Goal: Communication & Community: Answer question/provide support

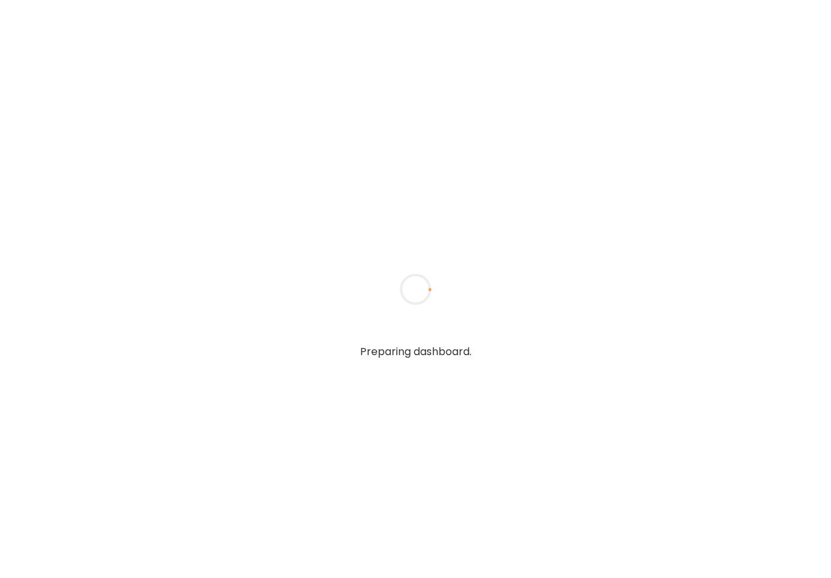
type textarea "**********"
type input "**********"
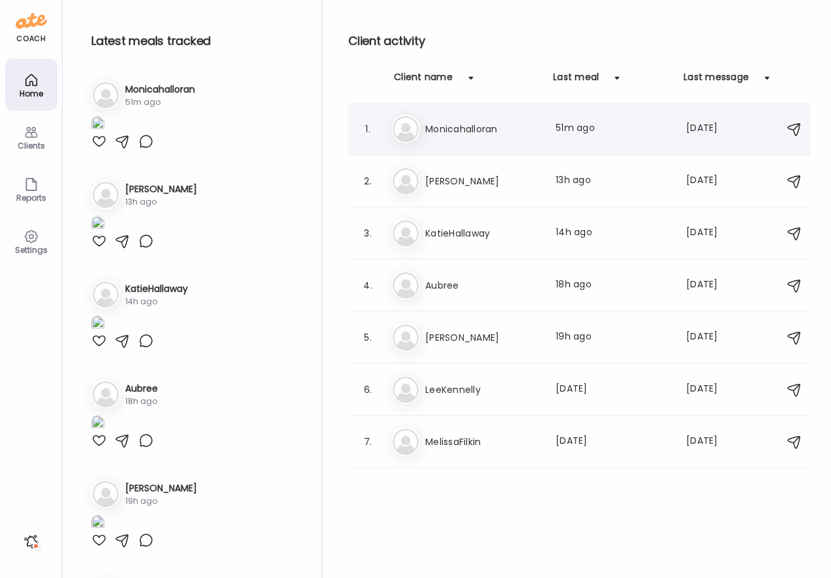
click at [467, 136] on h3 "Monicahalloran" at bounding box center [482, 129] width 115 height 16
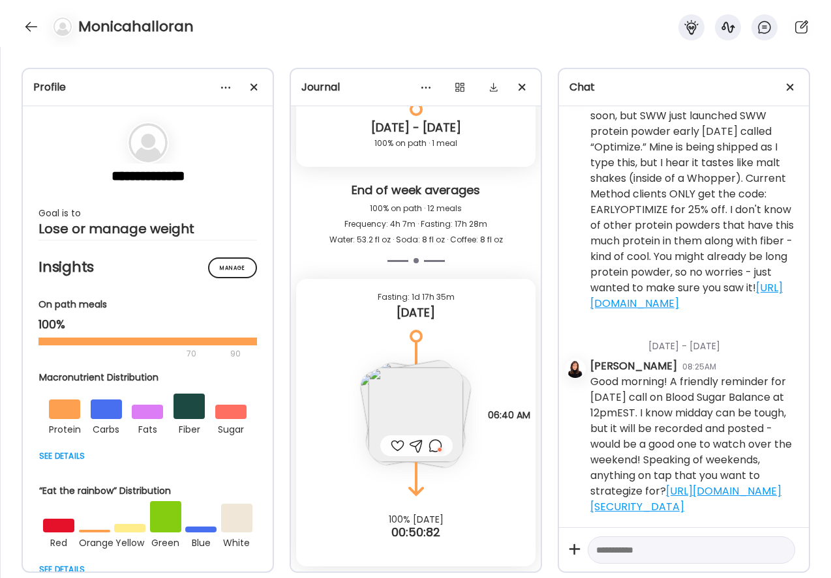
scroll to position [1387, 0]
click at [616, 554] on textarea at bounding box center [679, 550] width 167 height 16
click at [631, 550] on textarea "**********" at bounding box center [679, 527] width 167 height 63
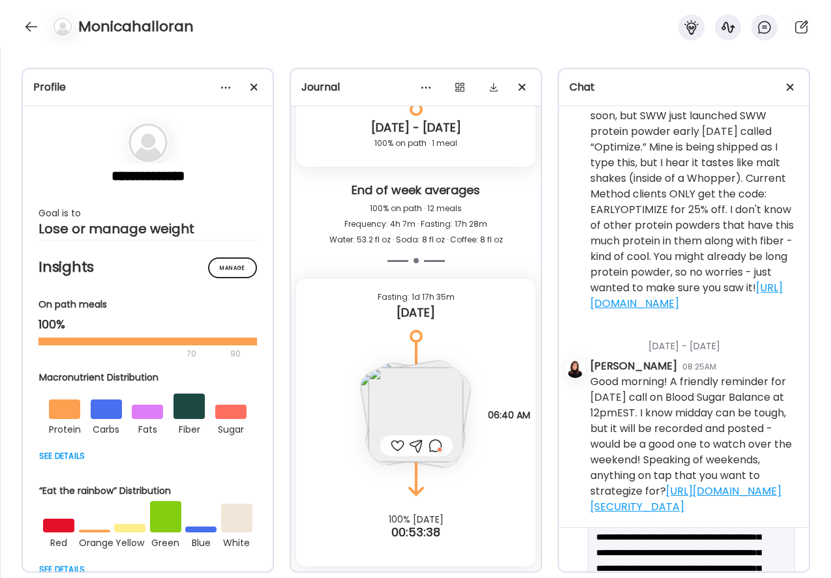
scroll to position [14, 0]
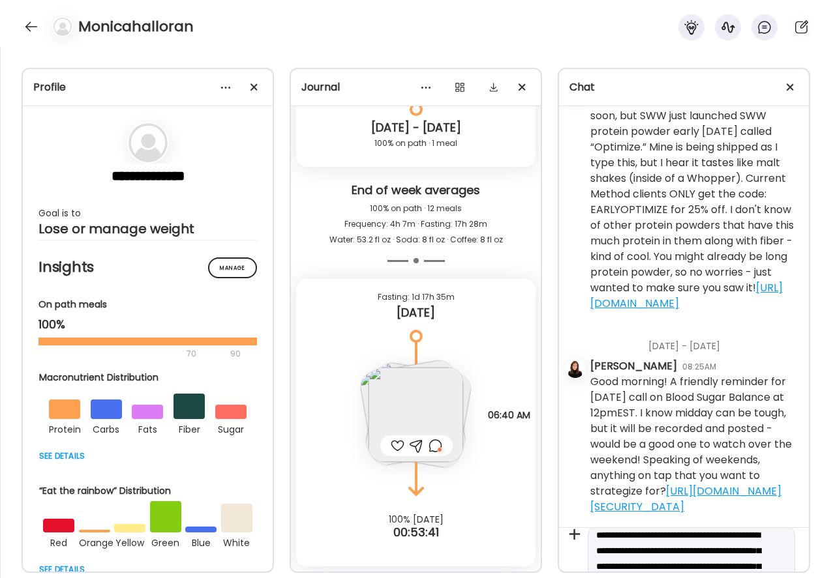
type textarea "**********"
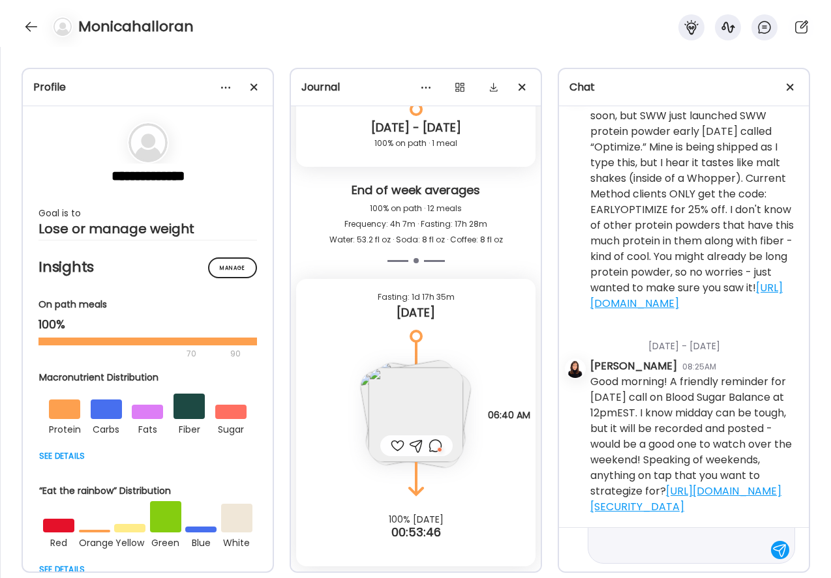
scroll to position [140, 0]
click at [783, 550] on div at bounding box center [780, 550] width 18 height 18
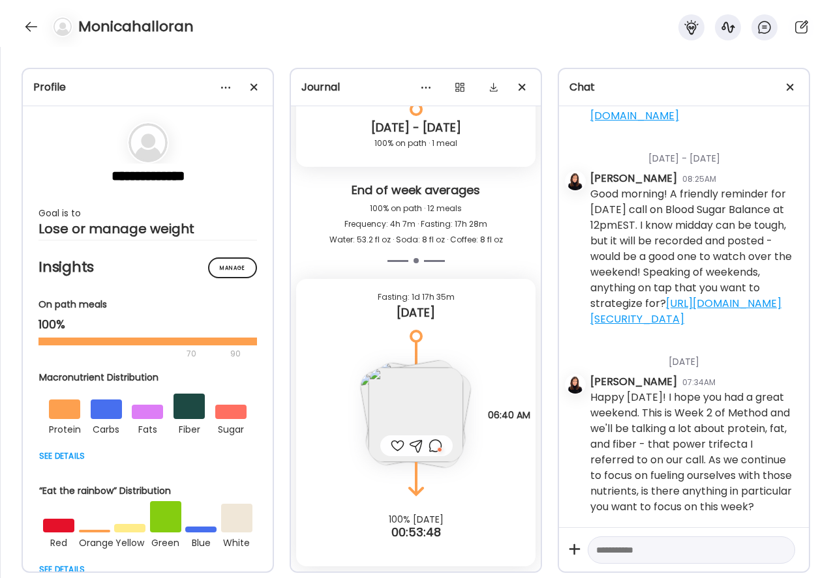
scroll to position [1575, 0]
click at [31, 23] on div at bounding box center [31, 26] width 21 height 21
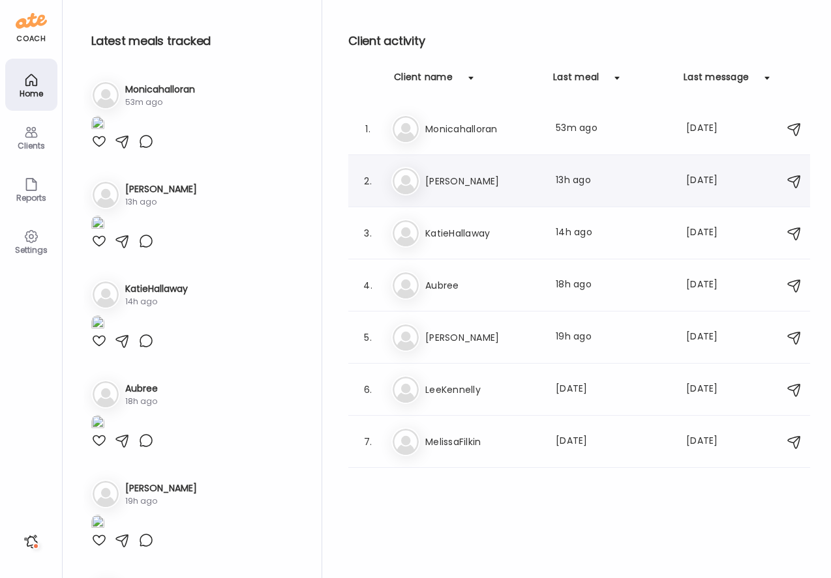
click at [421, 183] on div "[PERSON_NAME] Last meal: 13h ago Last message: [DATE] You: You're crushing it!" at bounding box center [580, 181] width 379 height 29
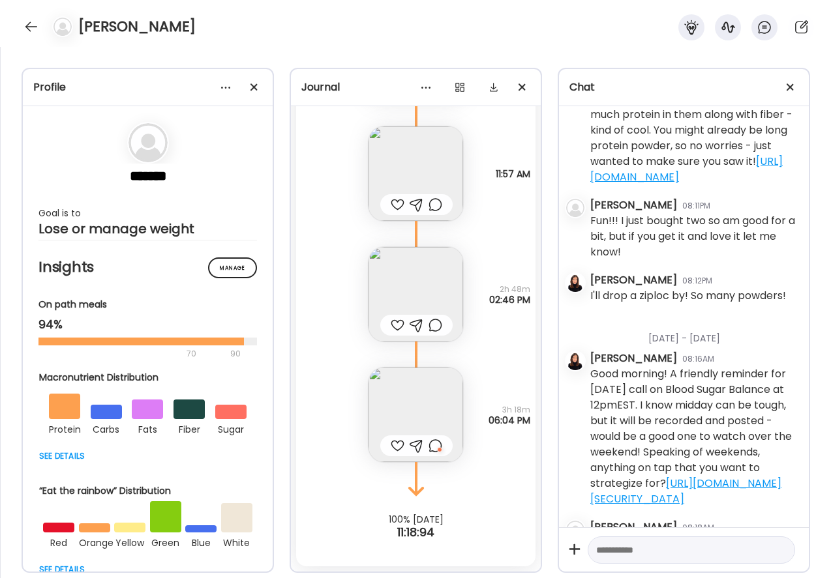
scroll to position [2525, 0]
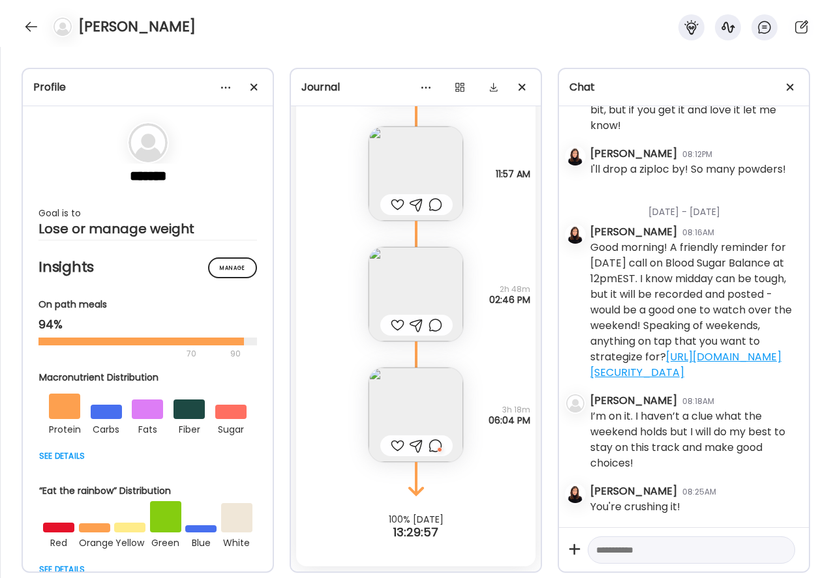
click at [684, 555] on textarea at bounding box center [679, 550] width 167 height 16
paste textarea "**********"
type textarea "**********"
click at [779, 554] on div at bounding box center [780, 550] width 18 height 18
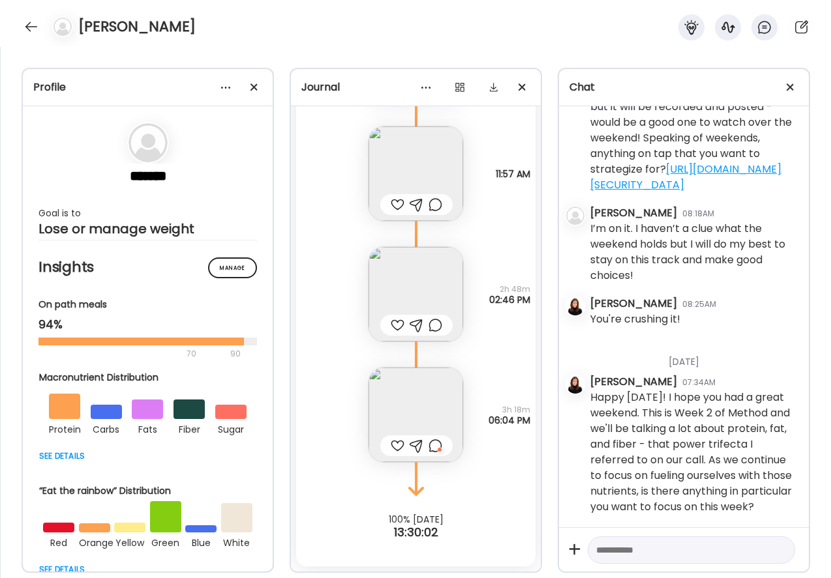
scroll to position [2713, 0]
click at [32, 27] on div at bounding box center [31, 26] width 21 height 21
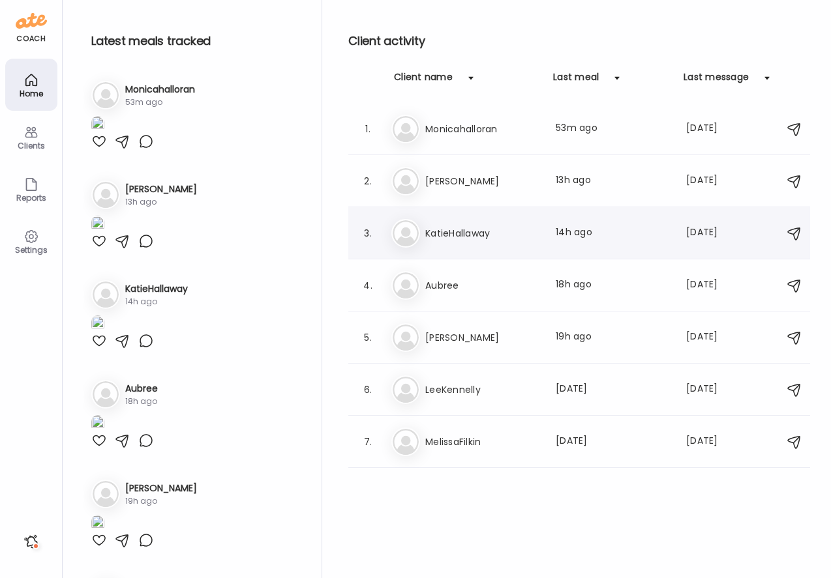
click at [436, 232] on h3 "KatieHallaway" at bounding box center [482, 234] width 115 height 16
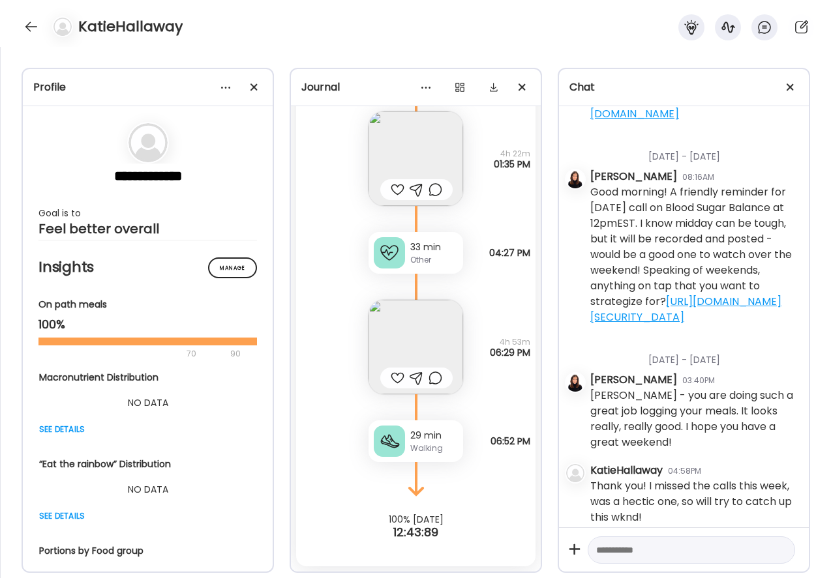
scroll to position [2197, 0]
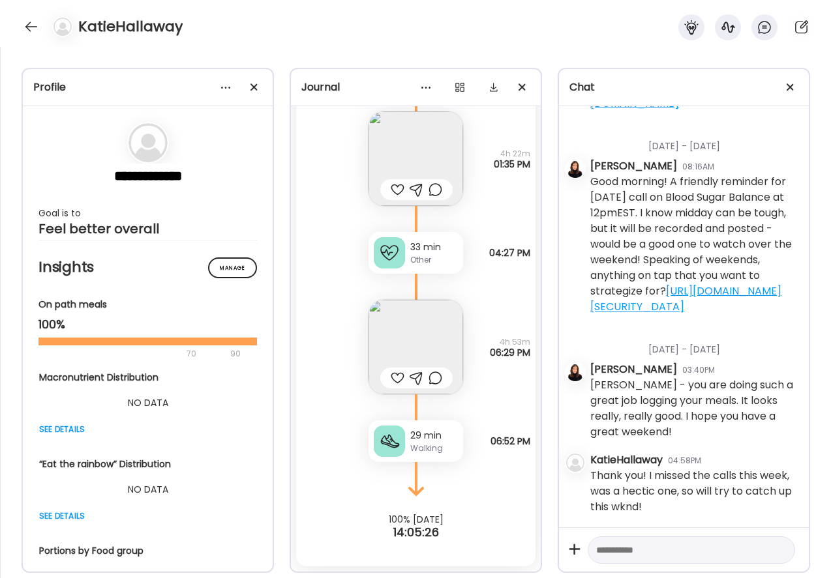
click at [650, 551] on textarea at bounding box center [679, 550] width 167 height 16
paste textarea "**********"
type textarea "**********"
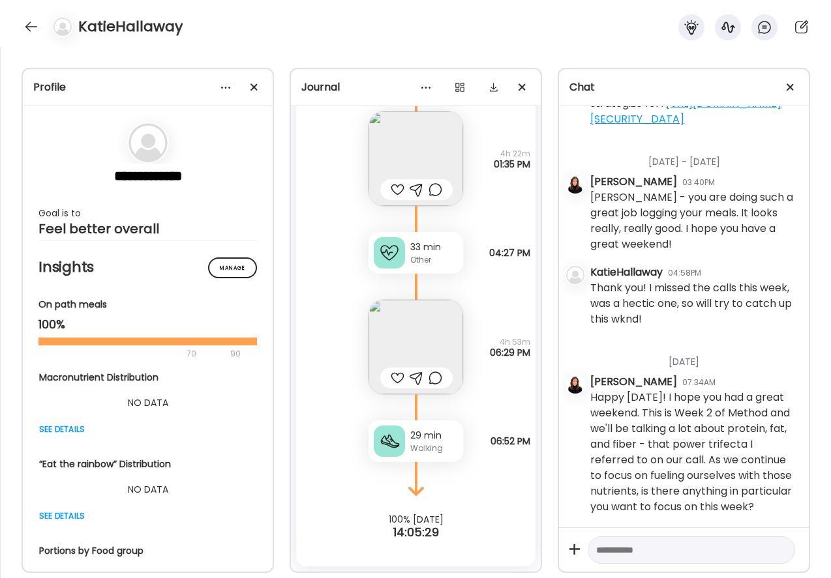
scroll to position [2384, 0]
click at [32, 24] on div at bounding box center [31, 26] width 21 height 21
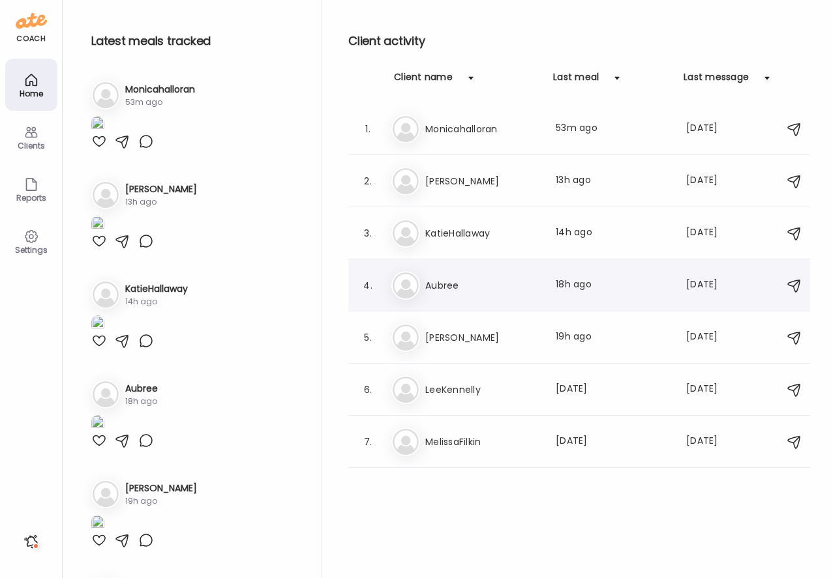
click at [452, 285] on h3 "Aubree" at bounding box center [482, 286] width 115 height 16
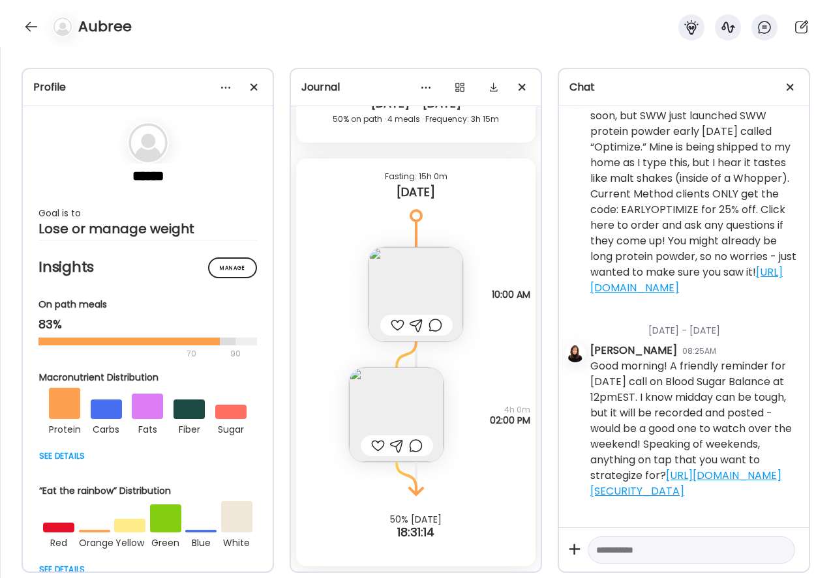
scroll to position [830, 0]
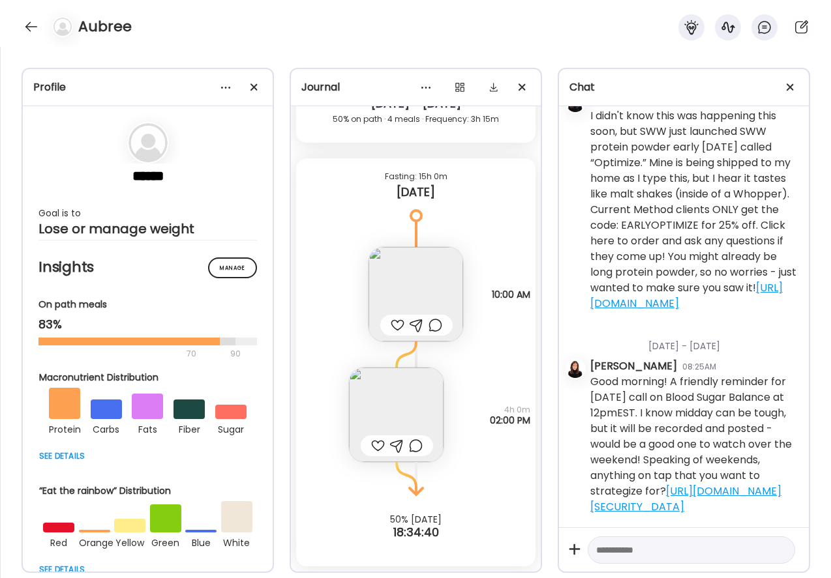
click at [642, 553] on textarea at bounding box center [679, 550] width 167 height 16
paste textarea "**********"
type textarea "**********"
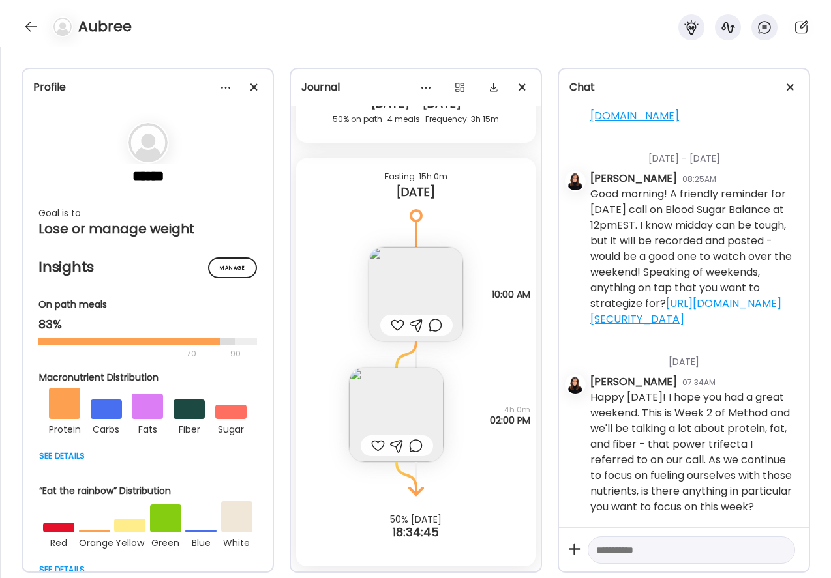
scroll to position [1018, 0]
click at [29, 29] on div at bounding box center [31, 26] width 21 height 21
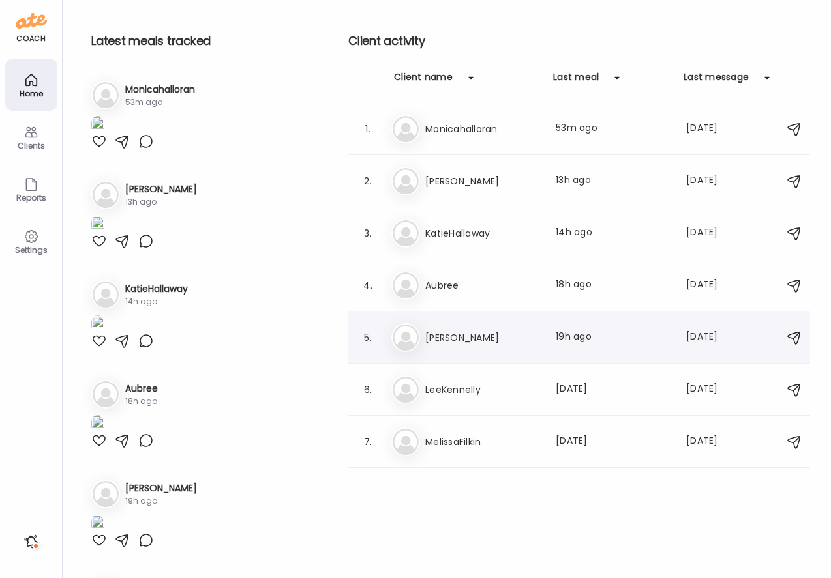
click at [447, 345] on h3 "[PERSON_NAME]" at bounding box center [482, 338] width 115 height 16
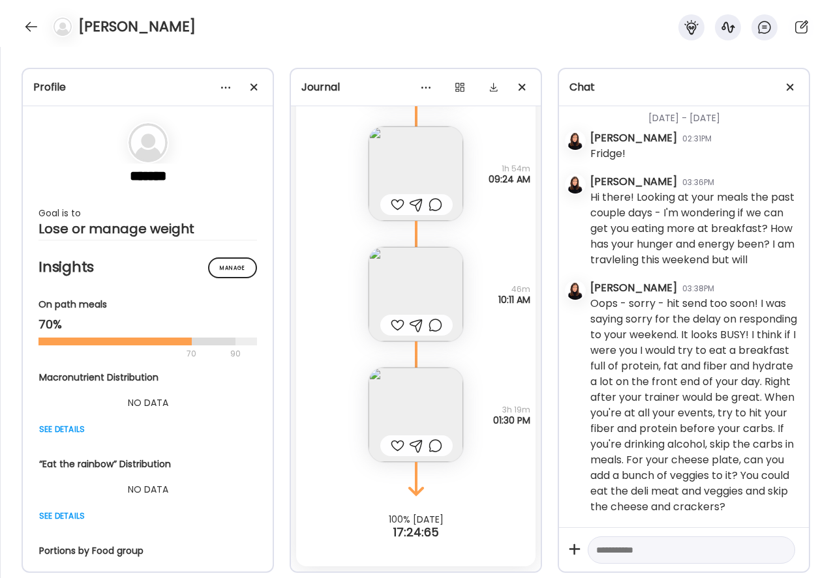
scroll to position [0, 0]
click at [631, 553] on textarea at bounding box center [679, 550] width 167 height 16
paste textarea "**********"
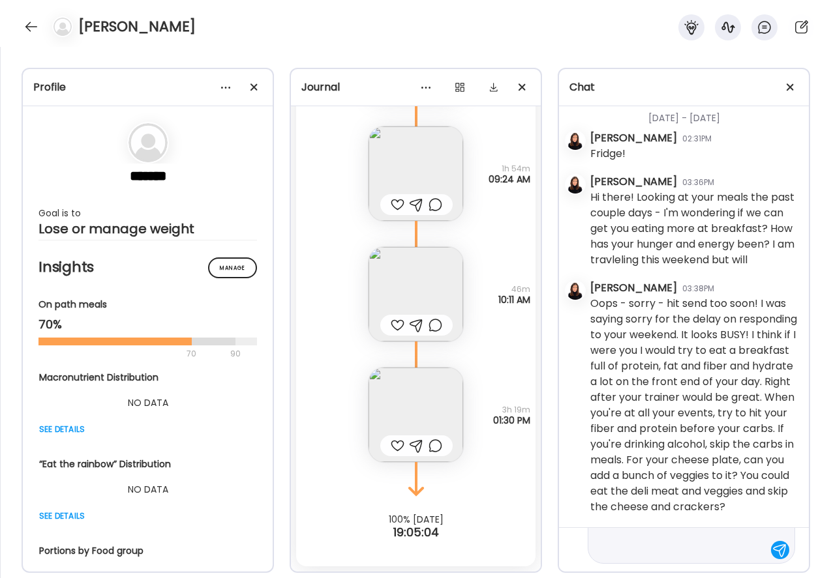
type textarea "**********"
click at [777, 548] on div at bounding box center [780, 550] width 18 height 18
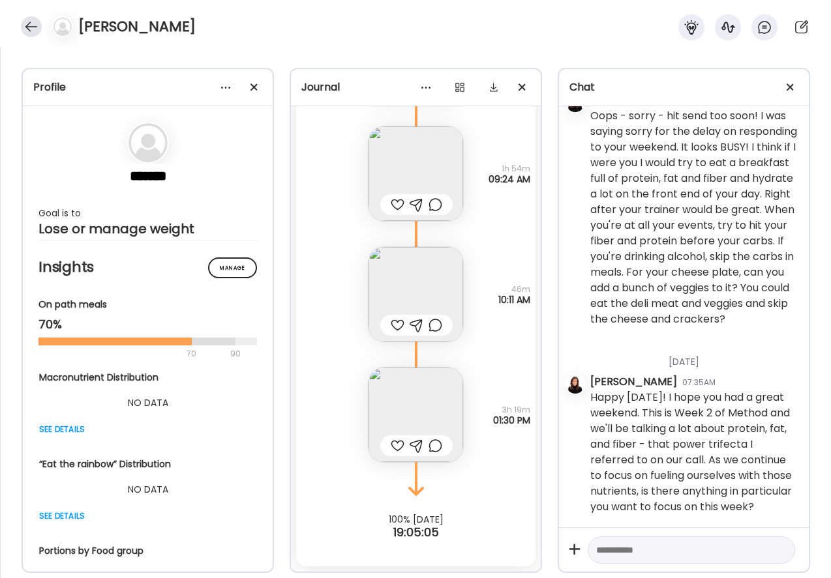
click at [27, 27] on div at bounding box center [31, 26] width 21 height 21
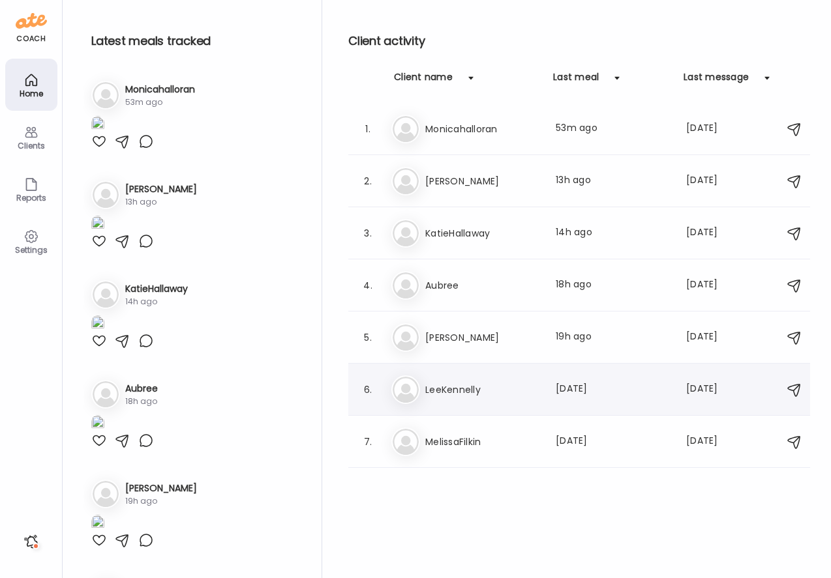
click at [434, 390] on h3 "LeeKennelly" at bounding box center [482, 390] width 115 height 16
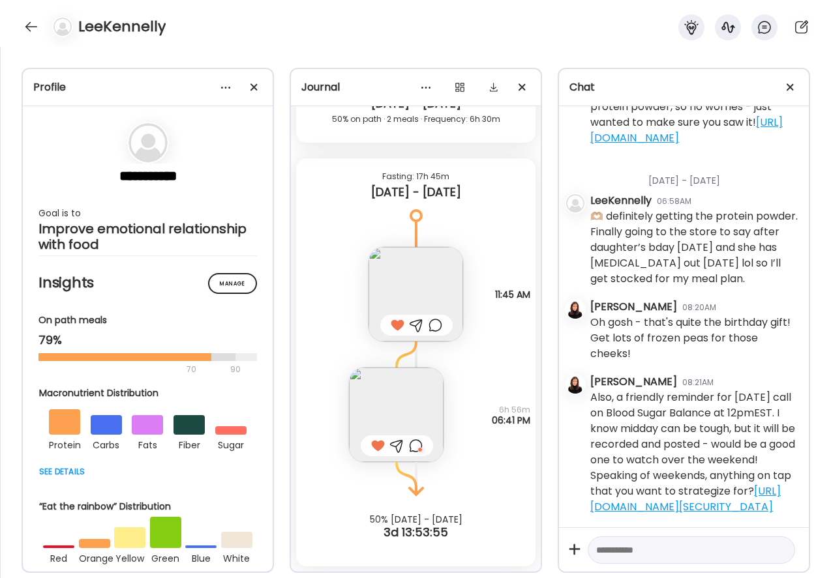
click at [634, 555] on textarea at bounding box center [679, 550] width 167 height 16
paste textarea "**********"
type textarea "**********"
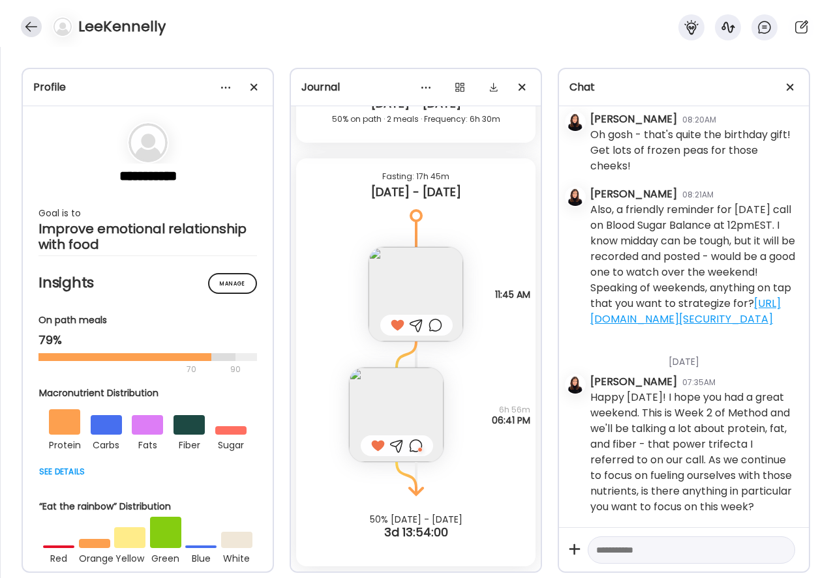
click at [30, 22] on div at bounding box center [31, 26] width 21 height 21
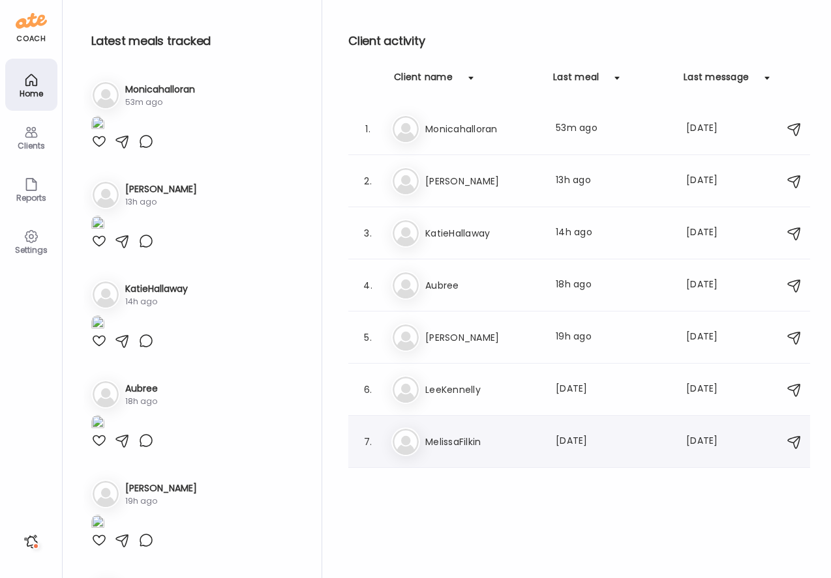
click at [533, 443] on h3 "MelissaFilkin" at bounding box center [482, 442] width 115 height 16
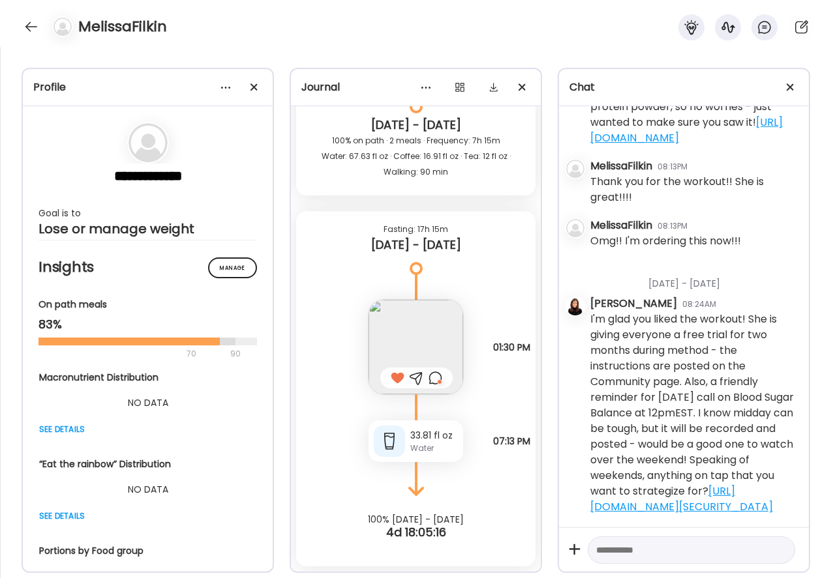
click at [651, 559] on div at bounding box center [690, 551] width 207 height 28
click at [637, 549] on textarea at bounding box center [679, 550] width 167 height 16
paste textarea "**********"
type textarea "**********"
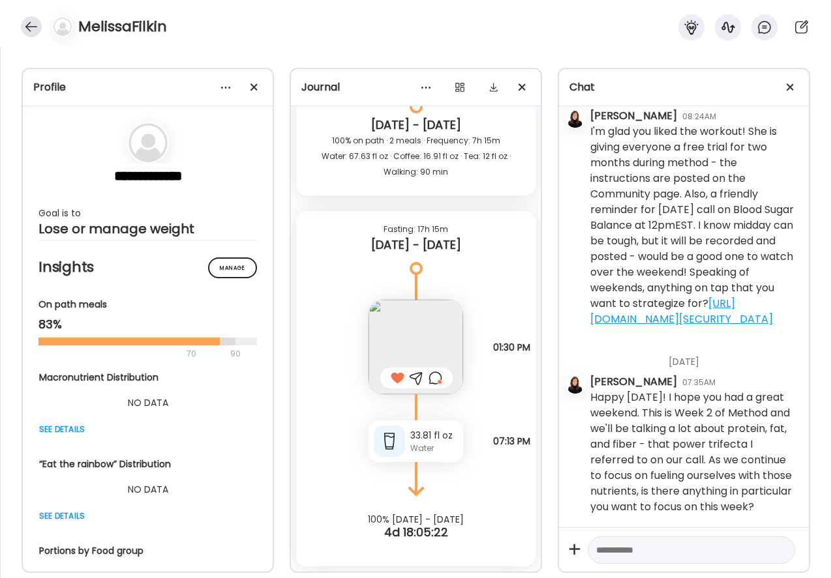
click at [31, 22] on div at bounding box center [31, 26] width 21 height 21
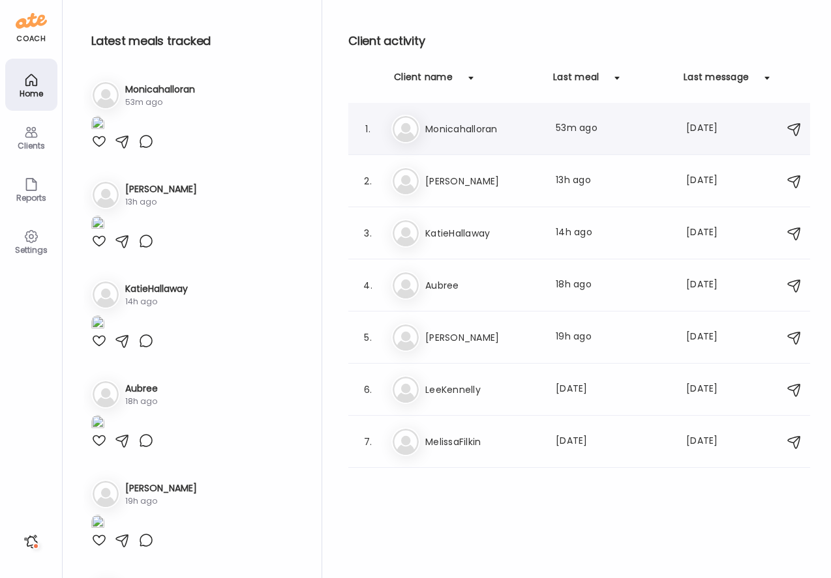
click at [494, 125] on h3 "Monicahalloran" at bounding box center [482, 129] width 115 height 16
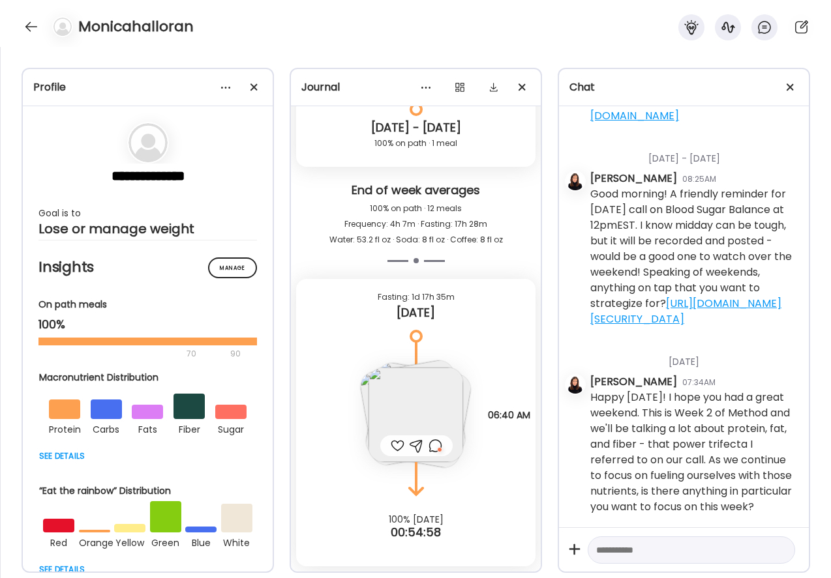
click at [442, 394] on img at bounding box center [415, 415] width 95 height 95
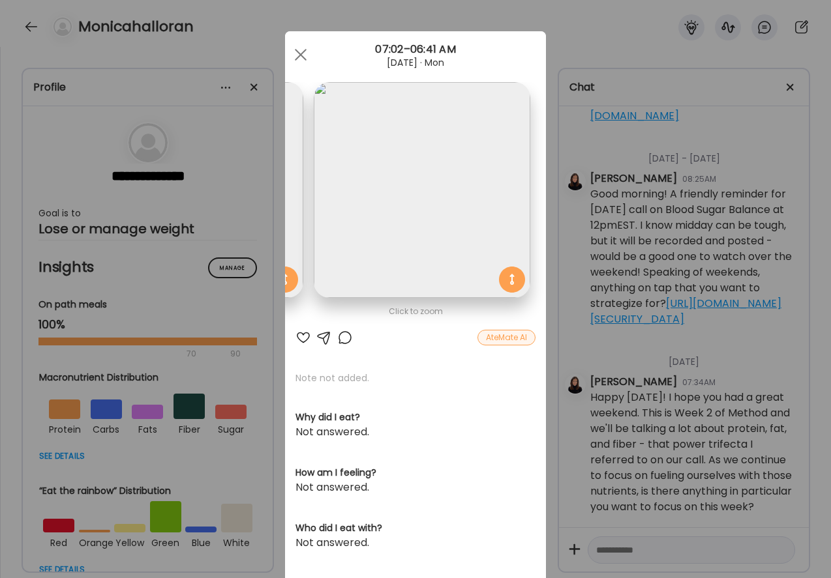
click at [451, 278] on img at bounding box center [422, 190] width 216 height 216
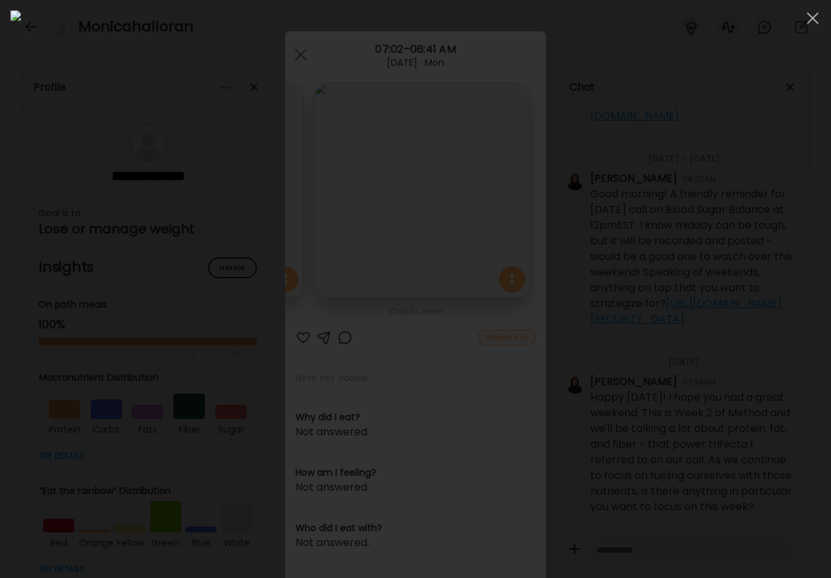
click at [451, 279] on img at bounding box center [415, 288] width 810 height 557
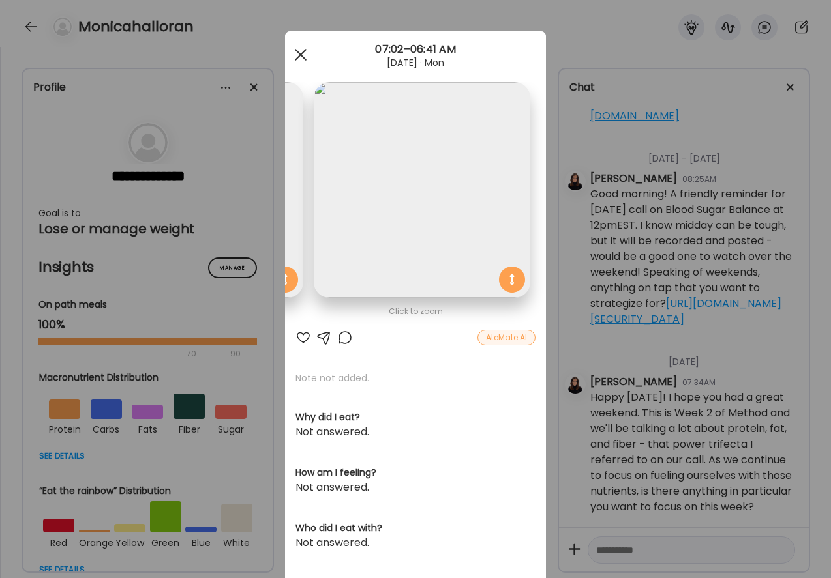
click at [301, 53] on span at bounding box center [301, 55] width 12 height 12
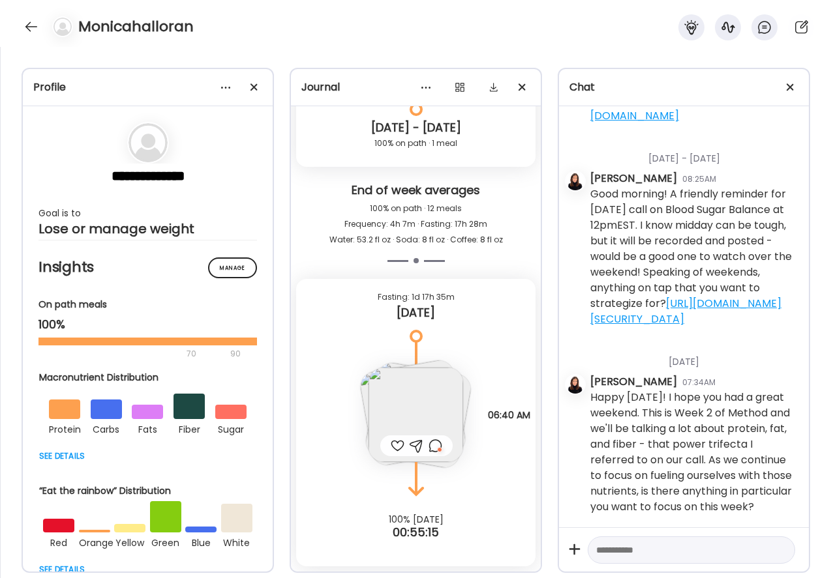
click at [397, 444] on div at bounding box center [398, 446] width 14 height 16
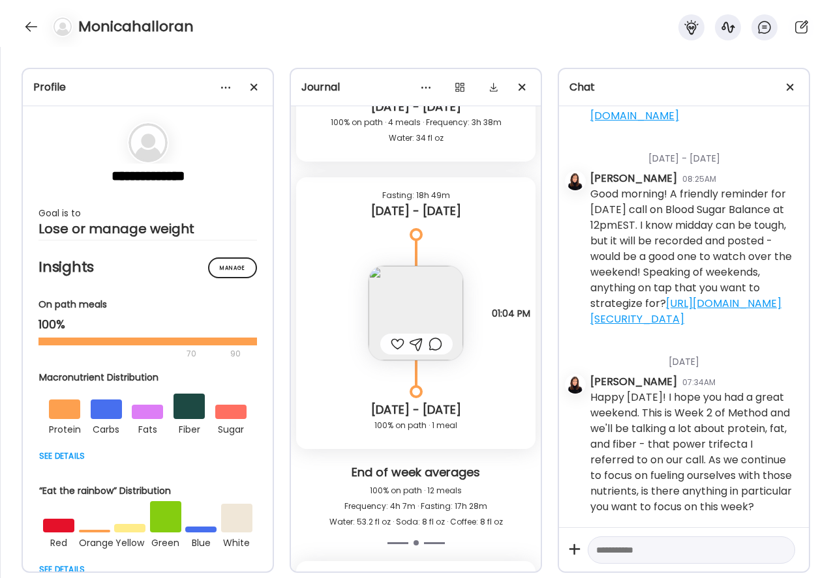
click at [396, 344] on div at bounding box center [398, 344] width 14 height 16
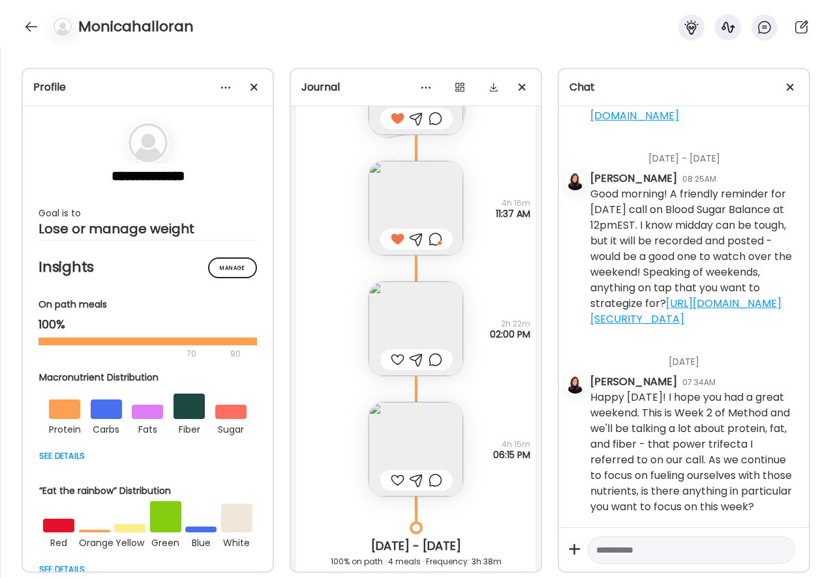
click at [400, 316] on img at bounding box center [415, 329] width 95 height 95
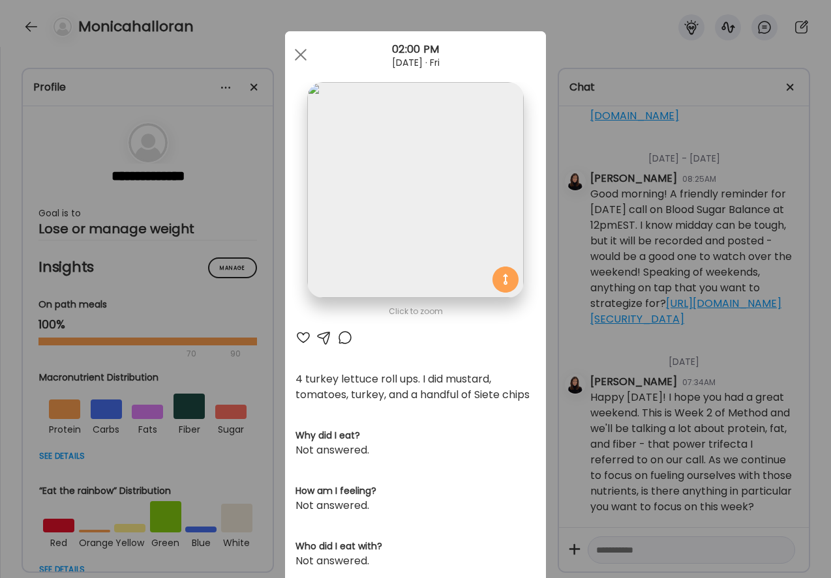
click at [304, 338] on div at bounding box center [303, 338] width 16 height 16
click at [297, 53] on div at bounding box center [301, 55] width 26 height 26
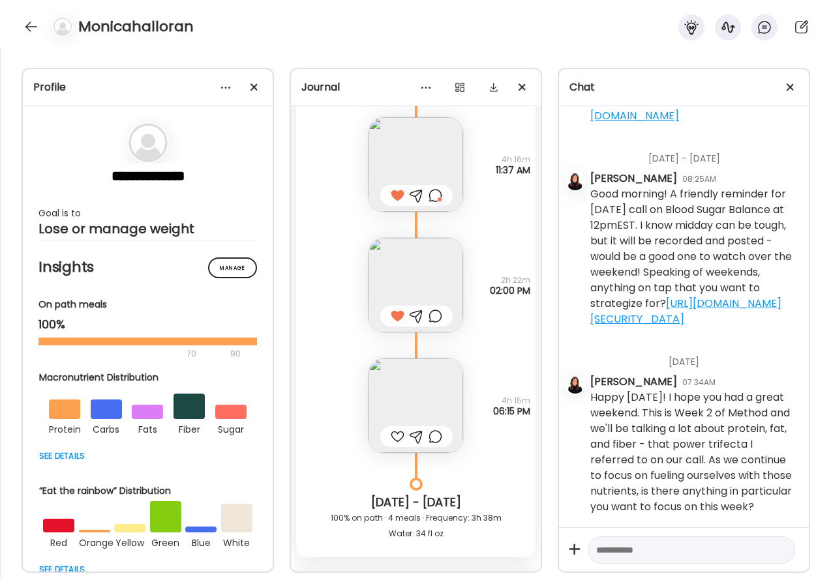
click at [395, 436] on div at bounding box center [398, 437] width 14 height 16
click at [408, 406] on img at bounding box center [415, 406] width 95 height 95
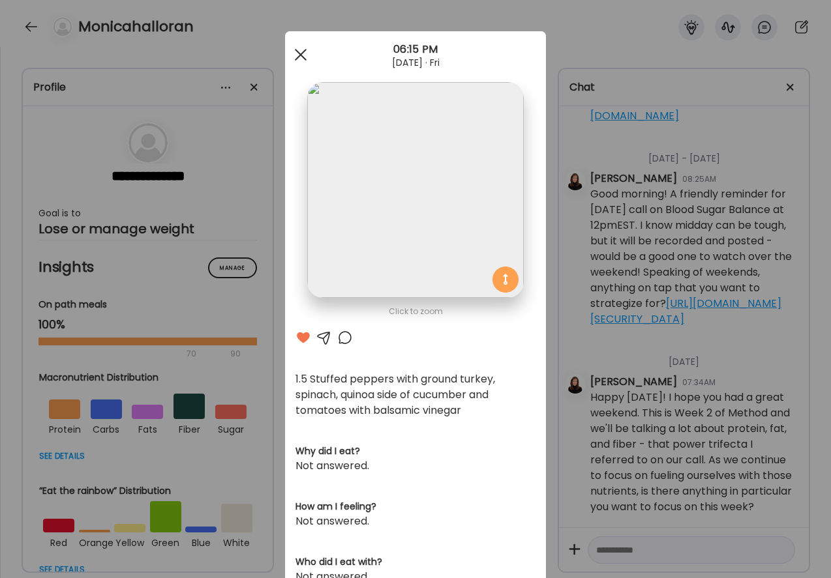
click at [304, 53] on div at bounding box center [301, 55] width 26 height 26
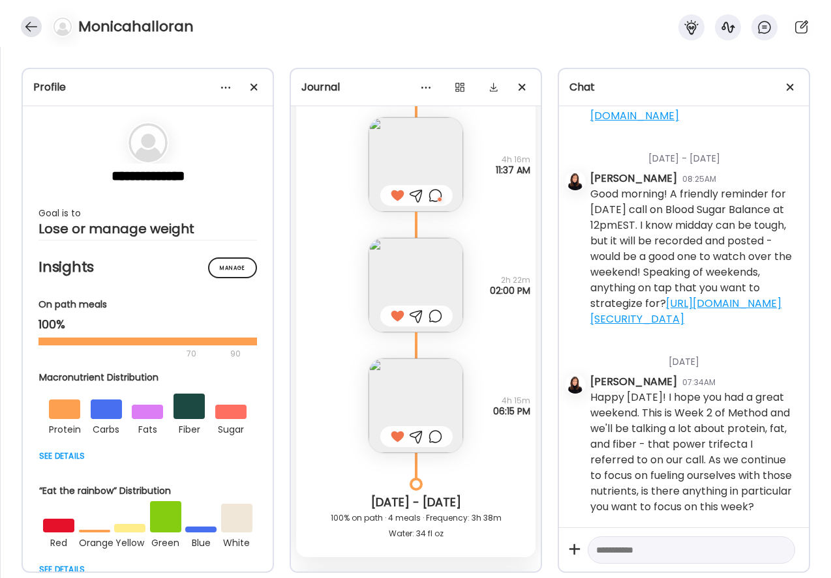
click at [33, 34] on div at bounding box center [31, 26] width 21 height 21
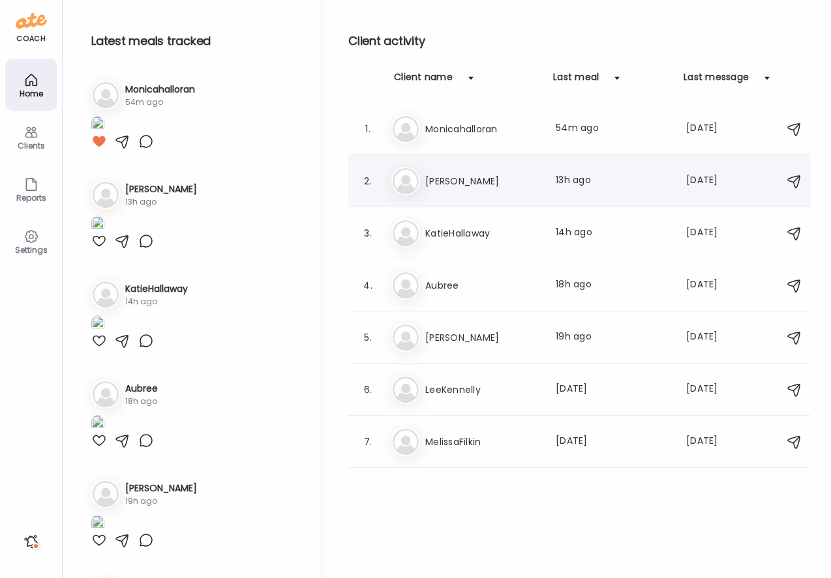
click at [437, 198] on div "2. [PERSON_NAME] Last meal: 13h ago Last message: [DATE] You: Happy [DATE]! I h…" at bounding box center [579, 181] width 462 height 52
click at [439, 190] on div "[PERSON_NAME] Last meal: 13h ago Last message: [DATE] You: Happy [DATE]! I hope…" at bounding box center [580, 181] width 379 height 29
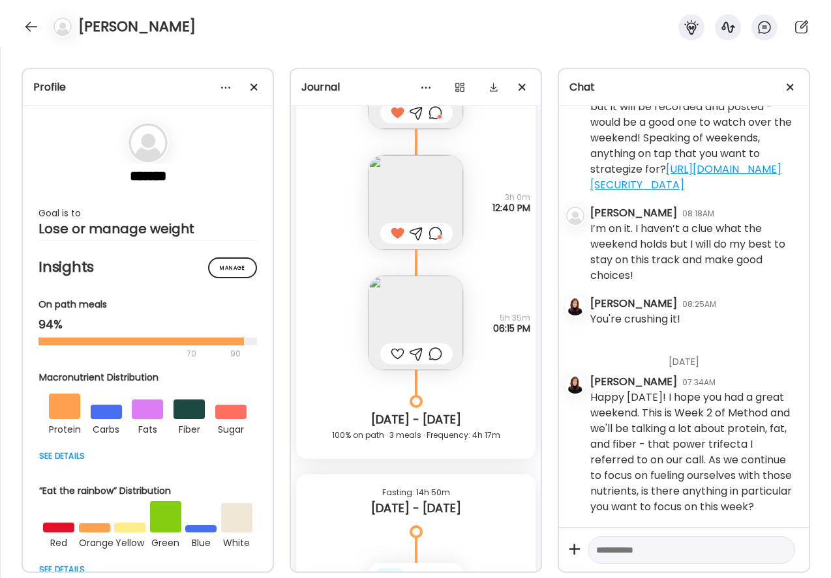
scroll to position [5489, 0]
click at [407, 316] on img at bounding box center [415, 321] width 95 height 95
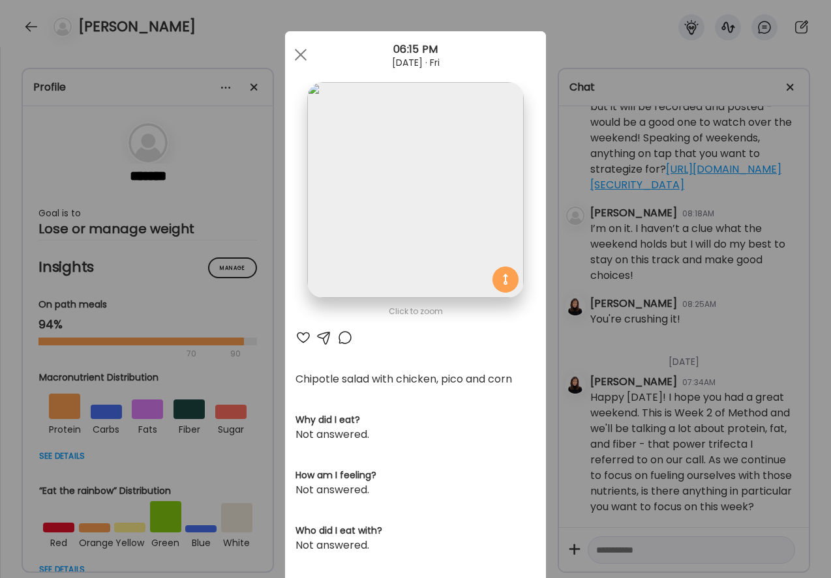
click at [303, 338] on div at bounding box center [303, 338] width 16 height 16
click at [302, 53] on span at bounding box center [301, 55] width 12 height 12
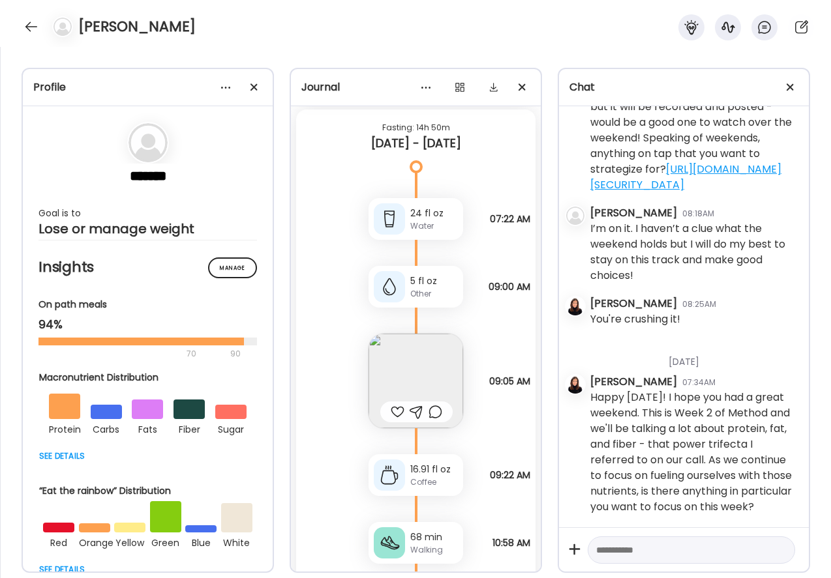
scroll to position [5873, 0]
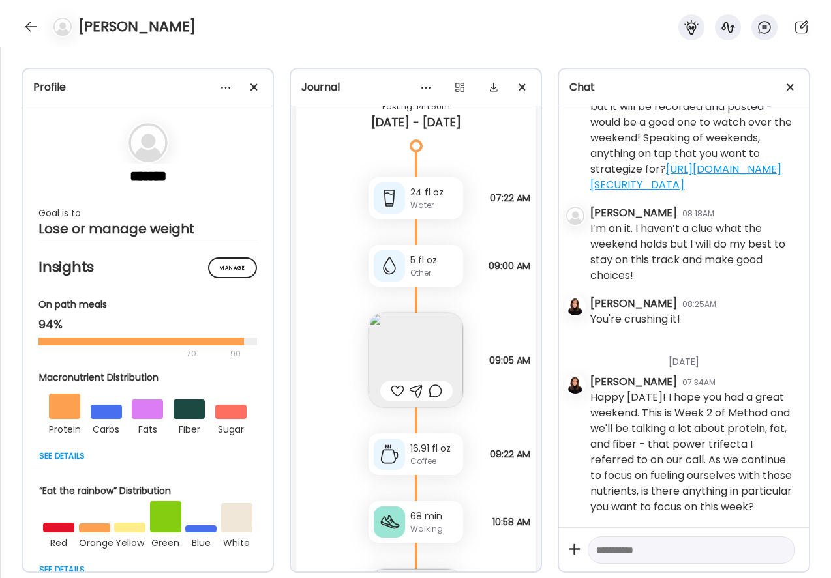
click at [404, 349] on img at bounding box center [415, 360] width 95 height 95
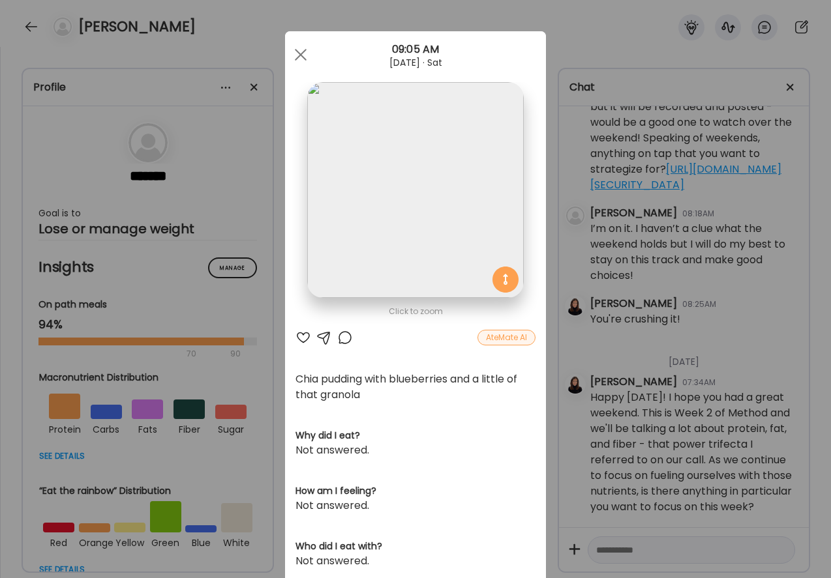
click at [303, 341] on div at bounding box center [303, 338] width 16 height 16
click at [302, 52] on div at bounding box center [301, 55] width 26 height 26
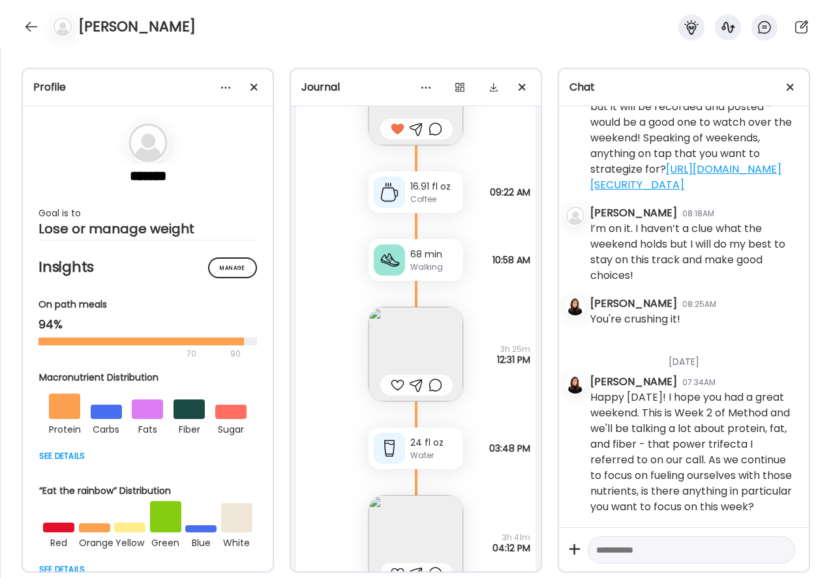
scroll to position [6135, 0]
click at [388, 385] on div at bounding box center [416, 386] width 72 height 21
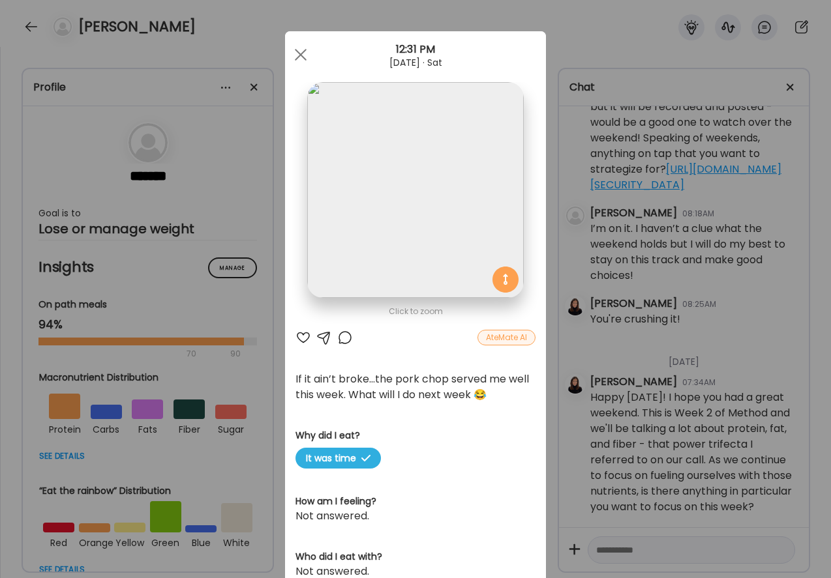
click at [306, 336] on div at bounding box center [303, 338] width 16 height 16
click at [340, 334] on div at bounding box center [345, 338] width 16 height 16
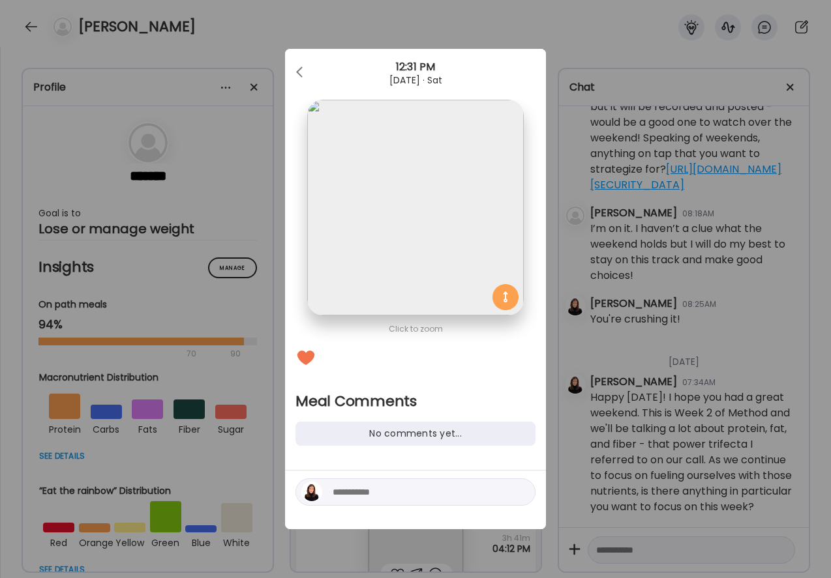
click at [390, 497] on textarea at bounding box center [421, 492] width 176 height 16
type textarea "**********"
click at [522, 487] on div at bounding box center [520, 492] width 18 height 18
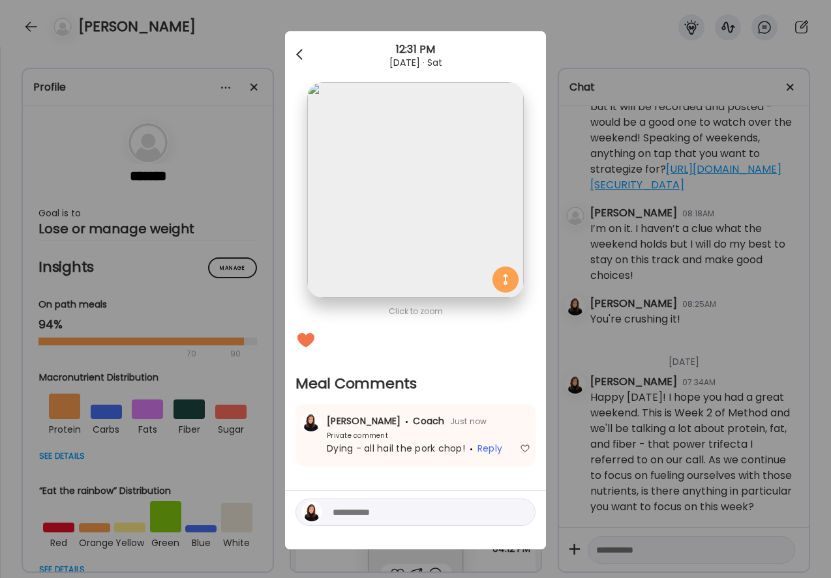
click at [300, 53] on div at bounding box center [301, 55] width 26 height 26
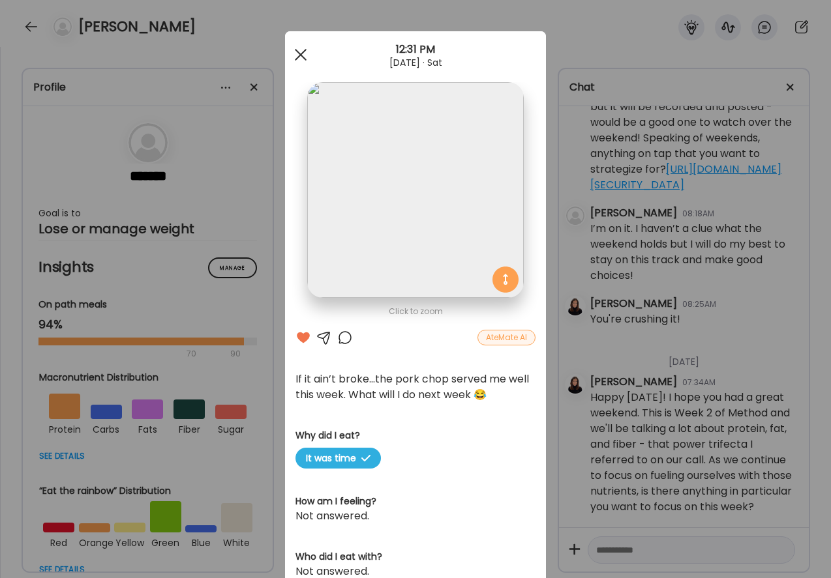
click at [291, 52] on div at bounding box center [301, 55] width 26 height 26
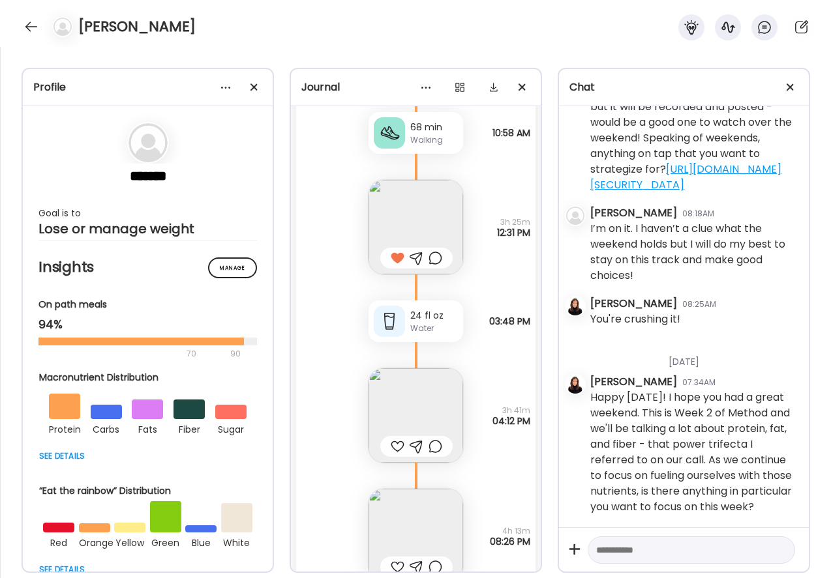
scroll to position [6262, 0]
click at [404, 399] on img at bounding box center [415, 416] width 95 height 95
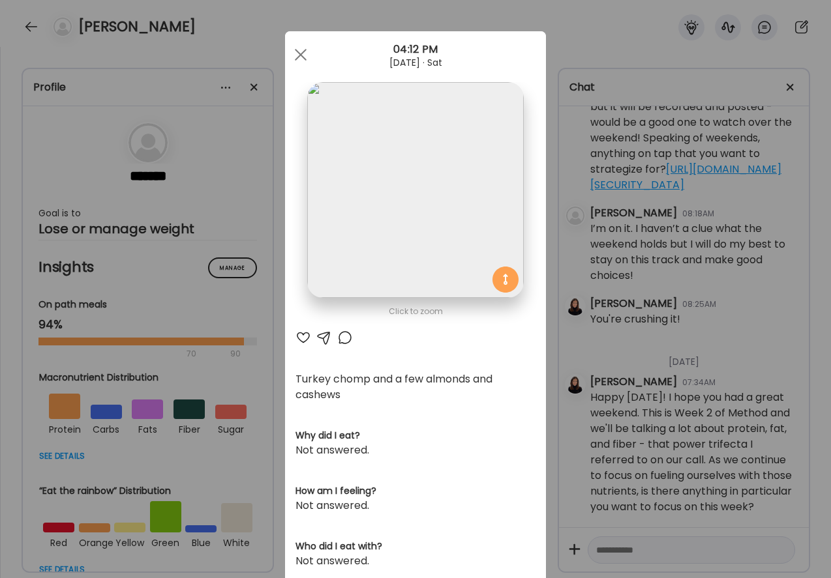
click at [301, 335] on div at bounding box center [303, 338] width 16 height 16
click at [299, 48] on div at bounding box center [301, 55] width 26 height 26
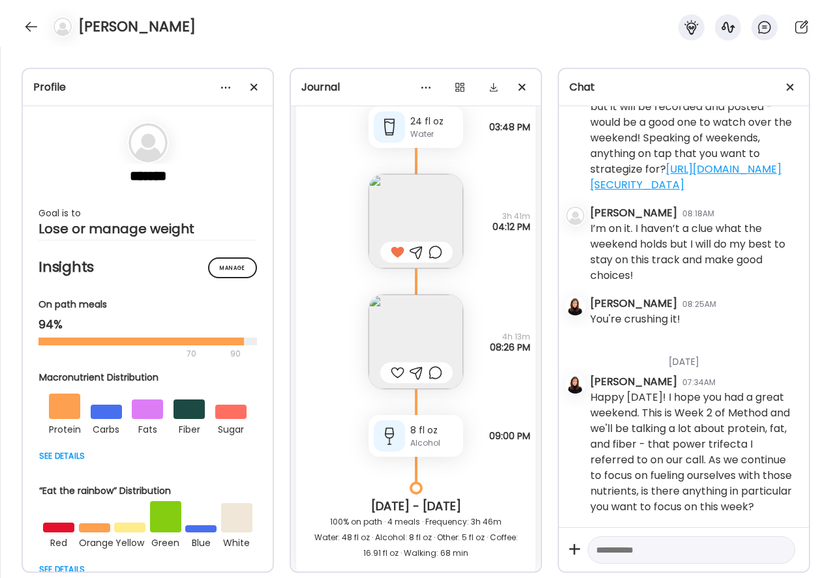
scroll to position [6458, 0]
click at [393, 370] on div at bounding box center [398, 372] width 14 height 16
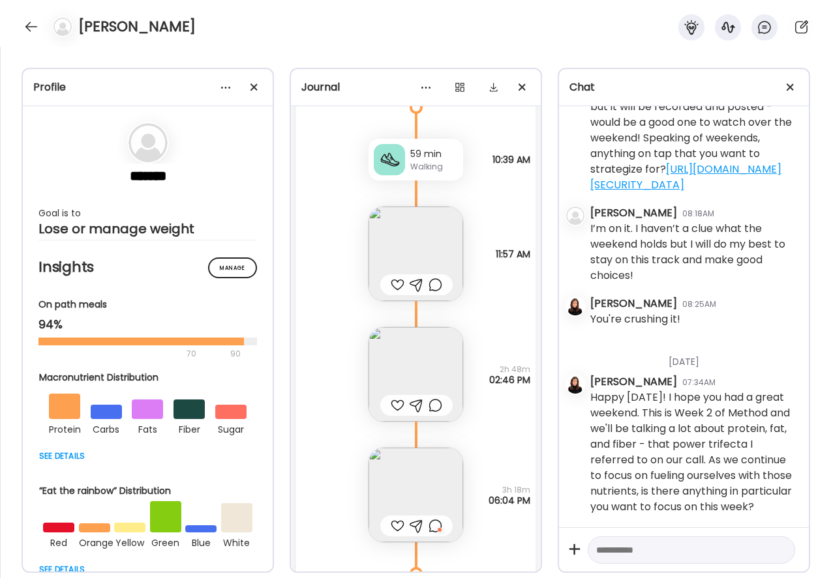
scroll to position [7006, 0]
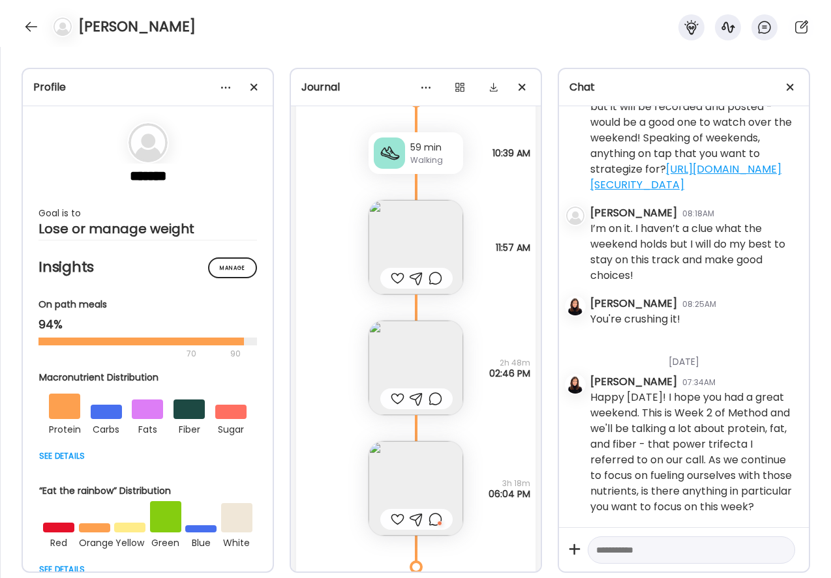
click at [404, 239] on img at bounding box center [415, 247] width 95 height 95
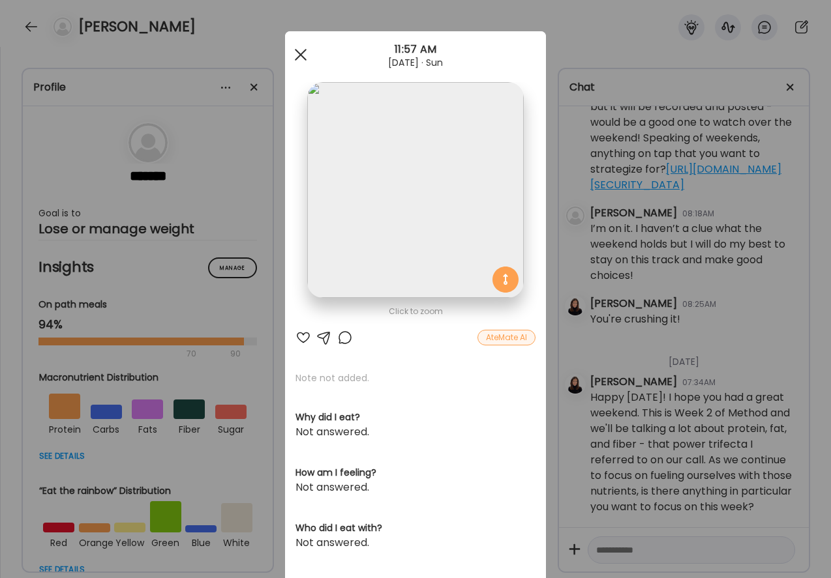
click at [301, 58] on div at bounding box center [301, 55] width 26 height 26
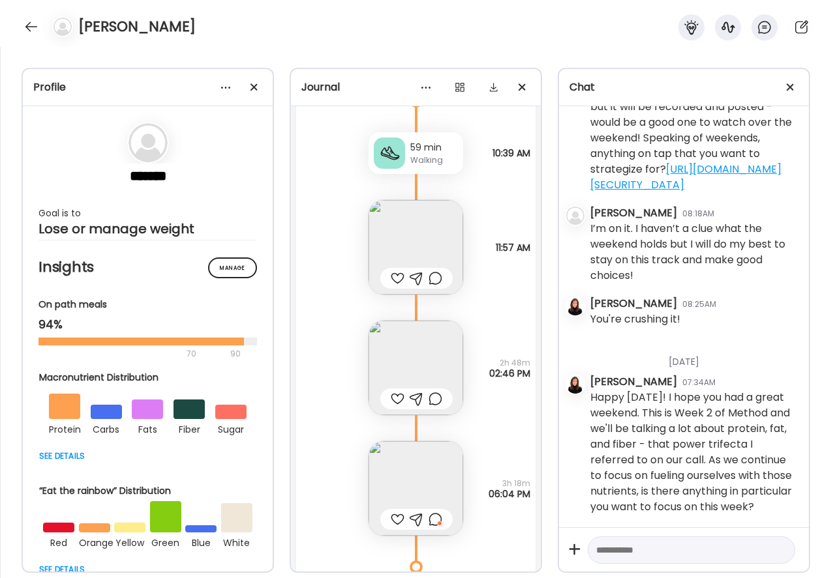
click at [392, 271] on div at bounding box center [398, 279] width 14 height 16
click at [391, 399] on div at bounding box center [398, 399] width 14 height 16
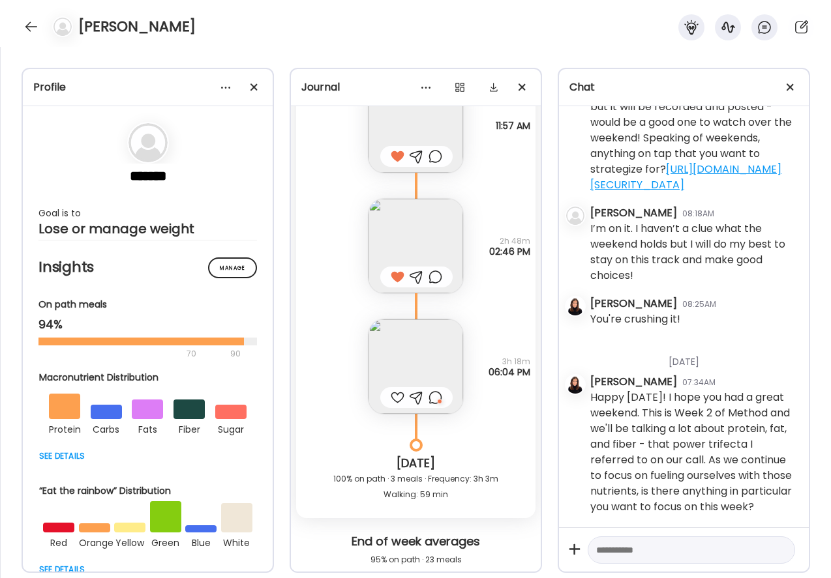
scroll to position [7137, 0]
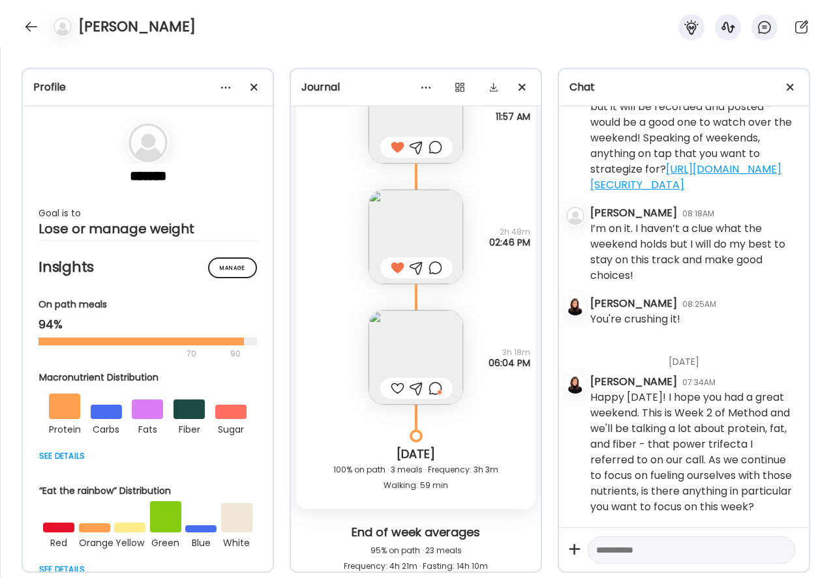
click at [395, 388] on div at bounding box center [398, 389] width 14 height 16
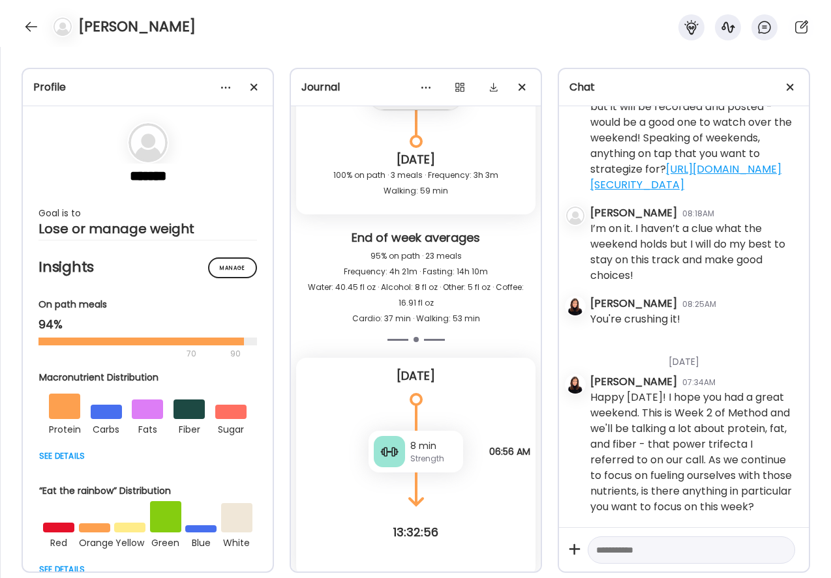
scroll to position [7432, 0]
click at [632, 552] on textarea at bounding box center [679, 550] width 167 height 16
type textarea "**********"
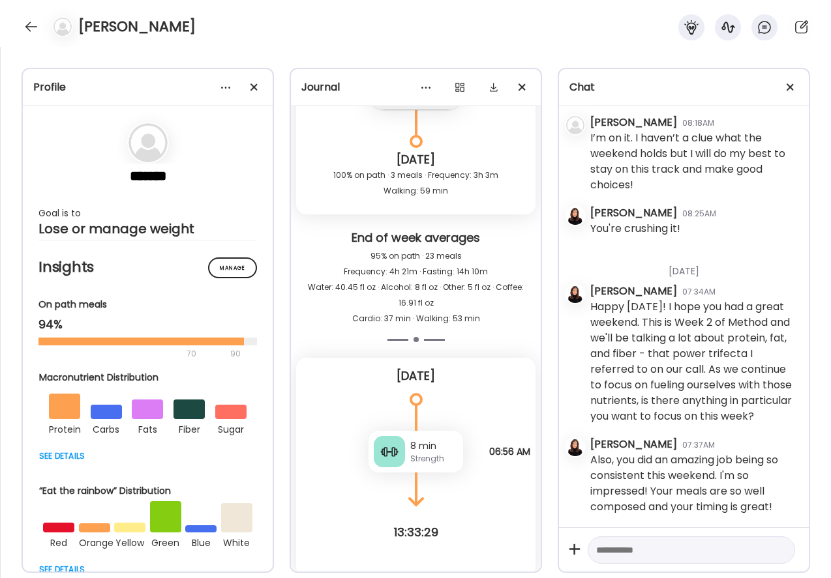
scroll to position [2804, 0]
click at [38, 26] on div at bounding box center [31, 26] width 21 height 21
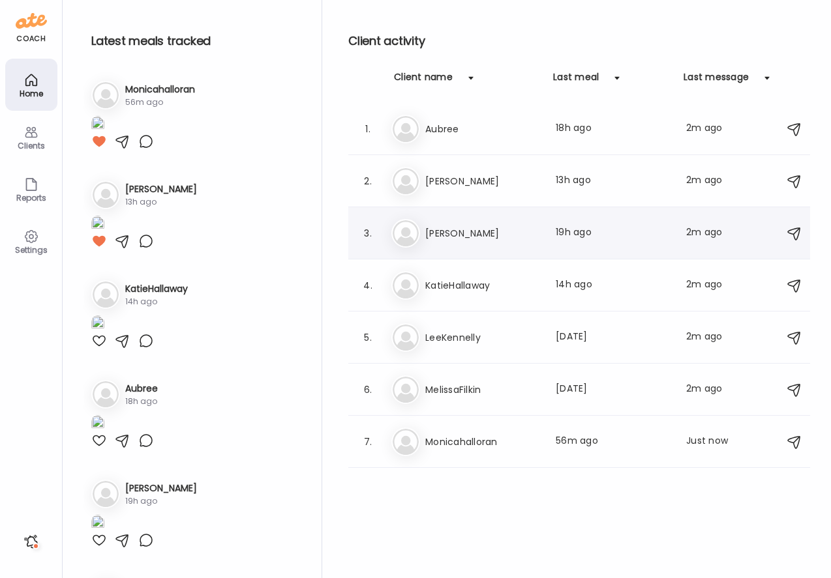
click at [464, 236] on h3 "[PERSON_NAME]" at bounding box center [482, 234] width 115 height 16
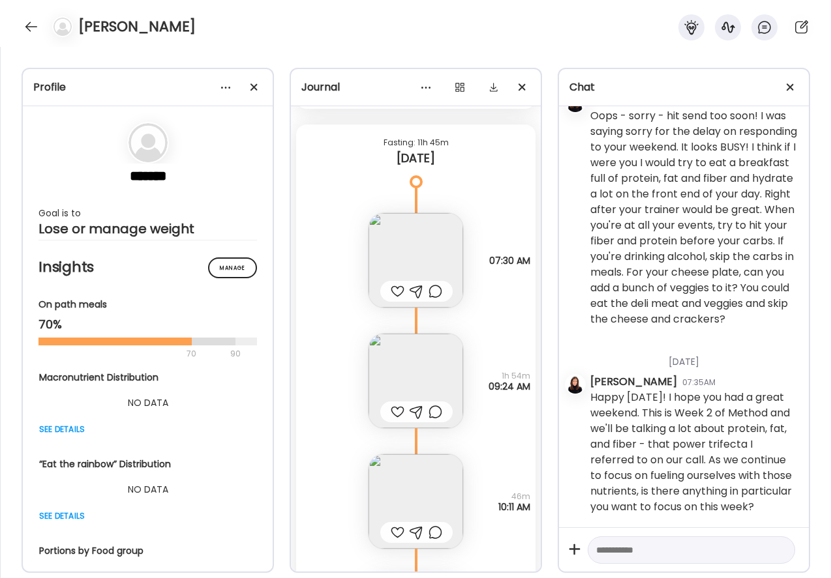
scroll to position [6664, 0]
click at [397, 289] on div at bounding box center [398, 290] width 14 height 16
click at [394, 411] on div at bounding box center [398, 411] width 14 height 16
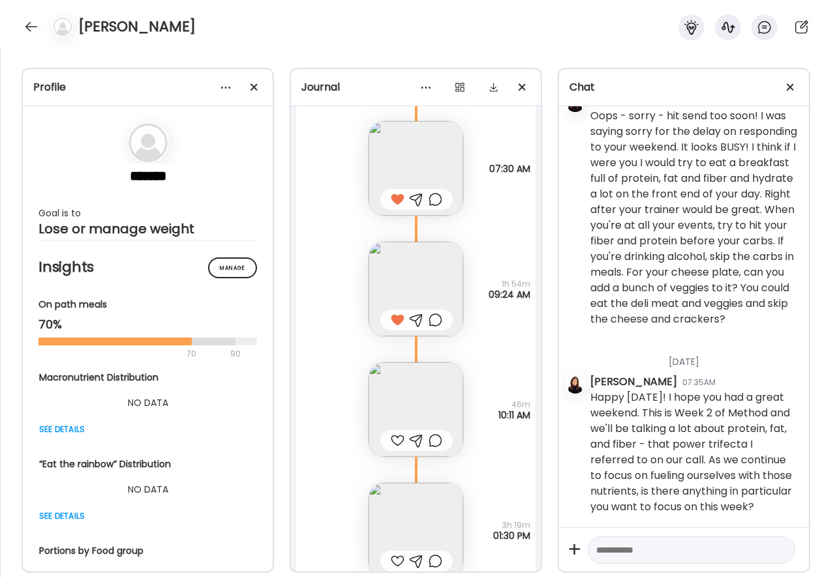
scroll to position [6756, 0]
click at [396, 437] on div at bounding box center [398, 439] width 14 height 16
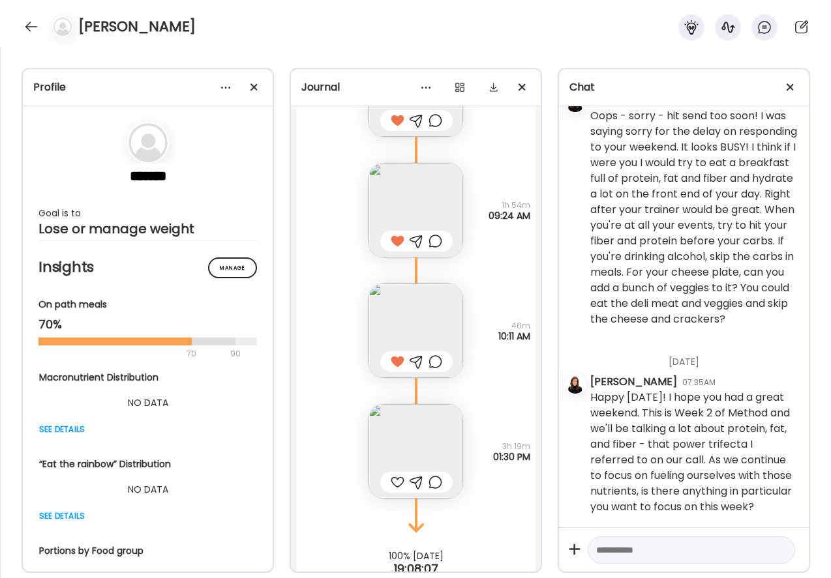
scroll to position [6835, 0]
click at [396, 477] on div at bounding box center [398, 481] width 14 height 16
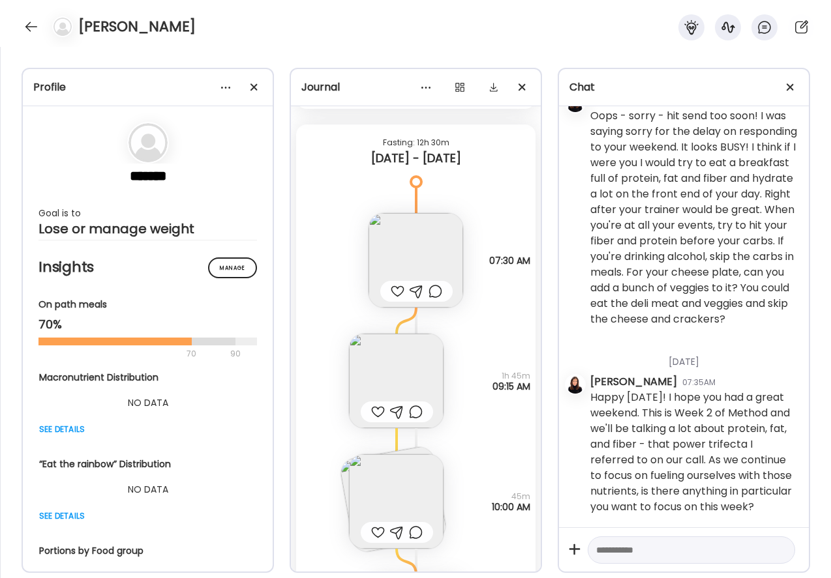
scroll to position [5648, 0]
click at [394, 297] on div at bounding box center [398, 295] width 14 height 16
click at [386, 379] on img at bounding box center [396, 384] width 95 height 95
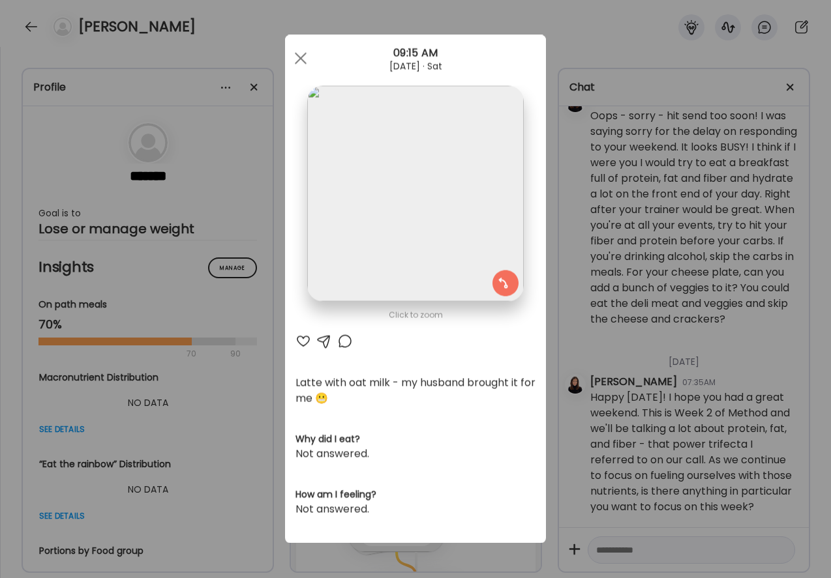
click at [306, 338] on div at bounding box center [303, 342] width 16 height 16
click at [343, 338] on div at bounding box center [345, 342] width 16 height 16
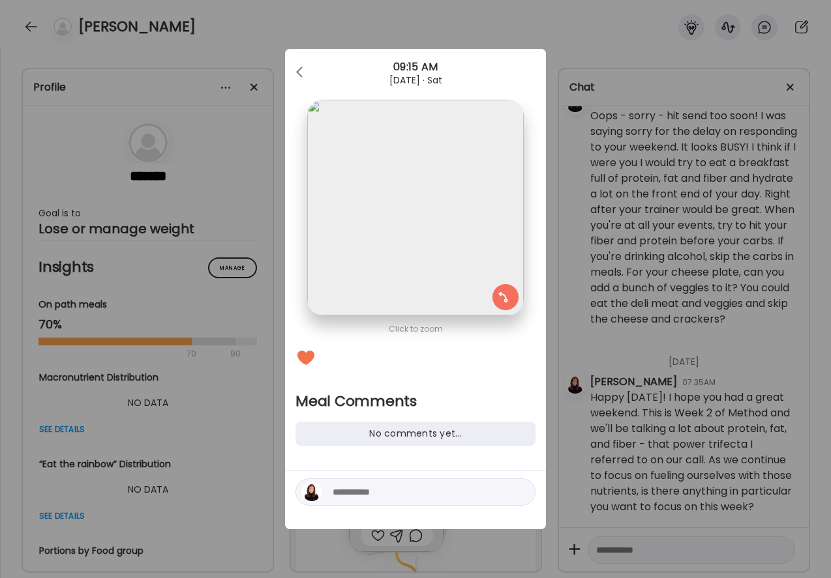
click at [379, 495] on textarea at bounding box center [421, 492] width 176 height 16
type textarea "**********"
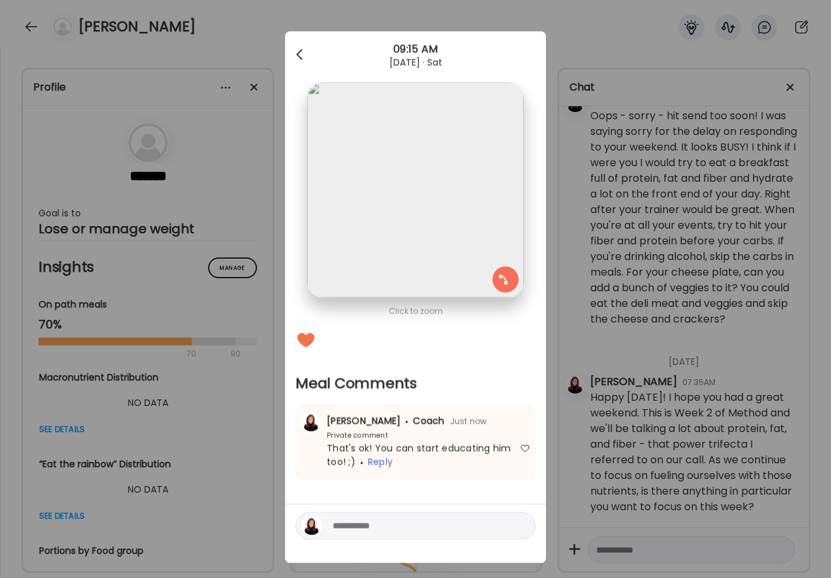
click at [298, 50] on div at bounding box center [301, 55] width 26 height 26
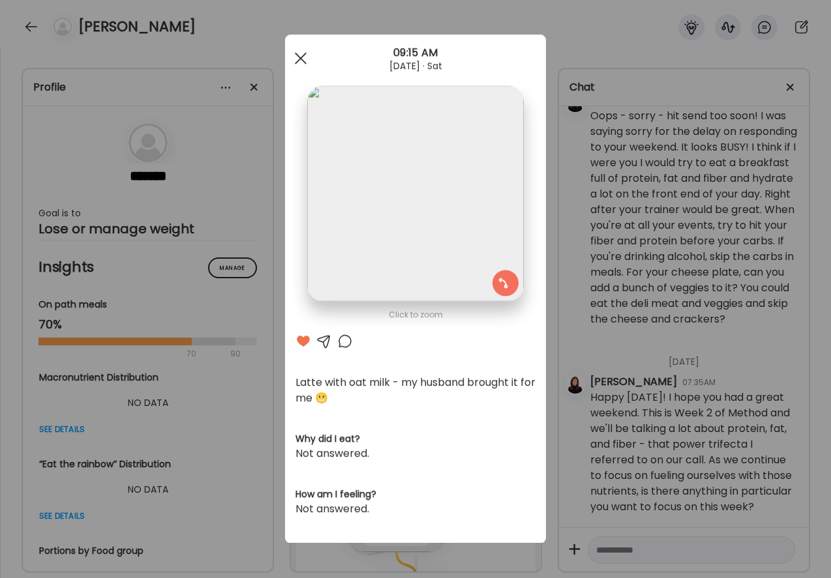
click at [301, 57] on div at bounding box center [301, 59] width 26 height 26
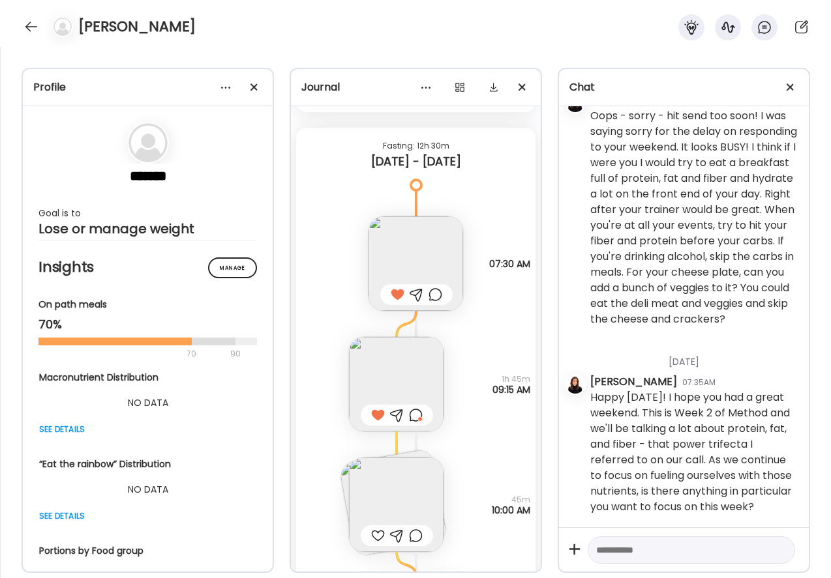
click at [389, 492] on img at bounding box center [396, 505] width 95 height 95
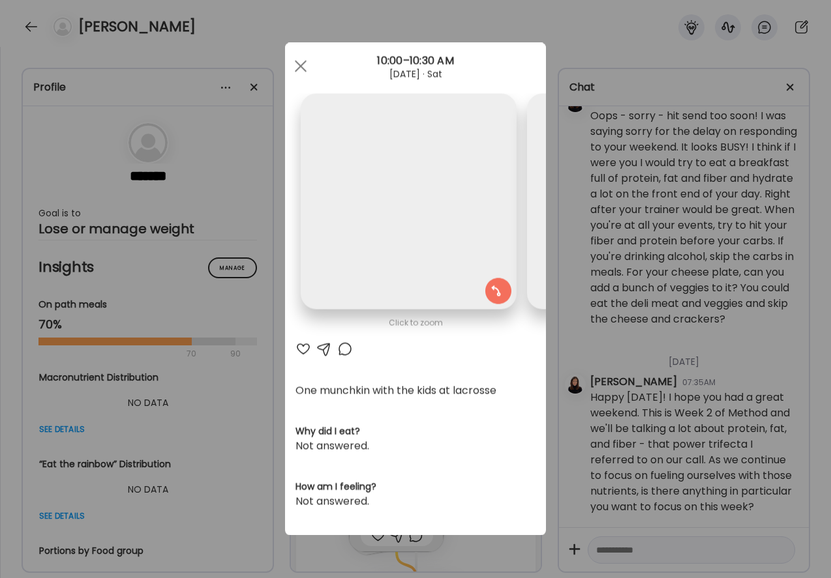
scroll to position [0, 213]
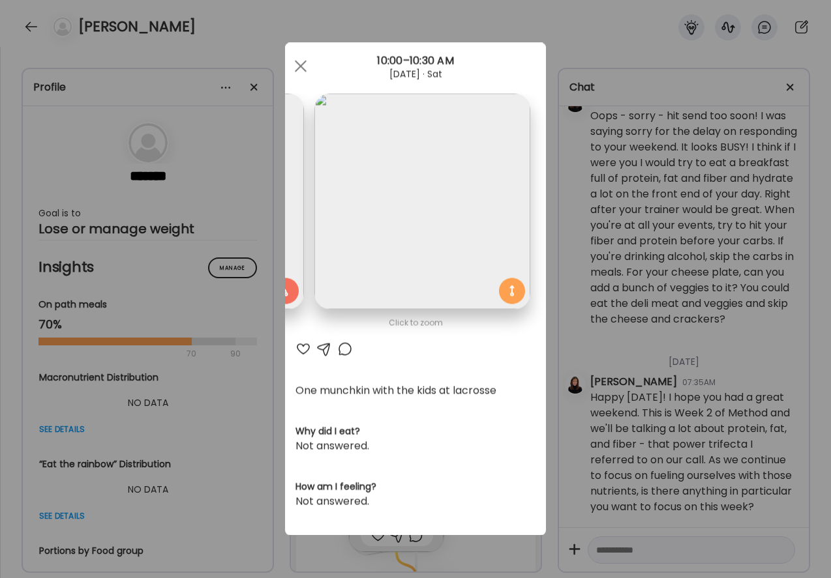
click at [306, 348] on div at bounding box center [303, 350] width 16 height 16
click at [343, 351] on div at bounding box center [345, 350] width 16 height 16
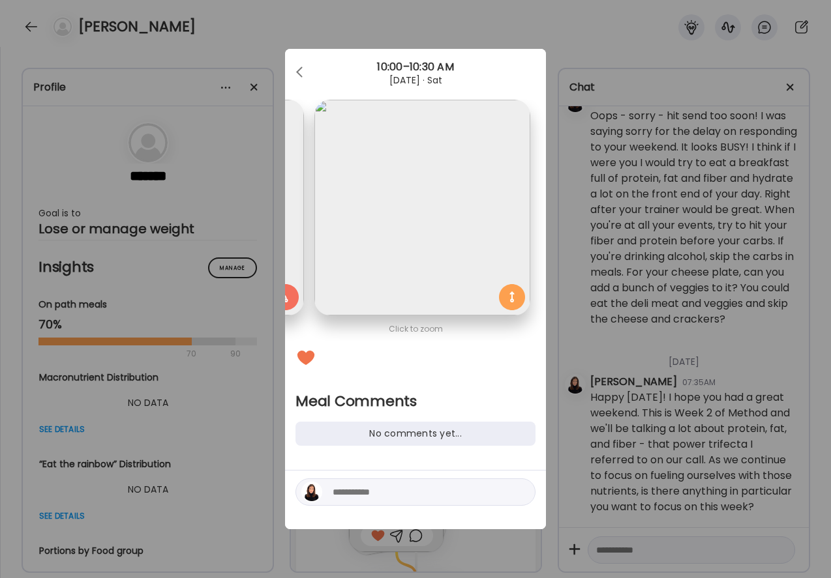
click at [360, 496] on textarea at bounding box center [421, 492] width 176 height 16
type textarea "**********"
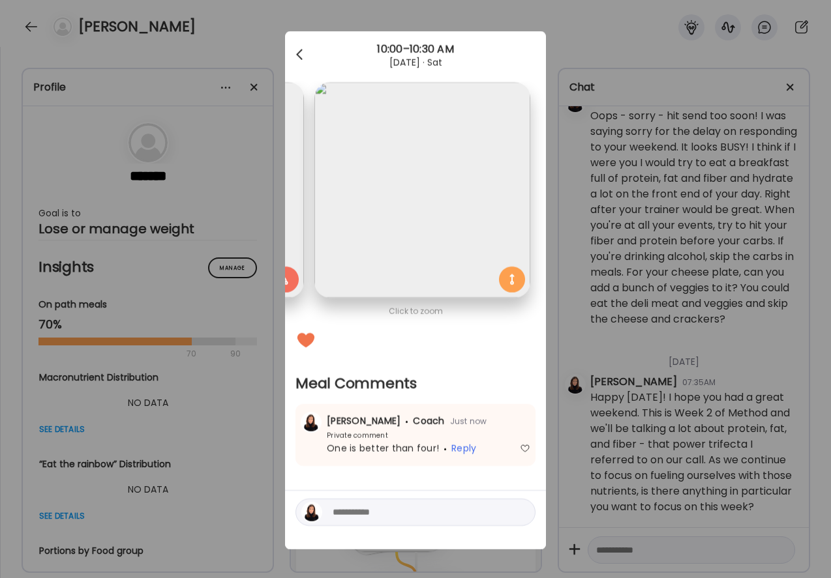
click at [299, 51] on div at bounding box center [301, 55] width 26 height 26
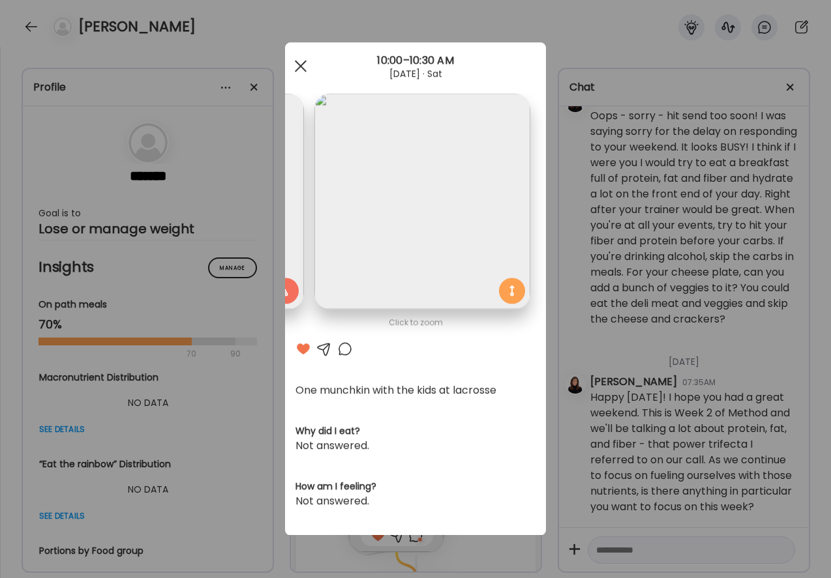
click at [301, 67] on span at bounding box center [301, 66] width 12 height 12
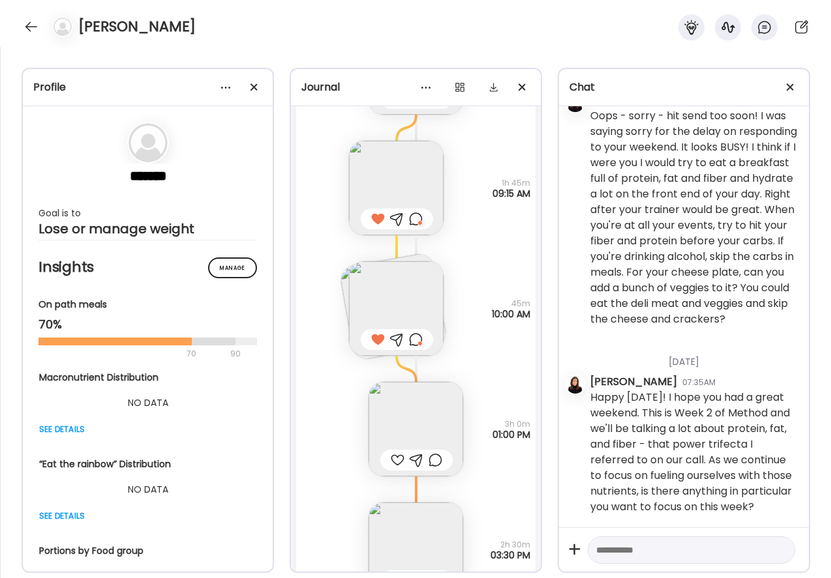
scroll to position [5860, 0]
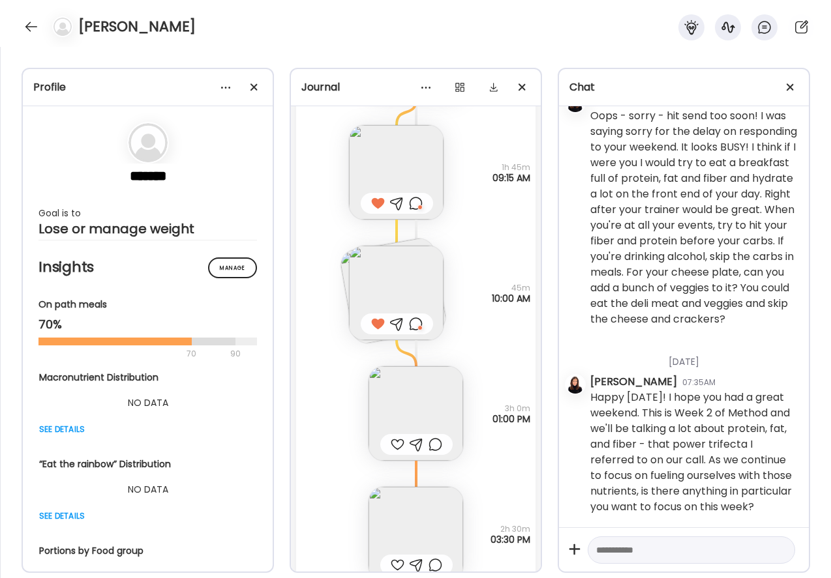
click at [396, 444] on div at bounding box center [398, 445] width 14 height 16
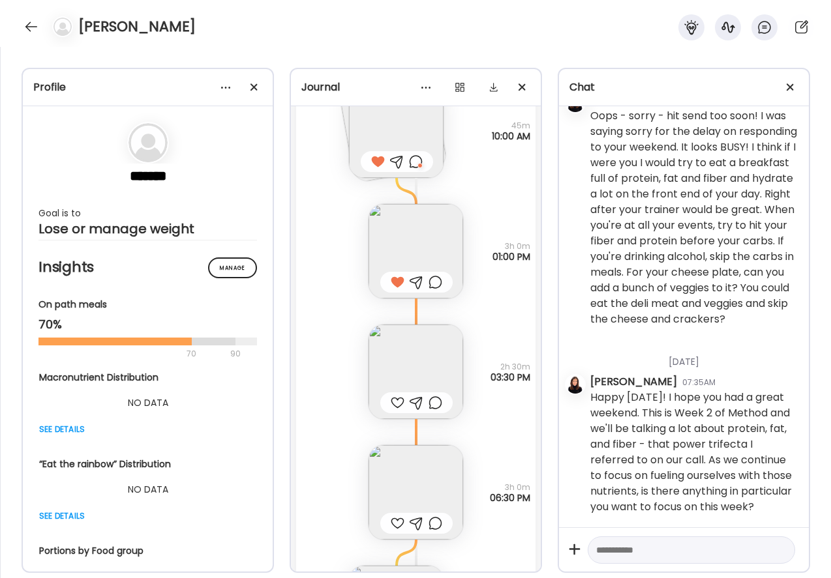
scroll to position [6020, 0]
click at [394, 405] on div at bounding box center [398, 405] width 14 height 16
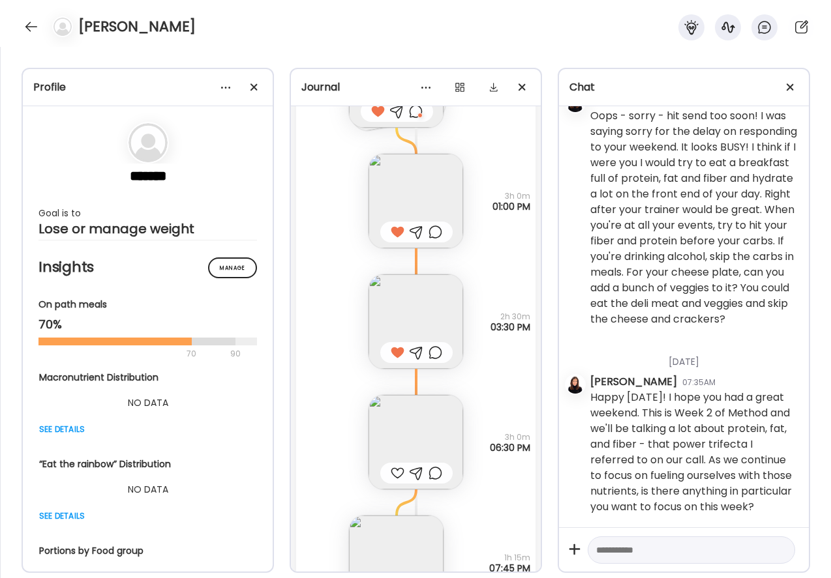
scroll to position [6077, 0]
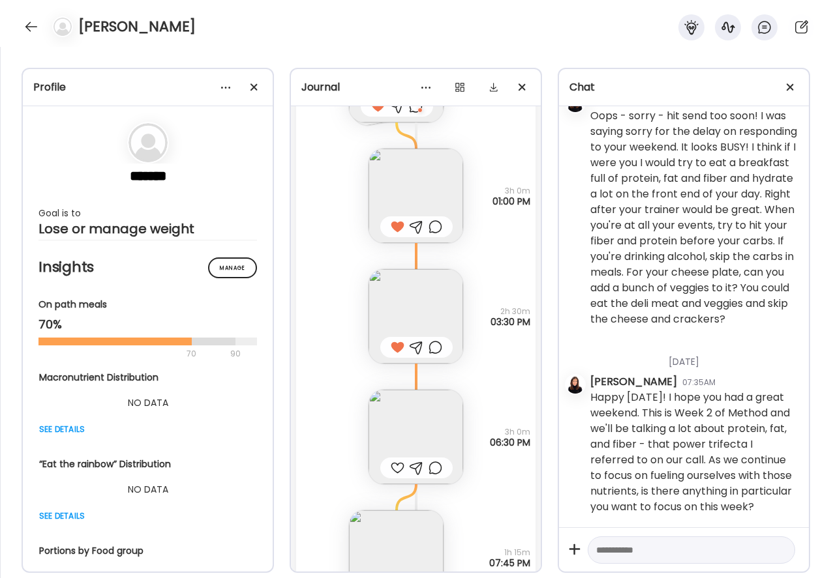
click at [394, 438] on img at bounding box center [415, 437] width 95 height 95
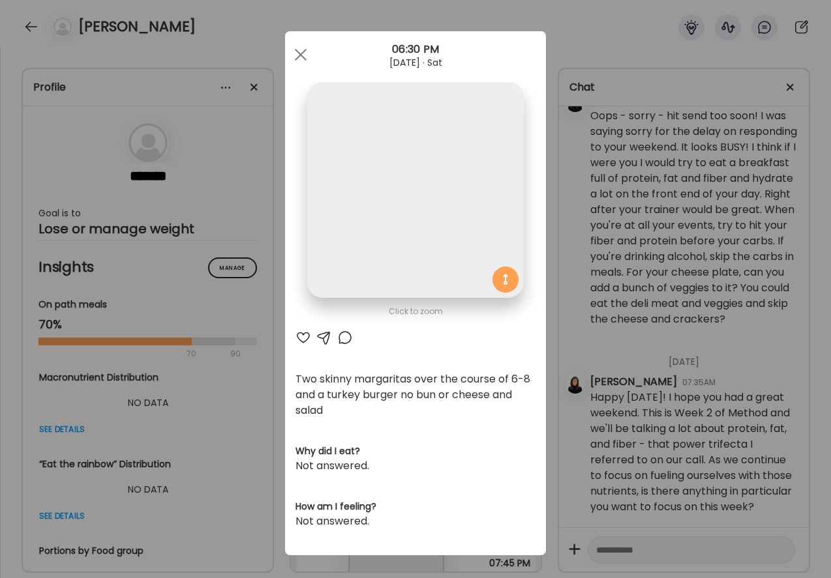
scroll to position [0, 0]
click at [306, 336] on div at bounding box center [303, 338] width 16 height 16
click at [340, 340] on div at bounding box center [345, 338] width 16 height 16
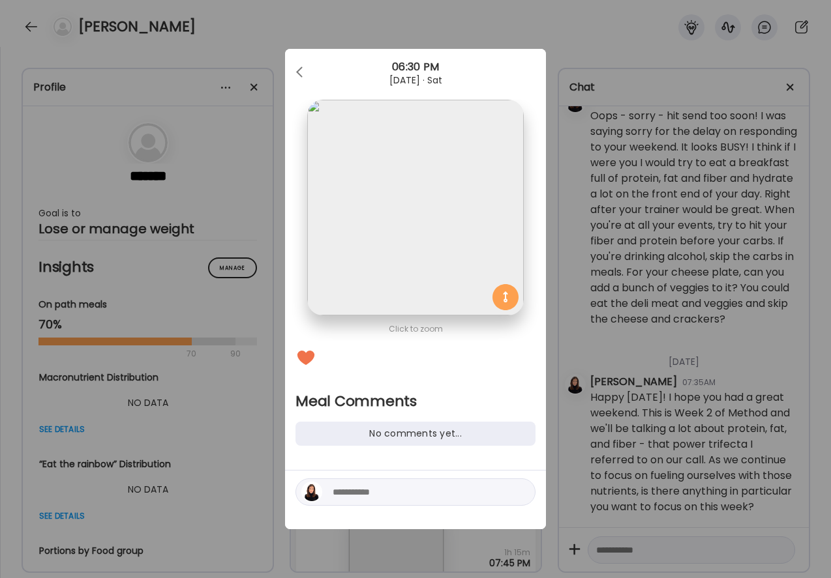
click at [359, 495] on textarea at bounding box center [421, 492] width 176 height 16
type textarea "**********"
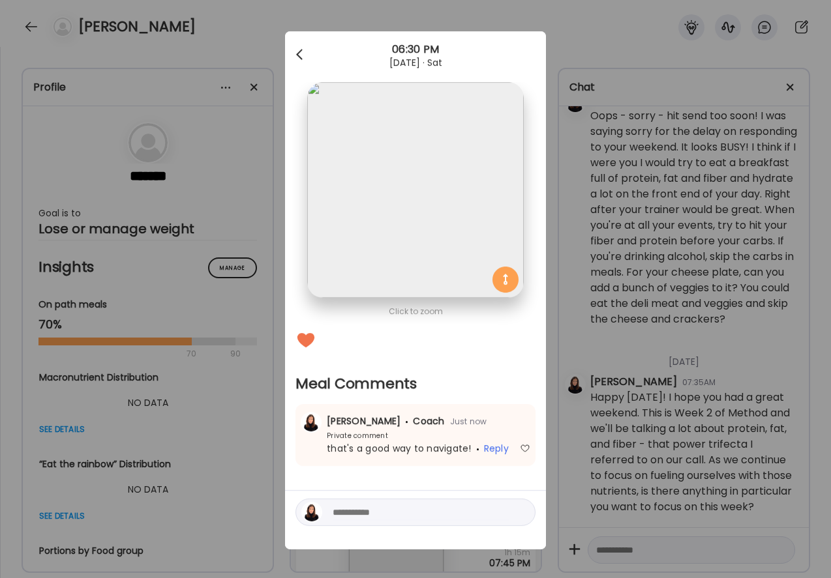
click at [297, 59] on div at bounding box center [301, 55] width 26 height 26
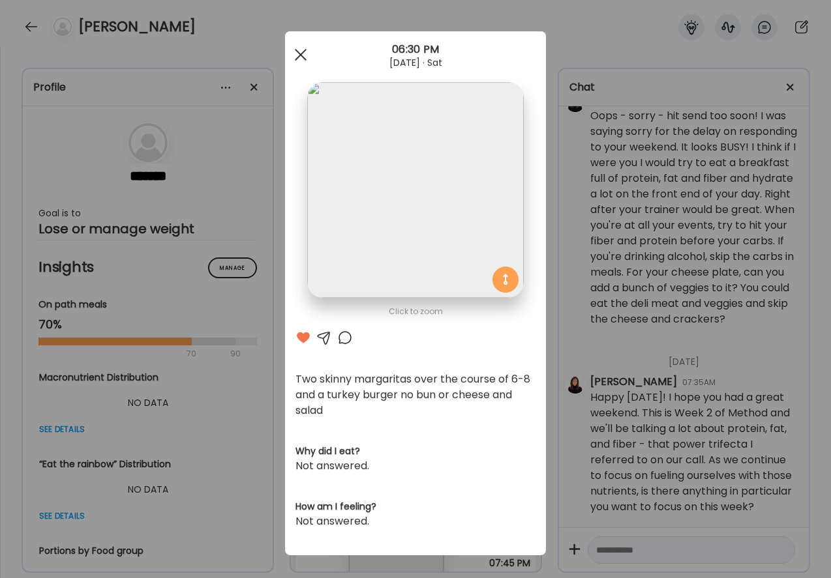
click at [301, 46] on div at bounding box center [301, 55] width 26 height 26
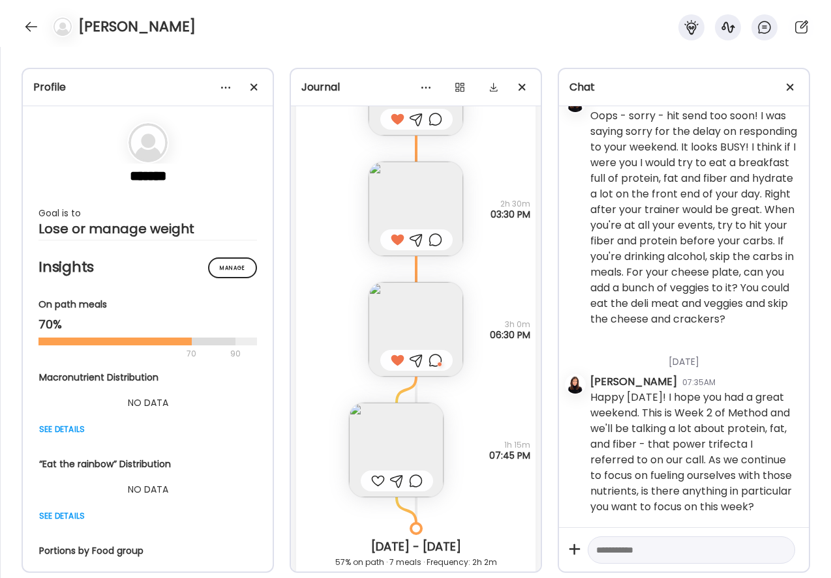
scroll to position [6192, 0]
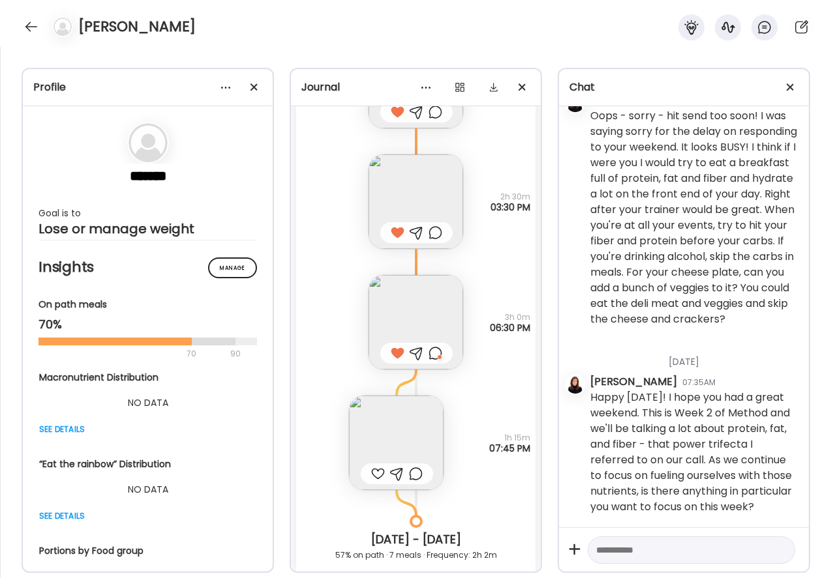
click at [383, 441] on img at bounding box center [396, 443] width 95 height 95
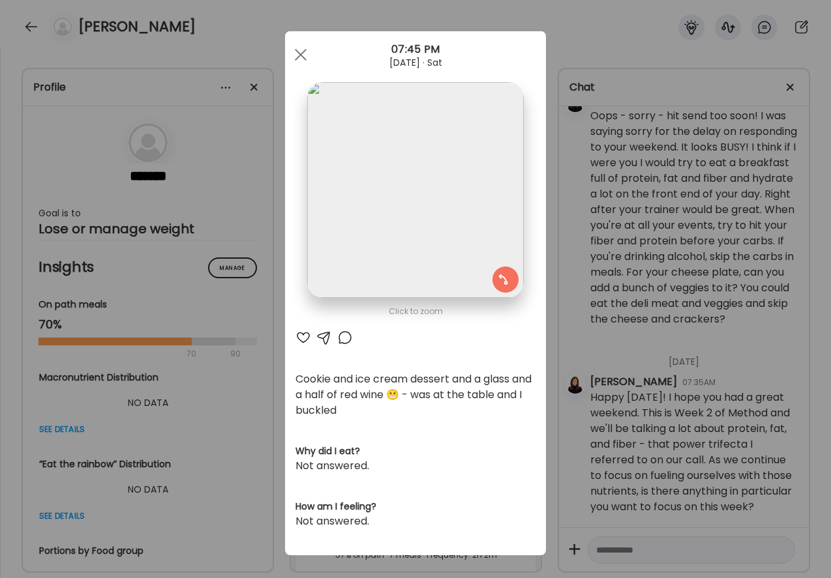
click at [302, 338] on div at bounding box center [303, 338] width 16 height 16
click at [343, 336] on div at bounding box center [345, 338] width 16 height 16
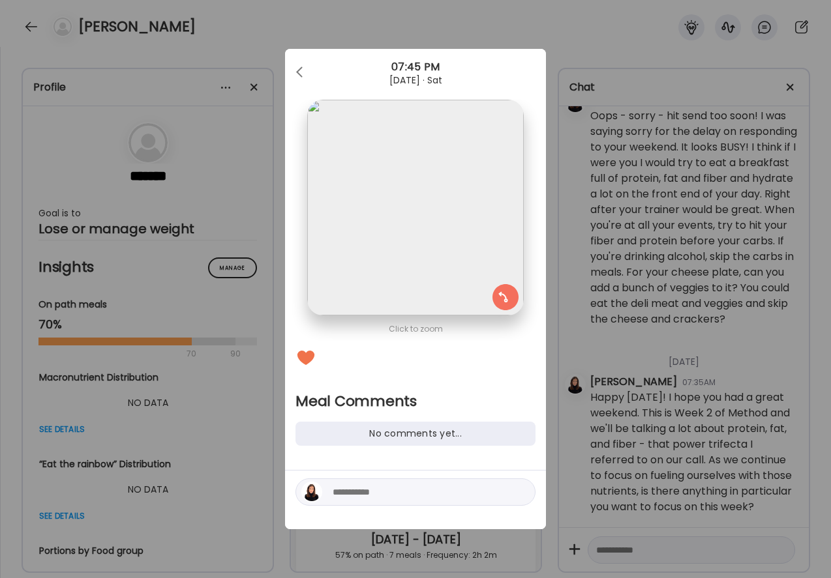
click at [366, 486] on textarea at bounding box center [421, 492] width 176 height 16
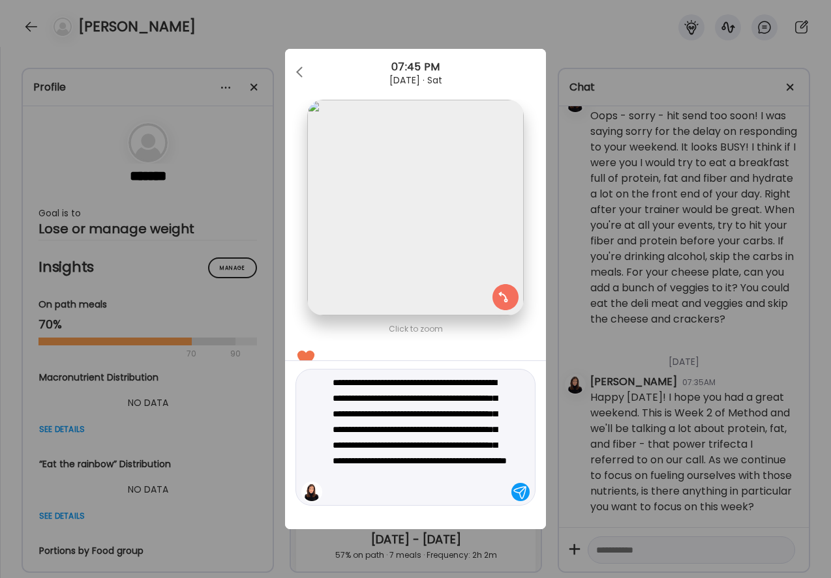
type textarea "**********"
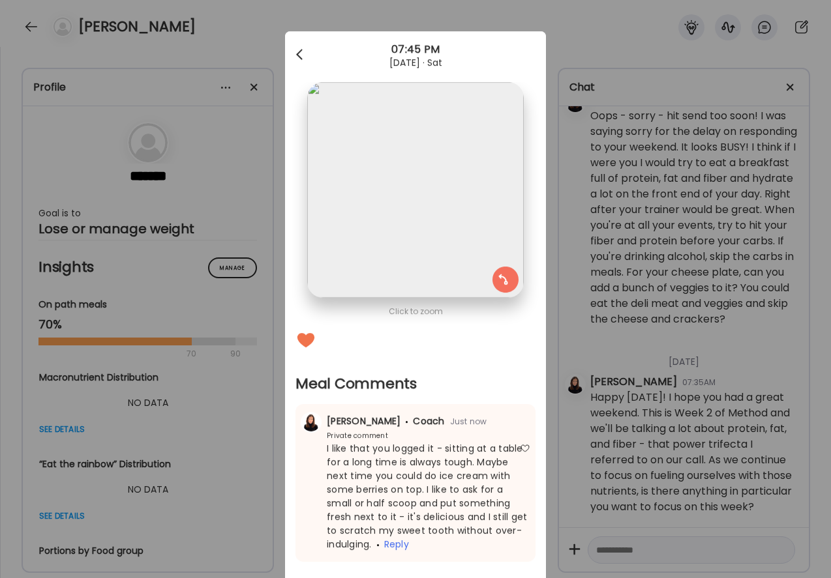
click at [295, 51] on div at bounding box center [301, 55] width 26 height 26
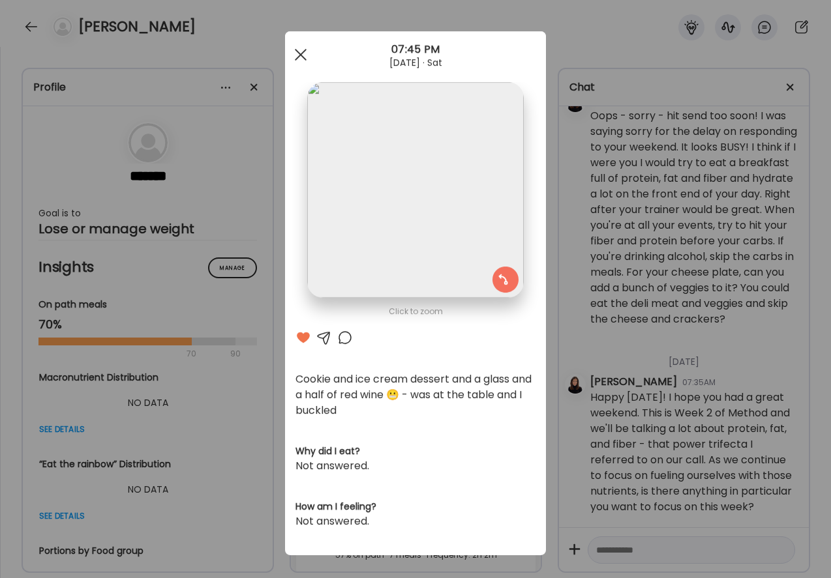
click at [303, 52] on span at bounding box center [301, 55] width 12 height 12
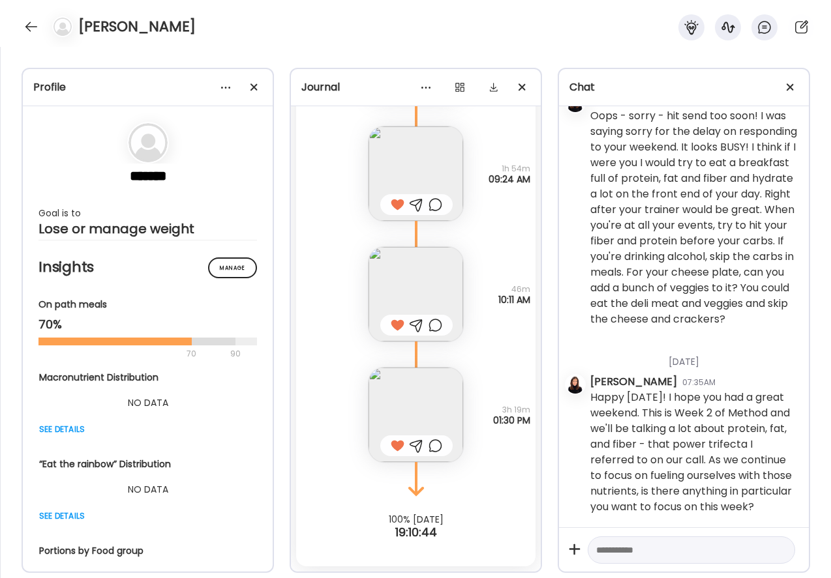
scroll to position [6870, 0]
click at [33, 26] on div at bounding box center [31, 26] width 21 height 21
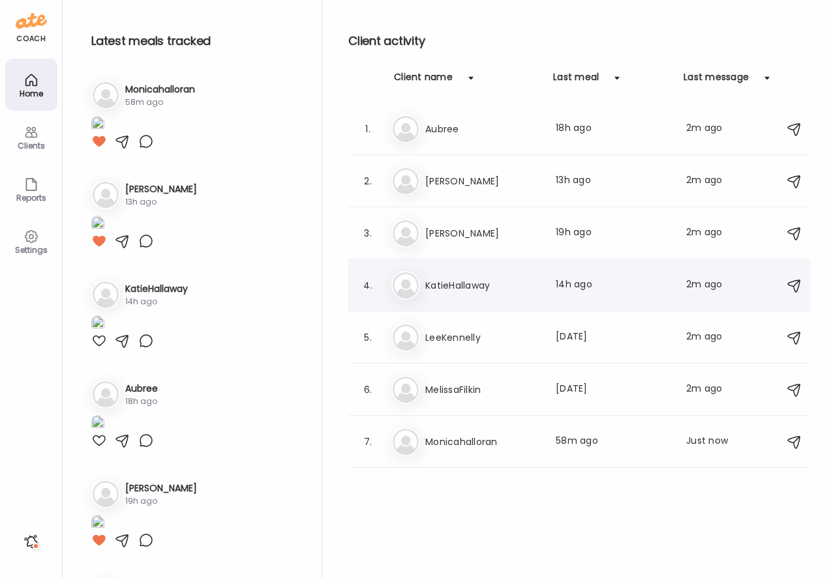
click at [432, 290] on h3 "KatieHallaway" at bounding box center [482, 286] width 115 height 16
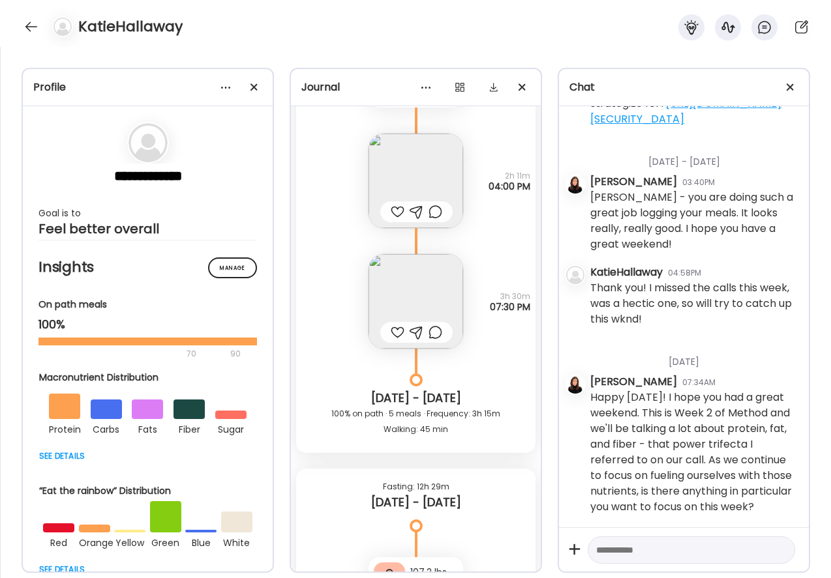
scroll to position [9949, 0]
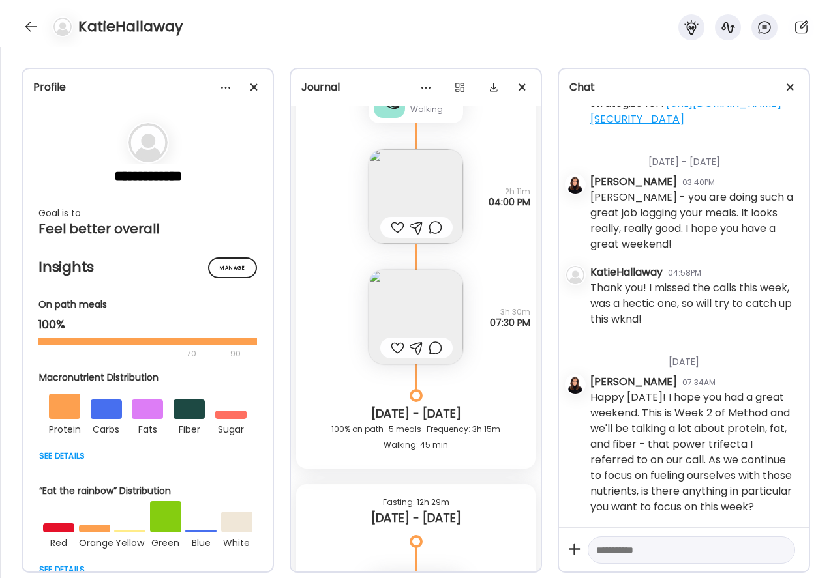
click at [396, 228] on div at bounding box center [398, 228] width 14 height 16
click at [397, 348] on div at bounding box center [398, 348] width 14 height 16
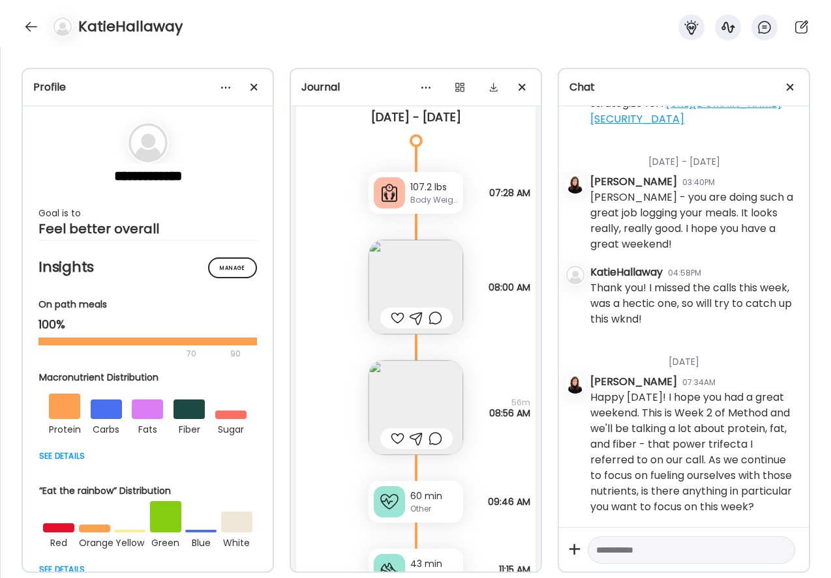
scroll to position [10361, 0]
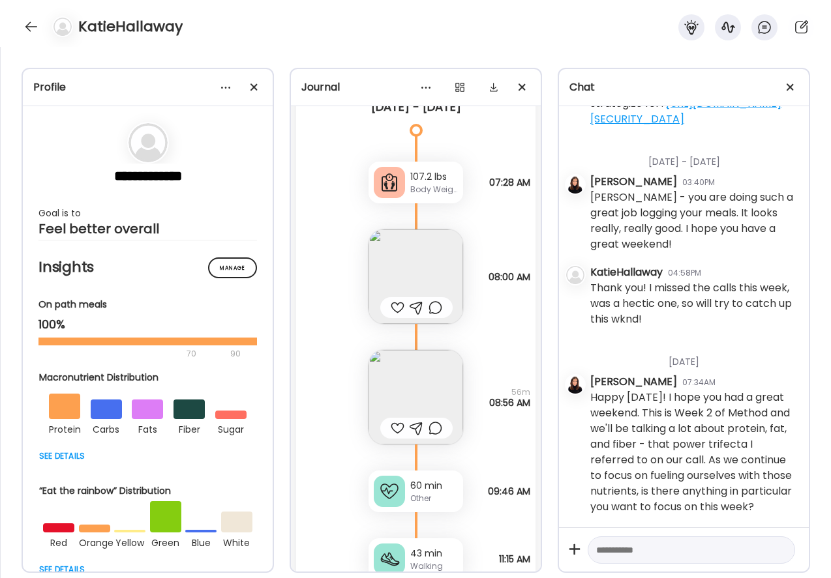
click at [396, 304] on div at bounding box center [398, 308] width 14 height 16
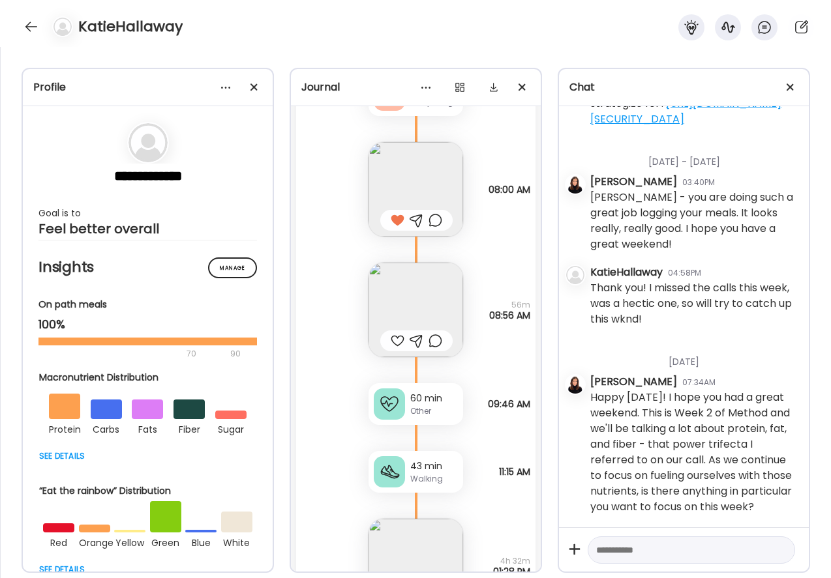
scroll to position [10449, 0]
click at [393, 340] on div at bounding box center [398, 341] width 14 height 16
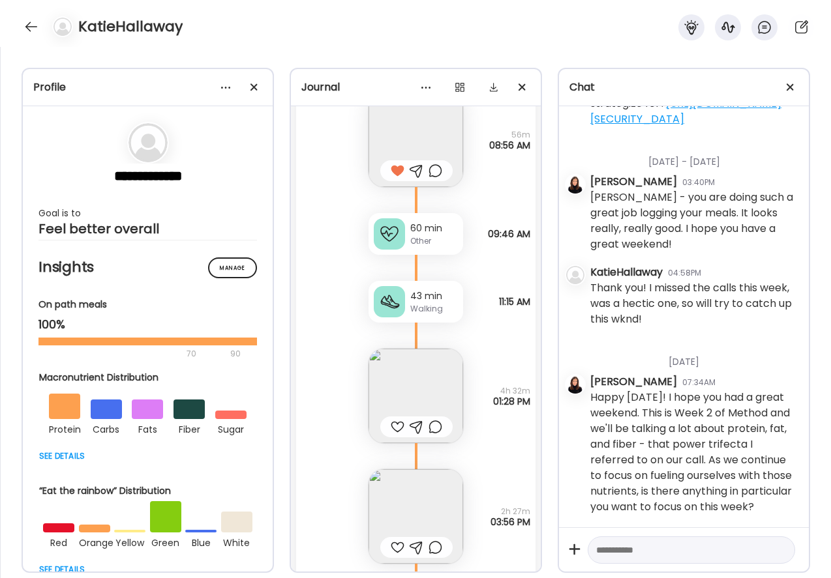
scroll to position [10619, 0]
click at [393, 425] on div at bounding box center [398, 427] width 14 height 16
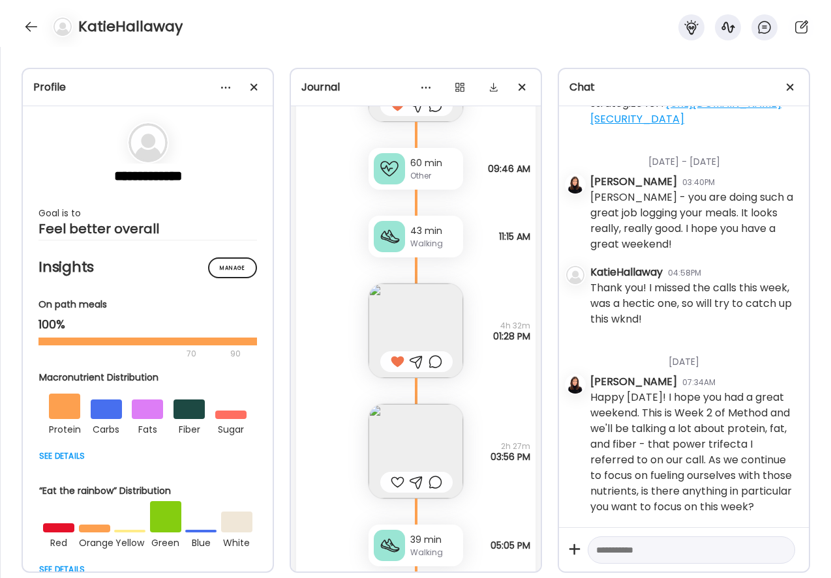
scroll to position [10691, 0]
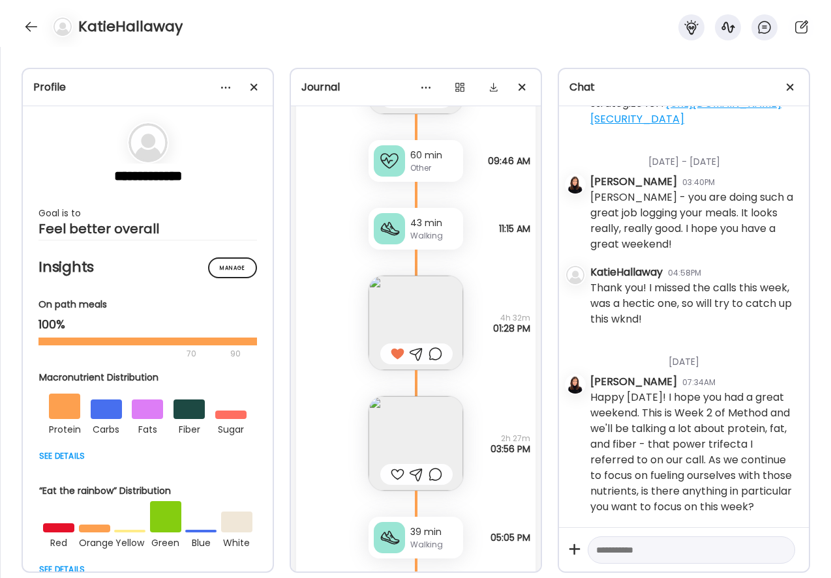
click at [396, 475] on div at bounding box center [398, 475] width 14 height 16
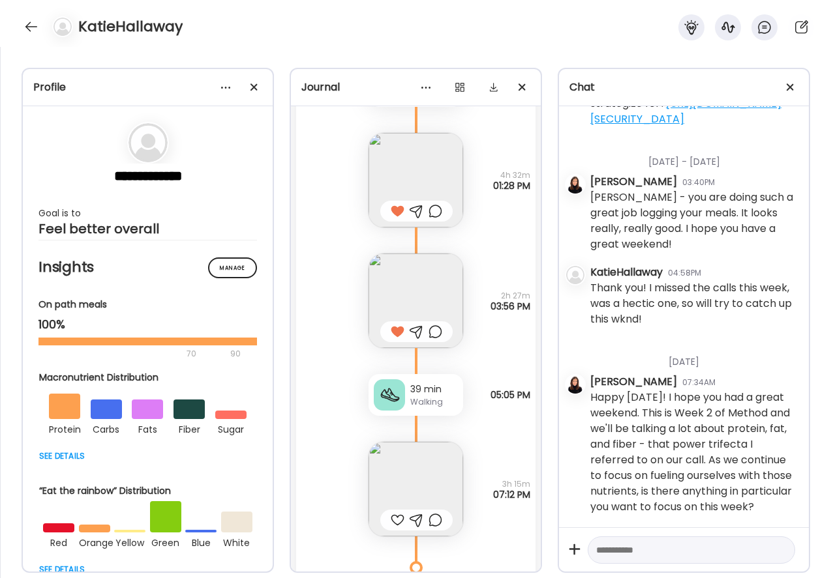
scroll to position [10861, 0]
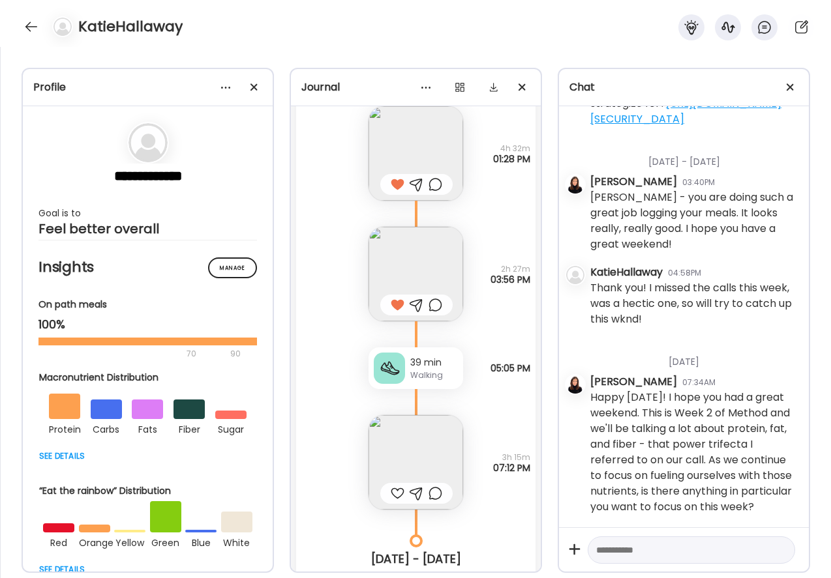
click at [407, 436] on img at bounding box center [415, 462] width 95 height 95
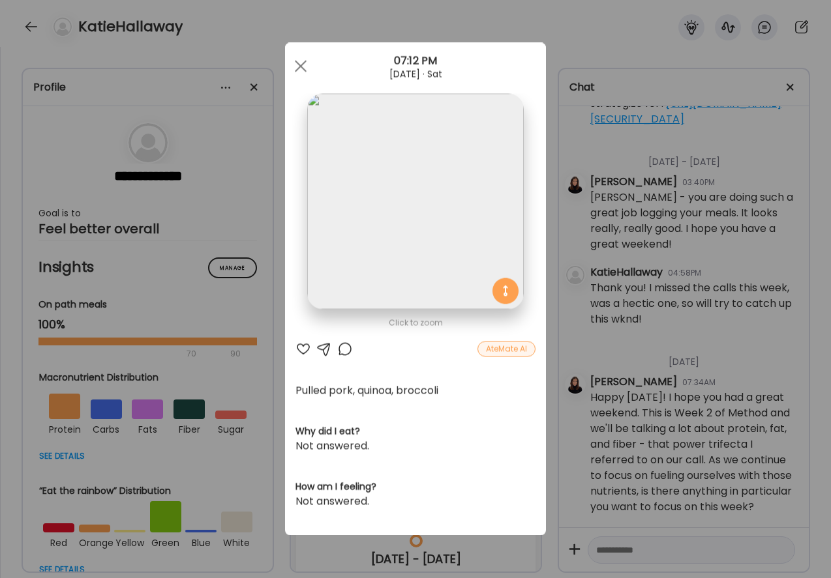
click at [301, 348] on div at bounding box center [303, 350] width 16 height 16
click at [300, 61] on div at bounding box center [301, 66] width 26 height 26
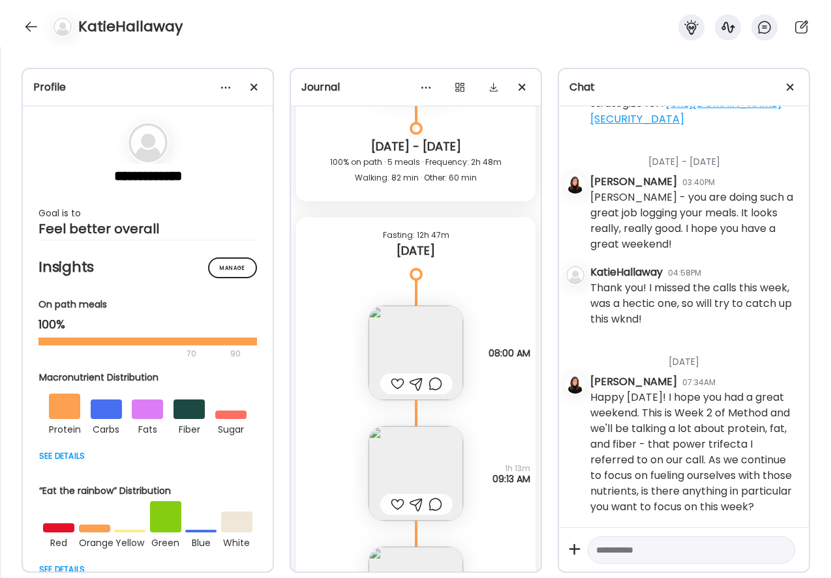
scroll to position [11277, 0]
click at [398, 379] on div at bounding box center [398, 381] width 14 height 16
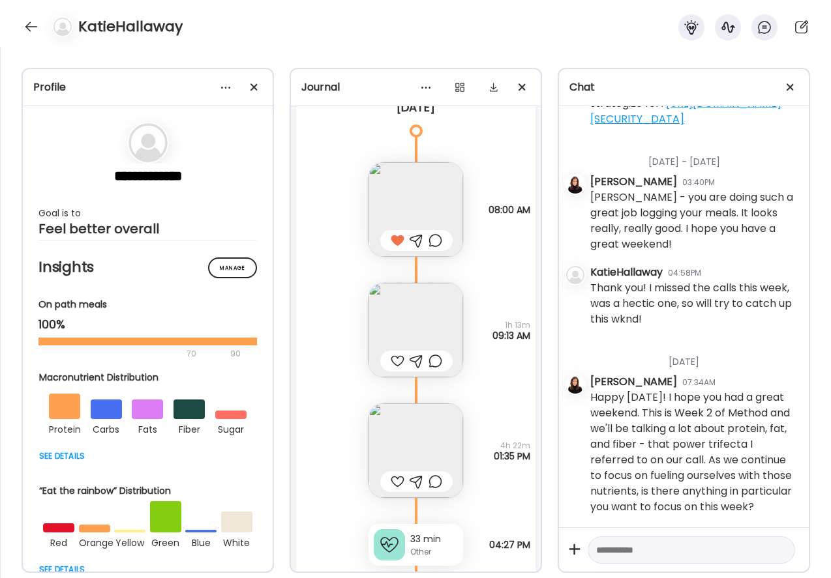
scroll to position [11419, 0]
click at [396, 360] on div at bounding box center [398, 359] width 14 height 16
click at [399, 420] on img at bounding box center [415, 449] width 95 height 95
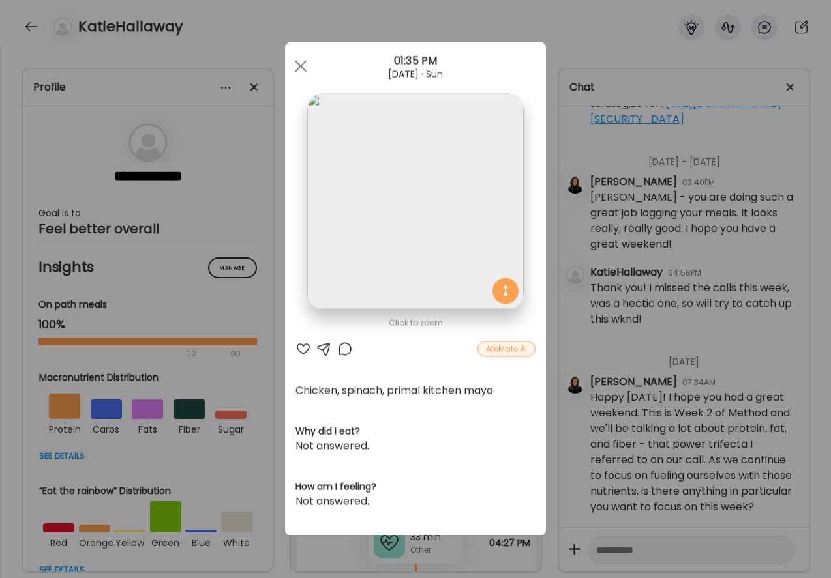
click at [306, 346] on div at bounding box center [303, 350] width 16 height 16
click at [299, 68] on div at bounding box center [301, 66] width 26 height 26
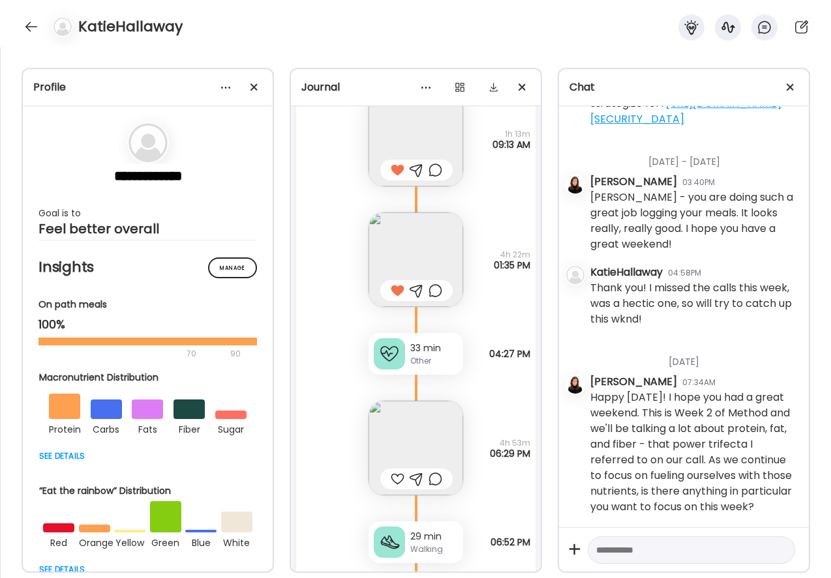
scroll to position [11620, 0]
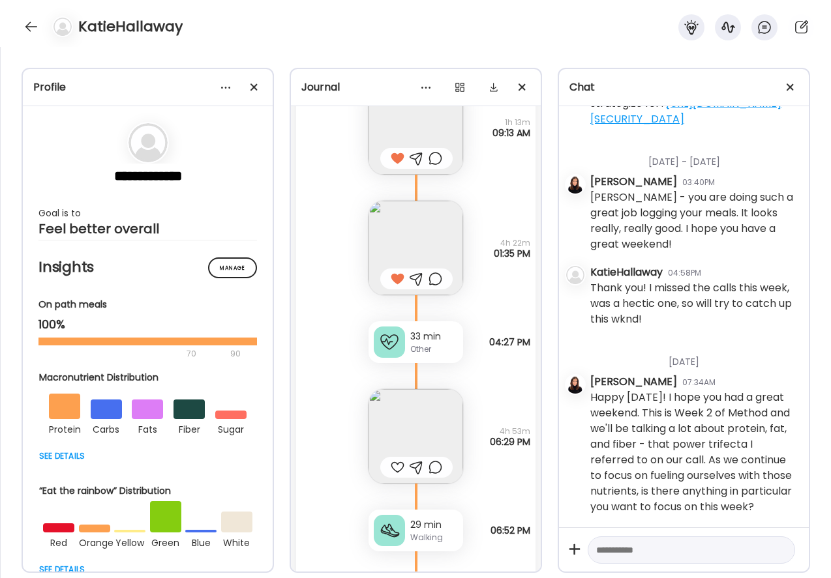
click at [394, 467] on div at bounding box center [398, 468] width 14 height 16
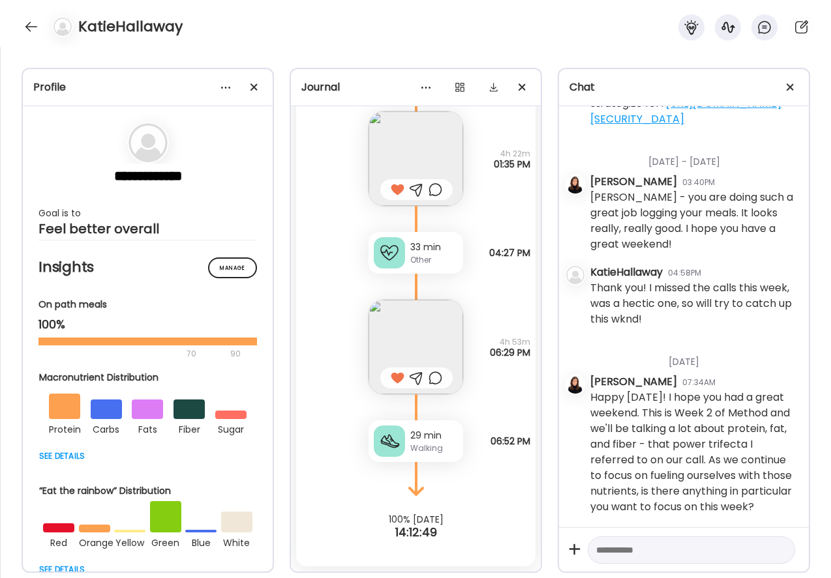
scroll to position [11709, 0]
click at [628, 548] on textarea at bounding box center [679, 550] width 167 height 16
type textarea "**********"
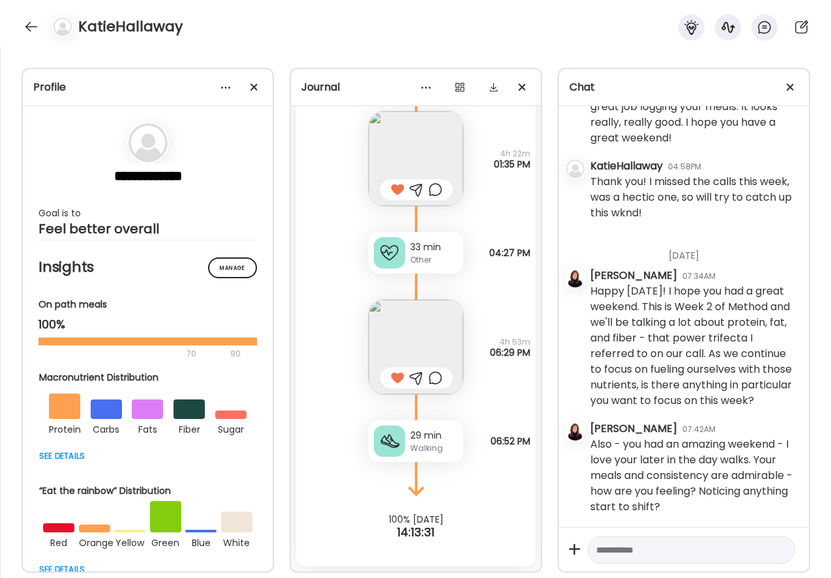
scroll to position [2491, 0]
click at [31, 26] on div at bounding box center [31, 26] width 21 height 21
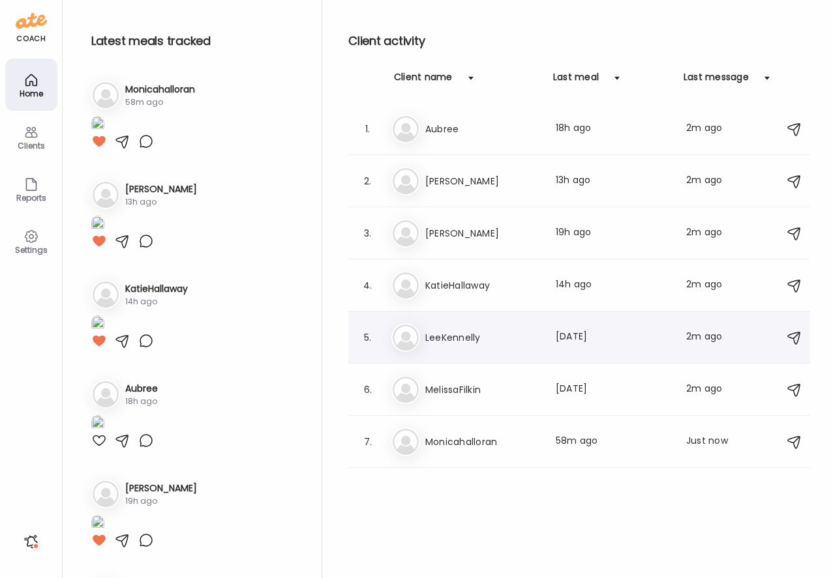
click at [418, 333] on img at bounding box center [406, 338] width 26 height 26
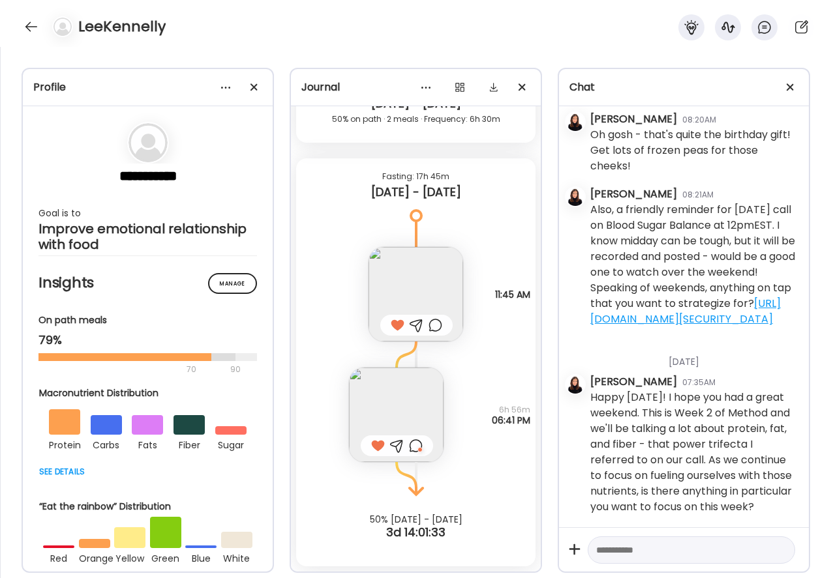
scroll to position [2945, 0]
click at [32, 27] on div at bounding box center [31, 26] width 21 height 21
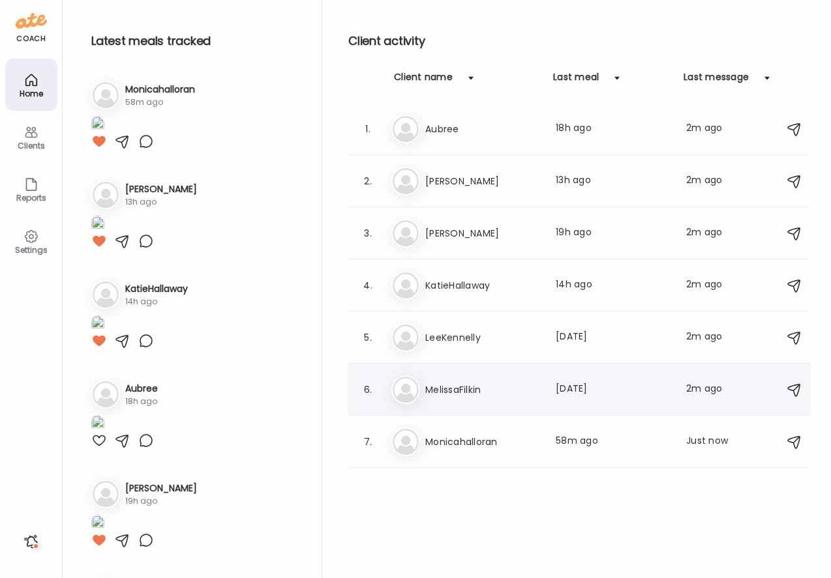
click at [460, 391] on h3 "MelissaFilkin" at bounding box center [482, 390] width 115 height 16
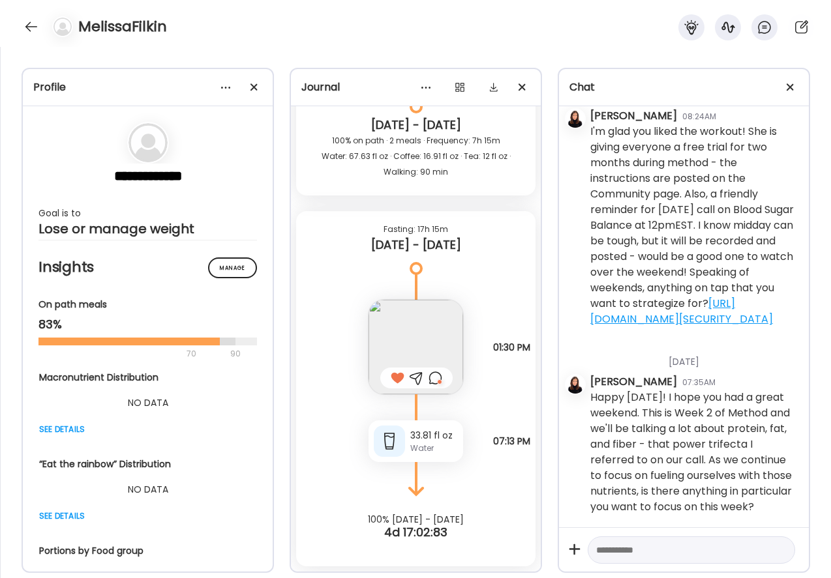
scroll to position [1059, 0]
click at [33, 24] on div at bounding box center [31, 26] width 21 height 21
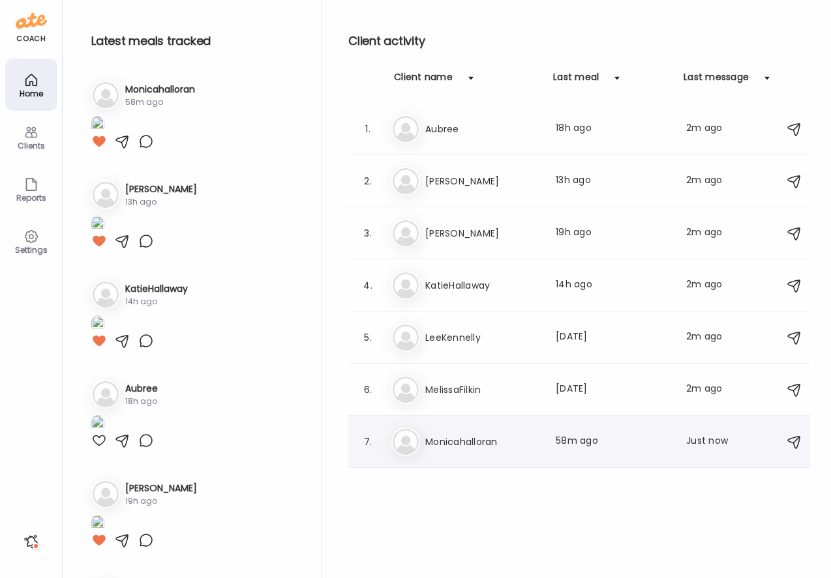
click at [438, 431] on div "Mo Monicahalloran Last meal: 58m ago Last message: Just now I read so many diff…" at bounding box center [580, 442] width 379 height 29
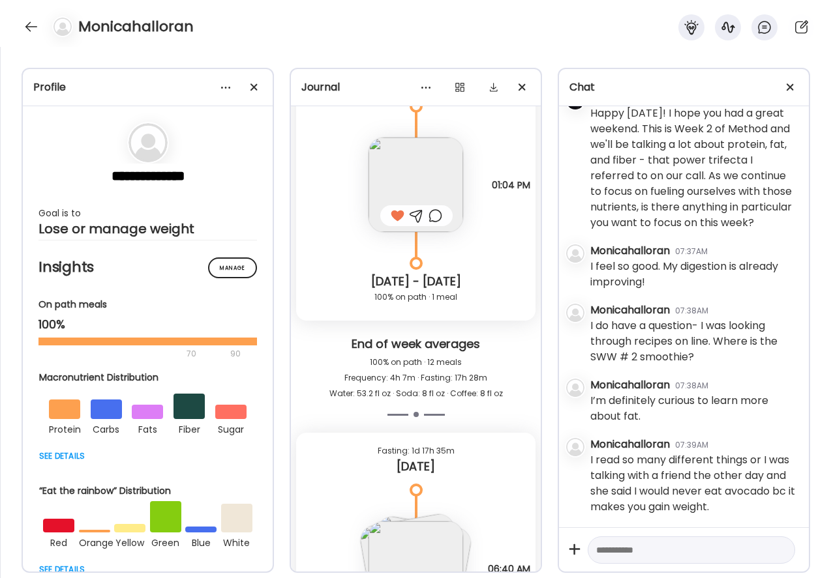
scroll to position [3654, 0]
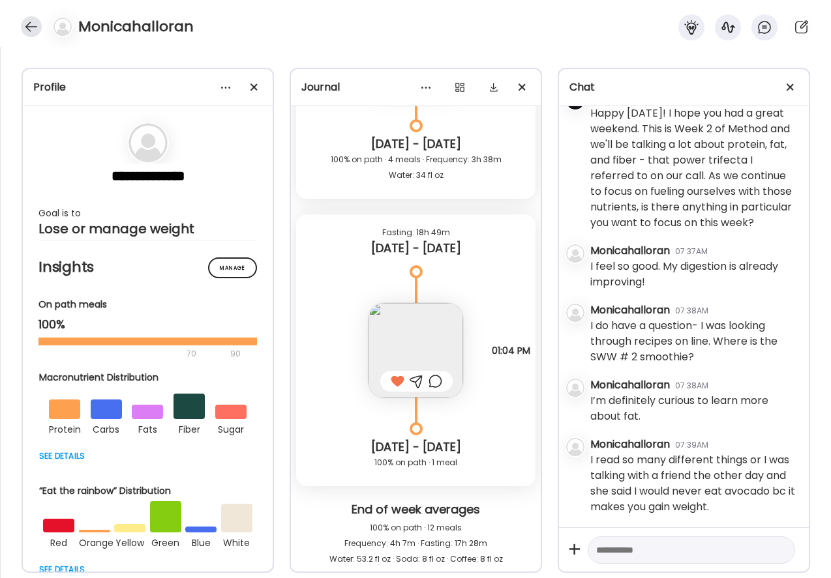
click at [29, 24] on div at bounding box center [31, 26] width 21 height 21
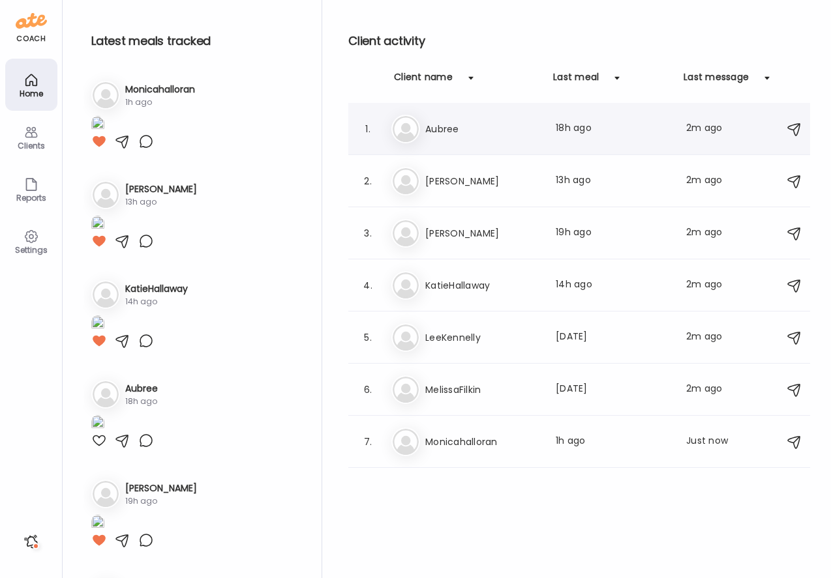
click at [441, 125] on h3 "Aubree" at bounding box center [482, 129] width 115 height 16
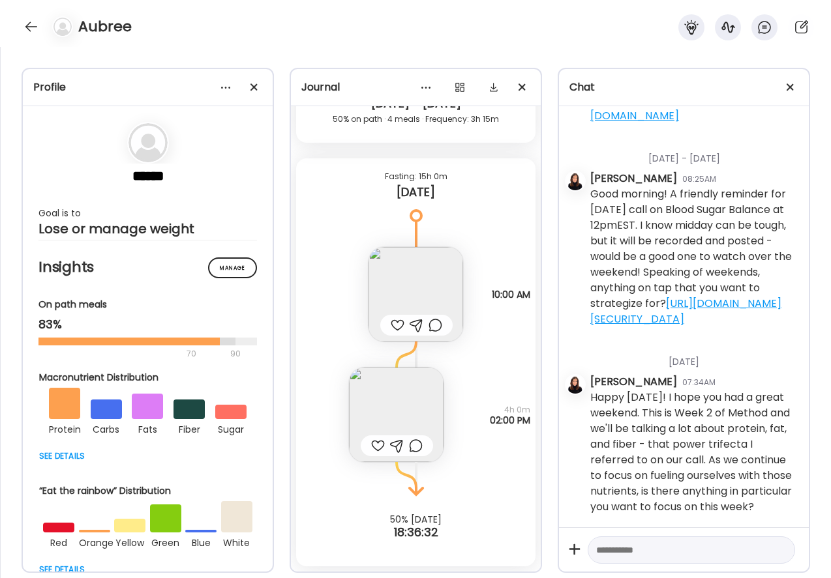
scroll to position [1018, 0]
click at [402, 291] on img at bounding box center [415, 294] width 95 height 95
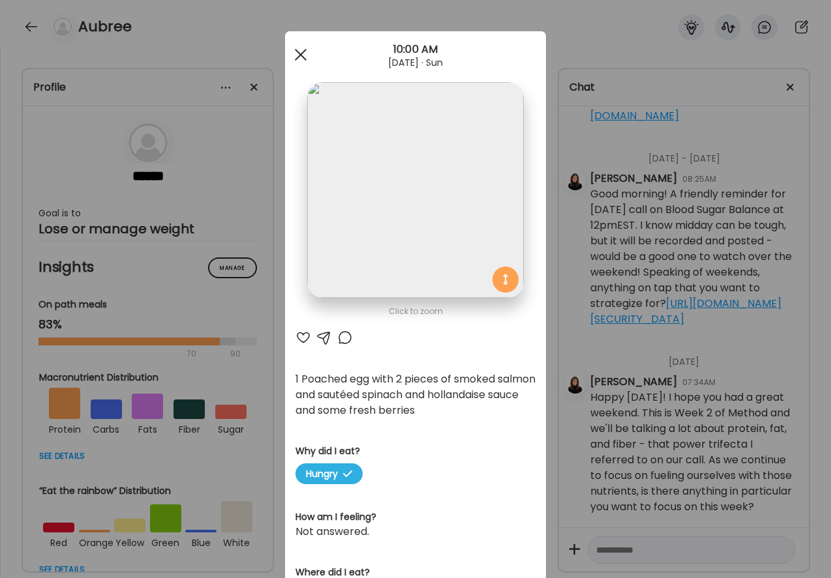
click at [299, 55] on div at bounding box center [301, 55] width 26 height 26
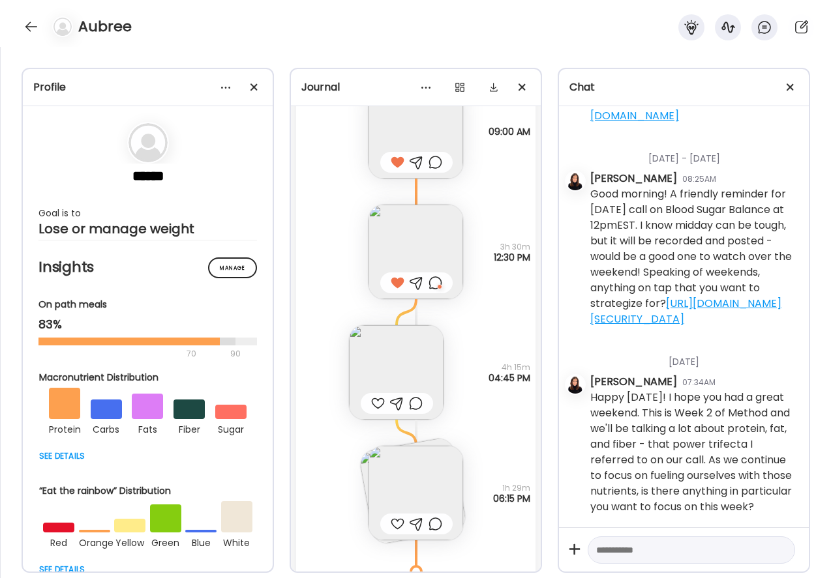
scroll to position [3102, 0]
click at [418, 400] on div at bounding box center [416, 403] width 14 height 16
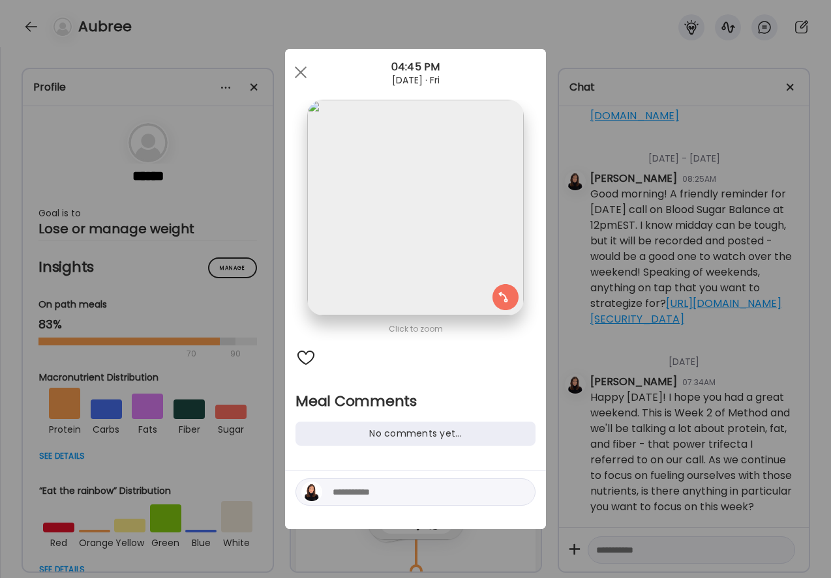
click at [372, 492] on textarea at bounding box center [421, 492] width 176 height 16
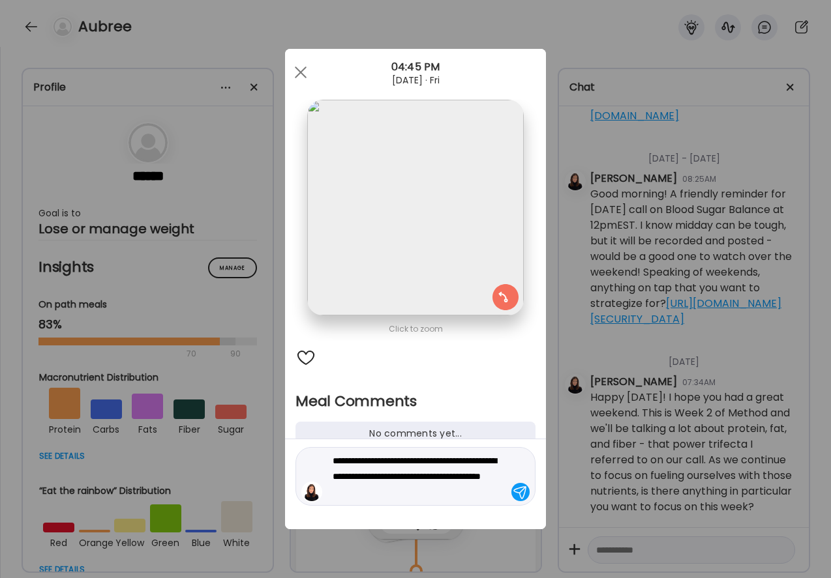
type textarea "**********"
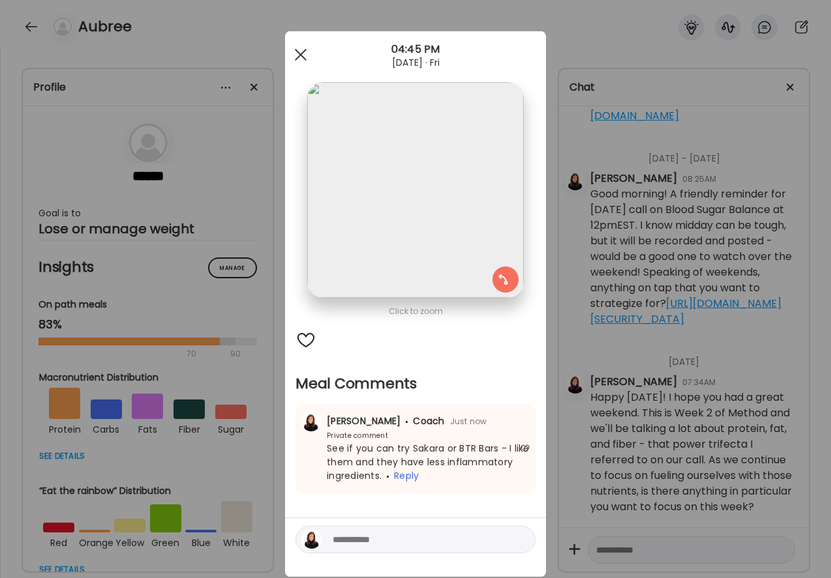
click at [301, 48] on div at bounding box center [301, 55] width 26 height 26
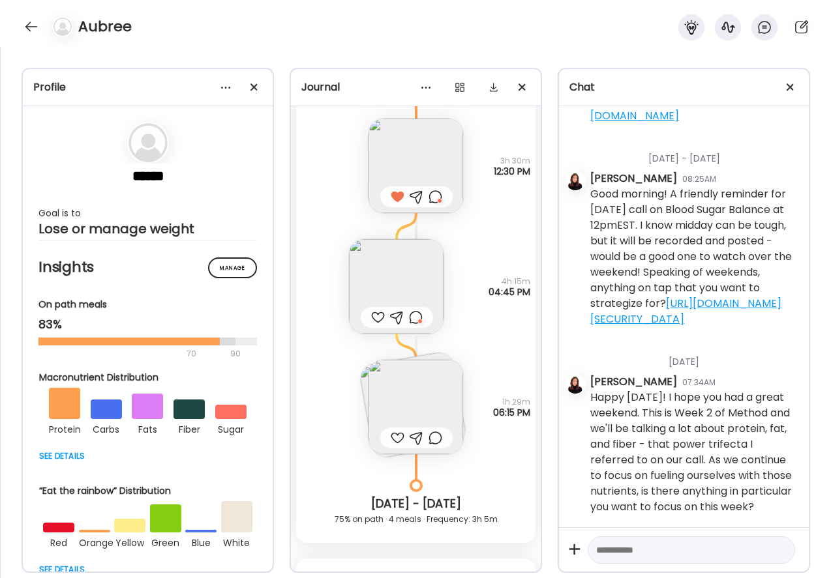
scroll to position [3188, 0]
click at [399, 404] on img at bounding box center [415, 406] width 95 height 95
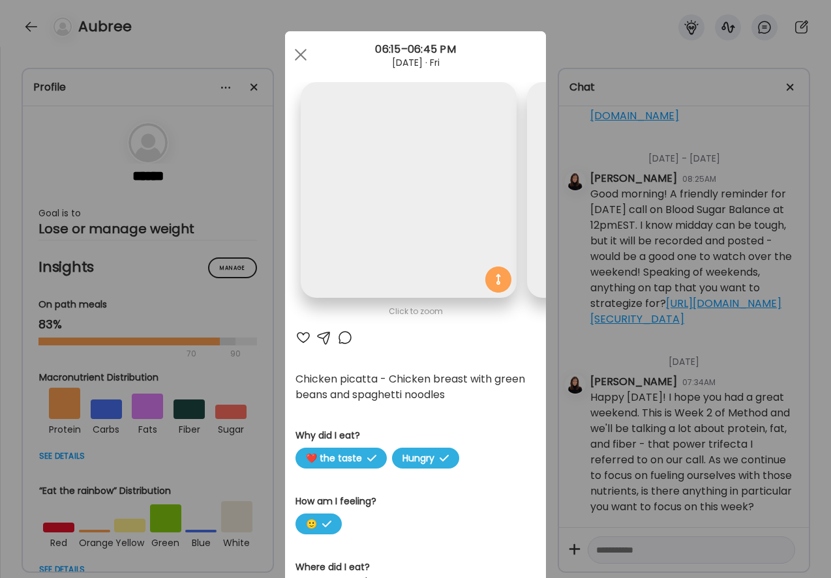
scroll to position [0, 213]
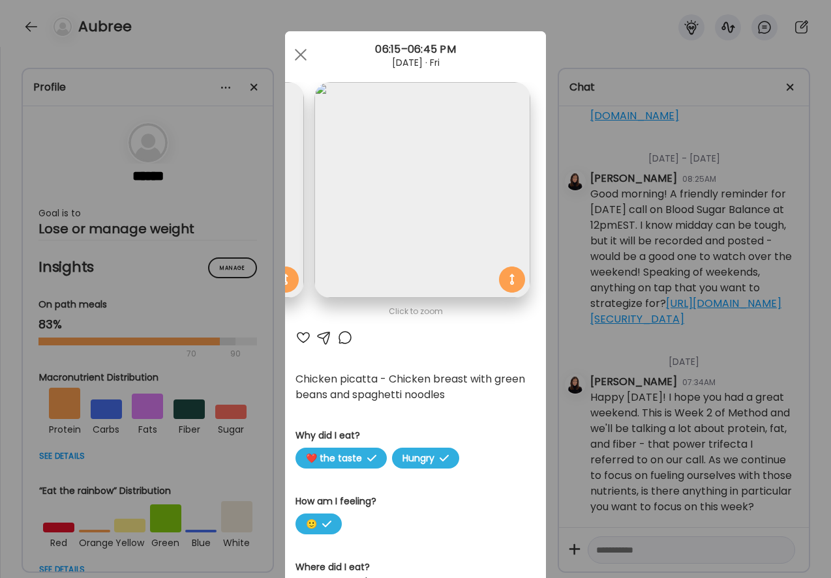
click at [307, 340] on div at bounding box center [303, 338] width 16 height 16
click at [297, 50] on div at bounding box center [301, 55] width 26 height 26
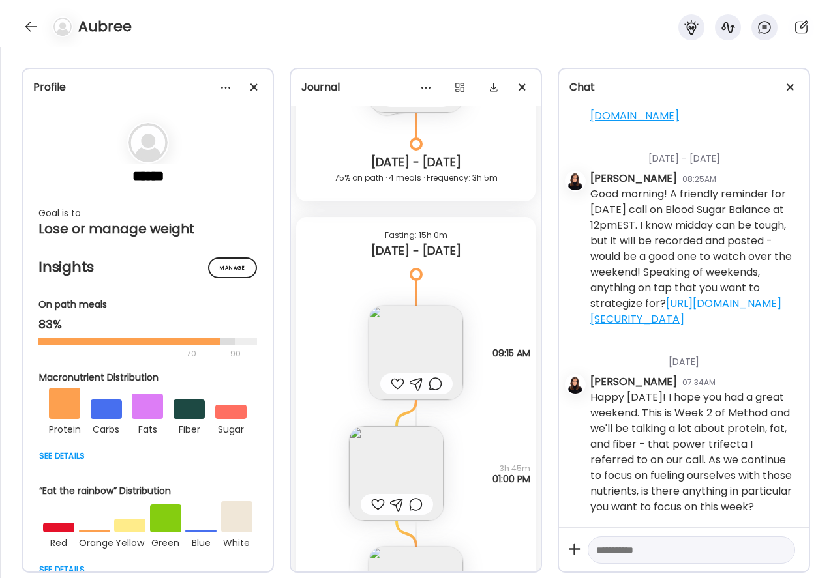
scroll to position [3534, 0]
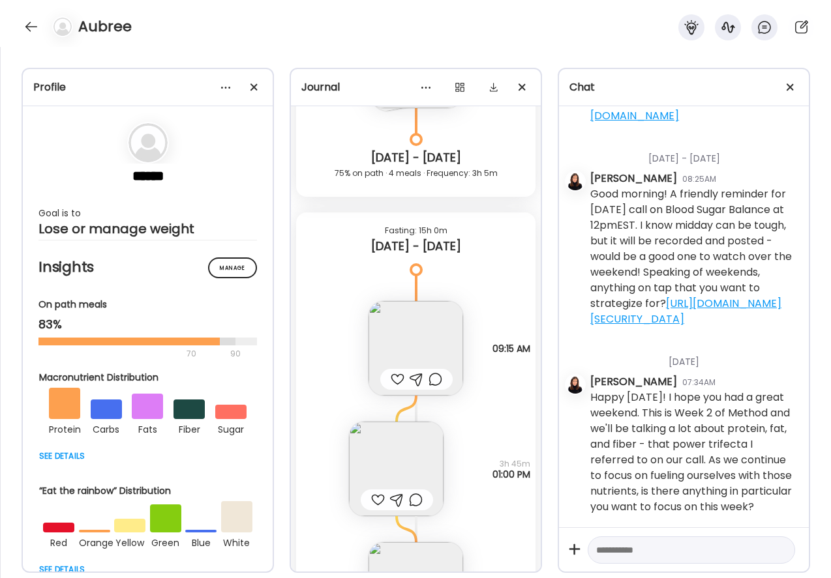
click at [400, 352] on img at bounding box center [415, 348] width 95 height 95
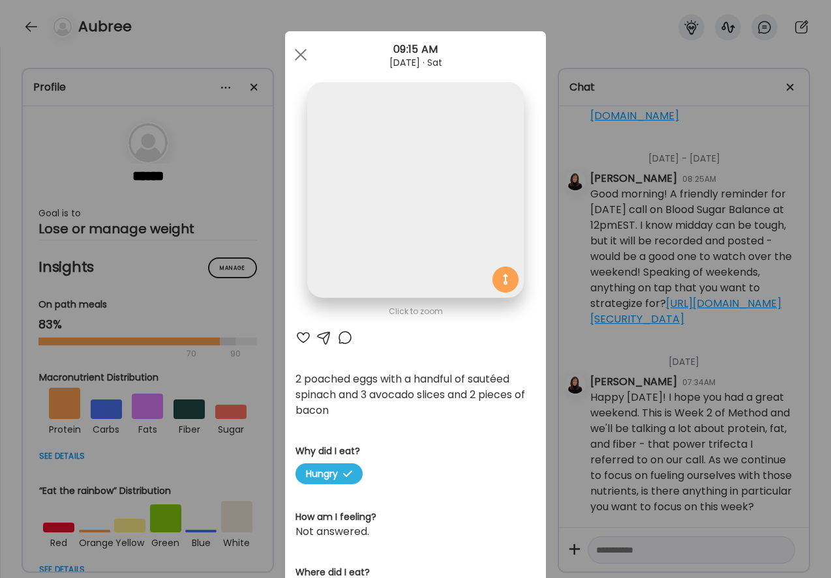
scroll to position [0, 0]
click at [302, 336] on div at bounding box center [303, 338] width 16 height 16
click at [299, 57] on span at bounding box center [301, 55] width 12 height 12
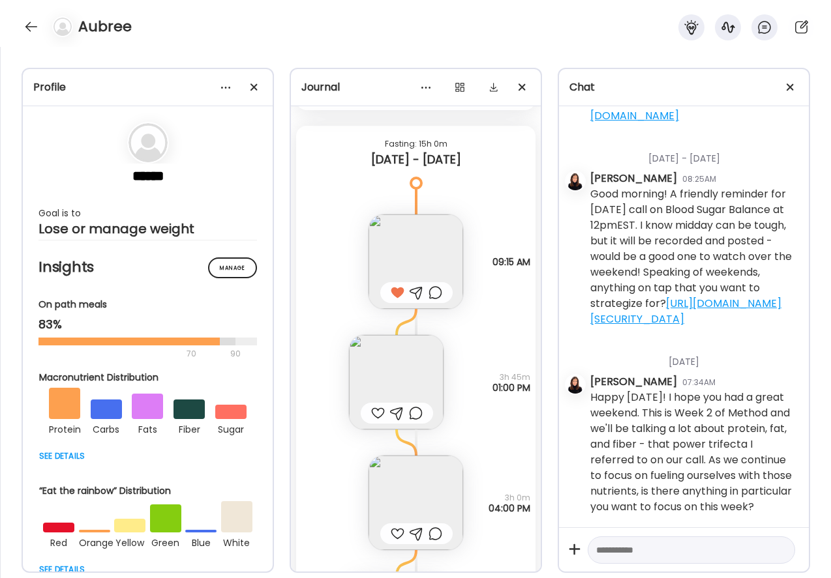
scroll to position [3630, 0]
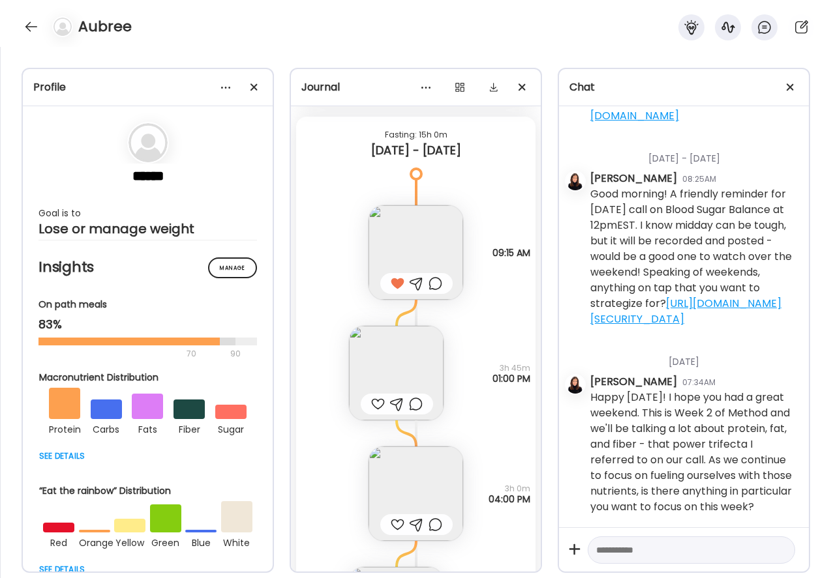
click at [376, 402] on div at bounding box center [378, 404] width 14 height 16
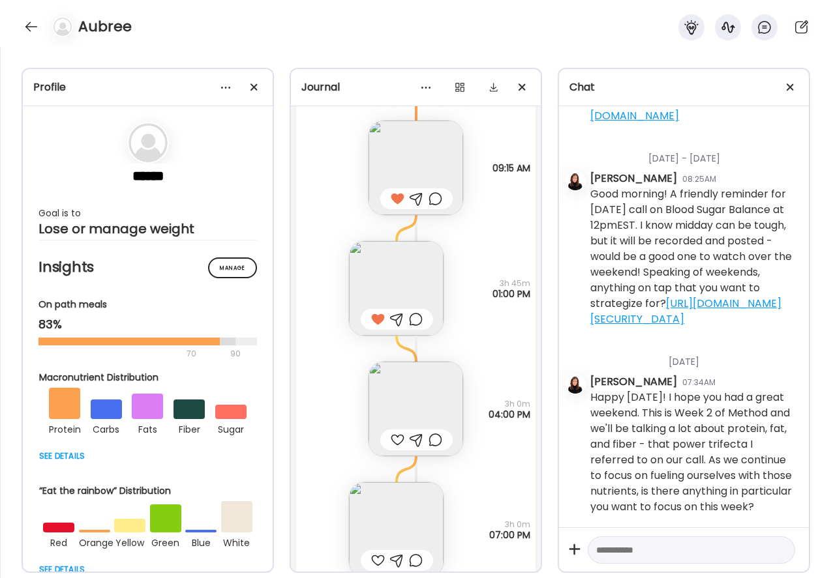
scroll to position [3722, 0]
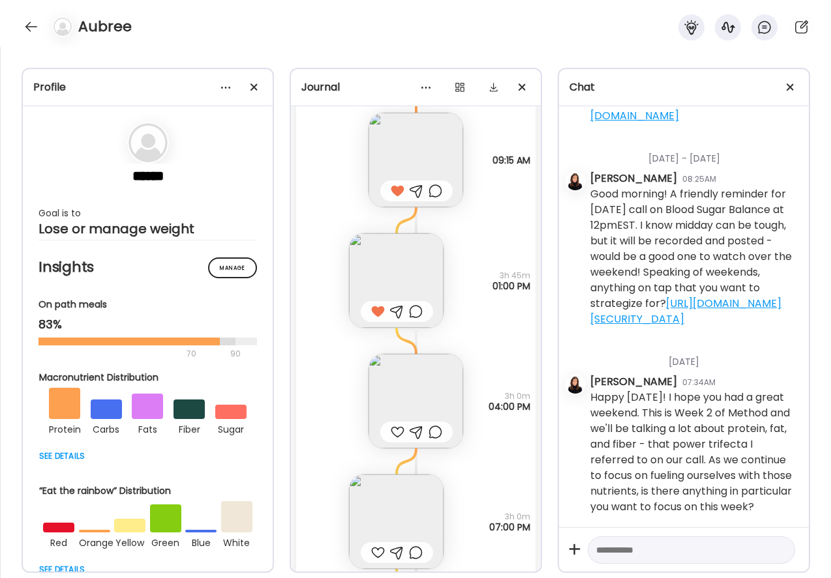
click at [398, 430] on div at bounding box center [398, 432] width 14 height 16
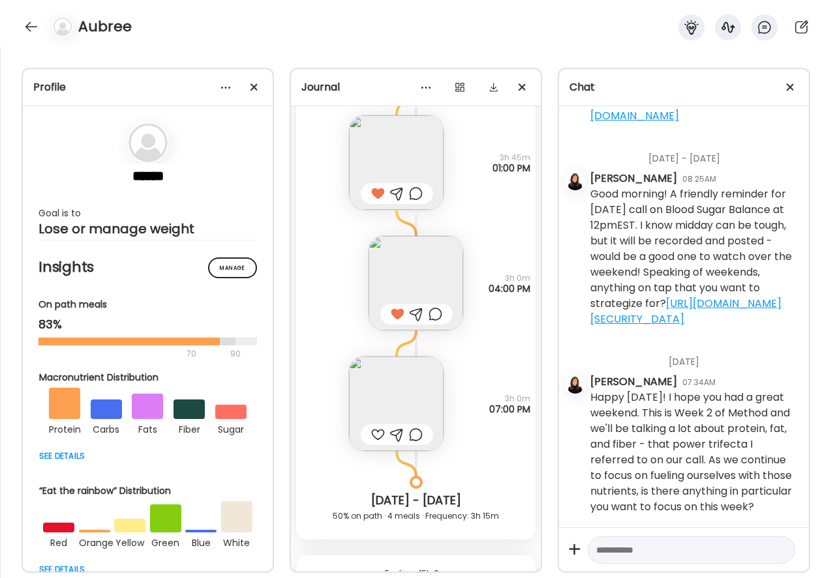
scroll to position [3842, 0]
click at [397, 396] on img at bounding box center [396, 402] width 95 height 95
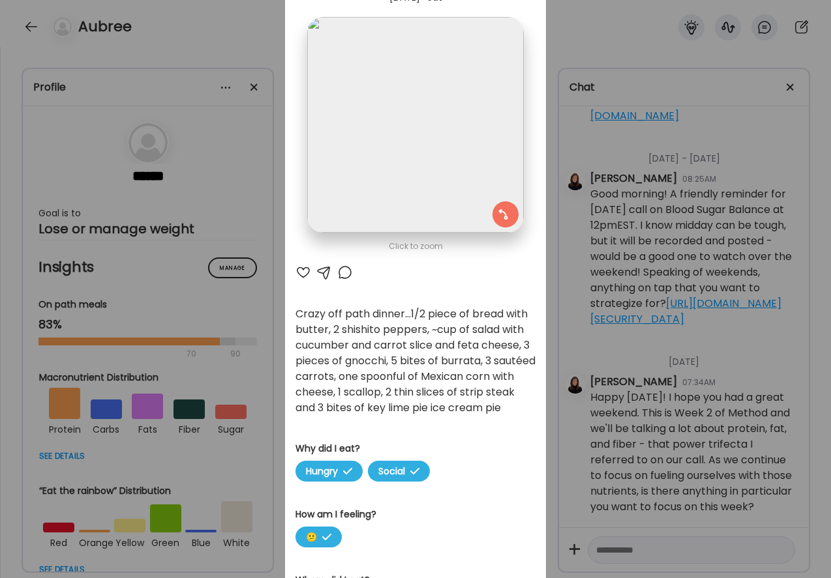
scroll to position [68, 0]
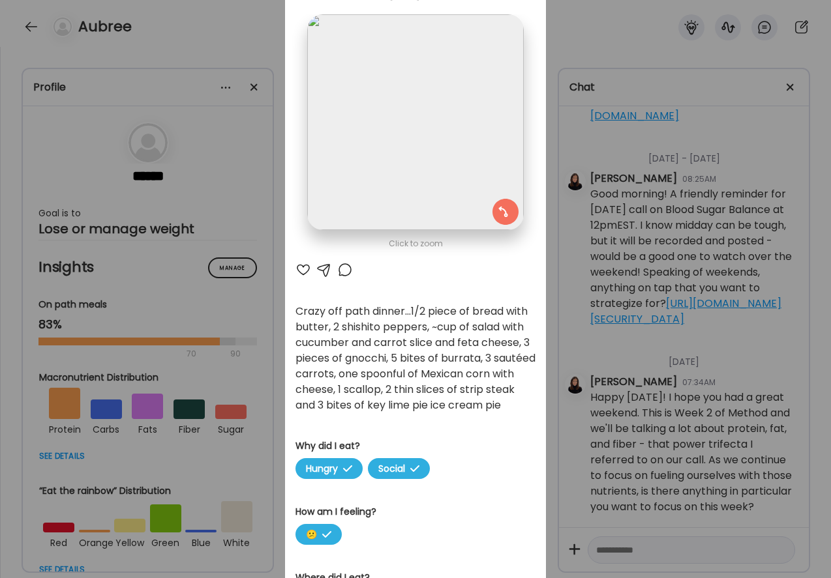
click at [304, 273] on div at bounding box center [303, 270] width 16 height 16
click at [342, 271] on div at bounding box center [345, 270] width 16 height 16
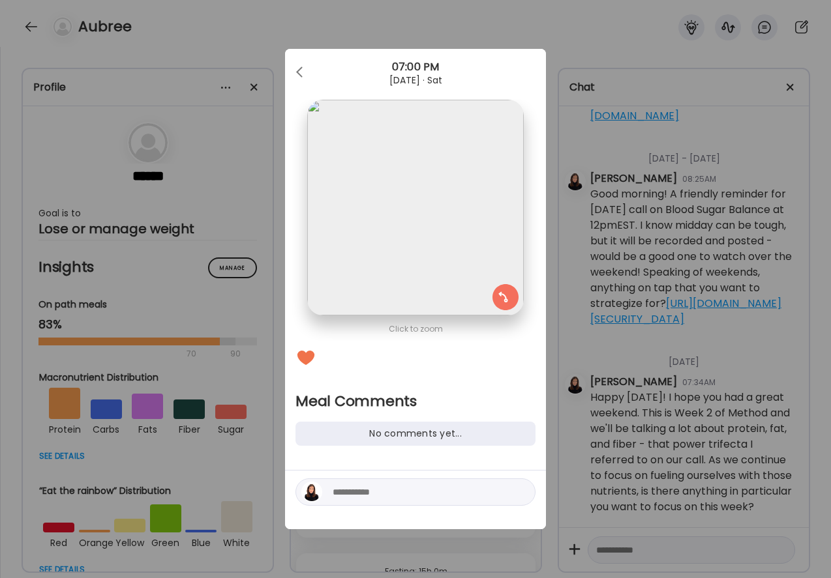
click at [343, 492] on textarea at bounding box center [421, 492] width 176 height 16
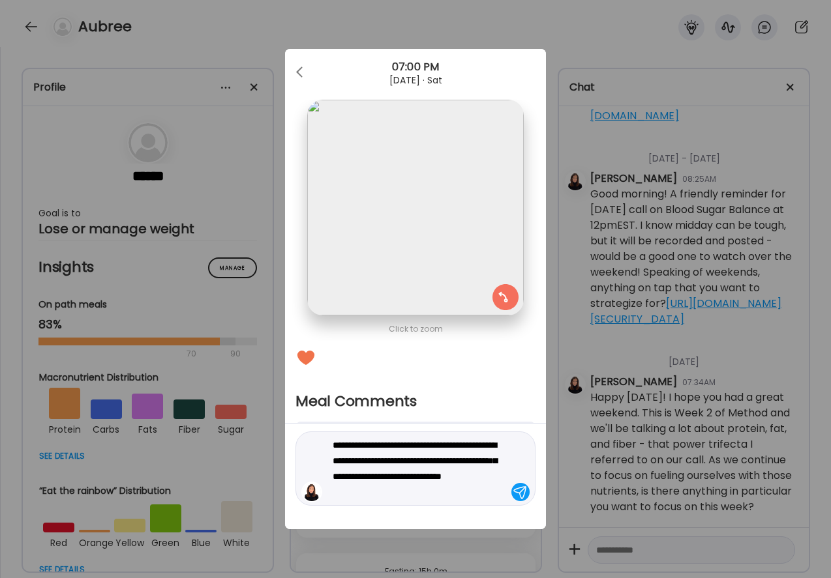
type textarea "**********"
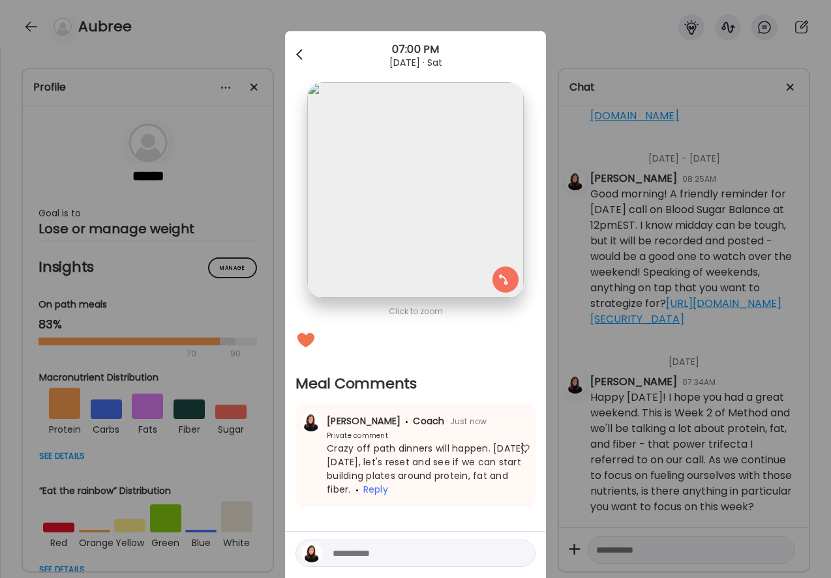
click at [310, 56] on div at bounding box center [301, 55] width 26 height 26
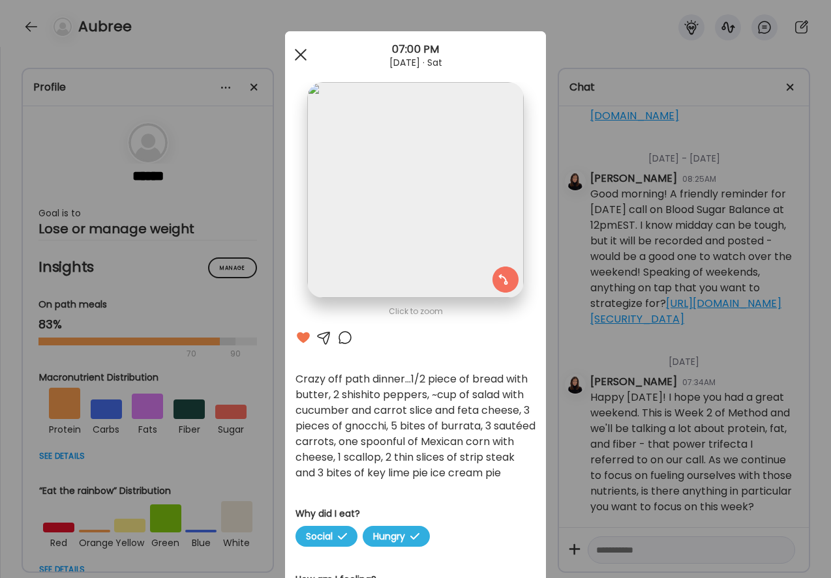
click at [299, 52] on div at bounding box center [301, 55] width 26 height 26
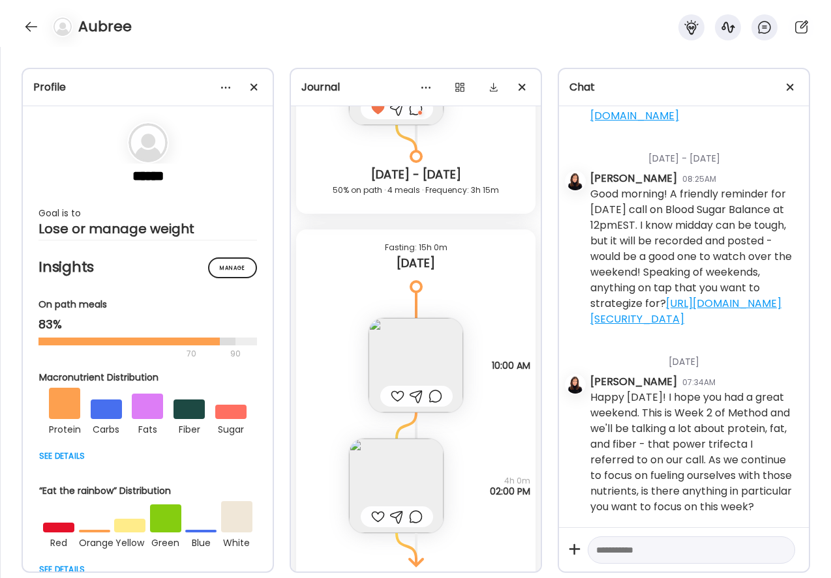
scroll to position [4176, 0]
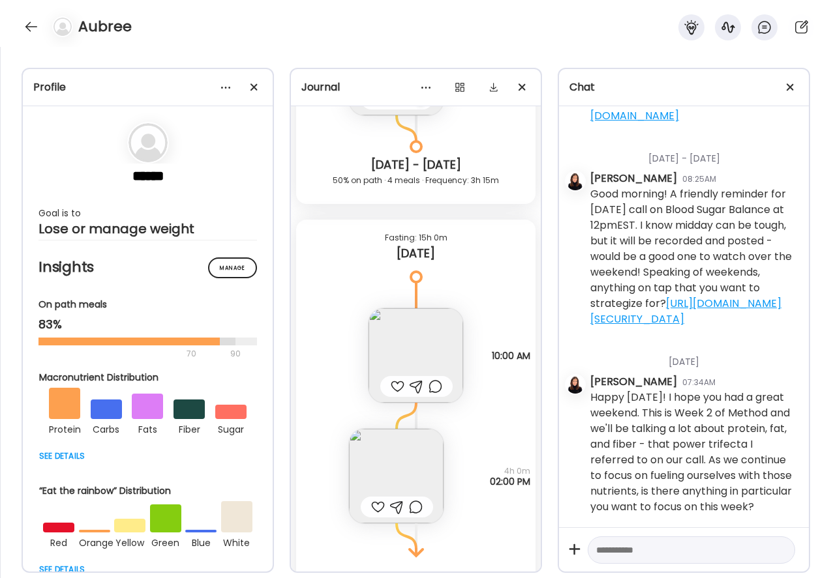
click at [394, 386] on div at bounding box center [398, 387] width 14 height 16
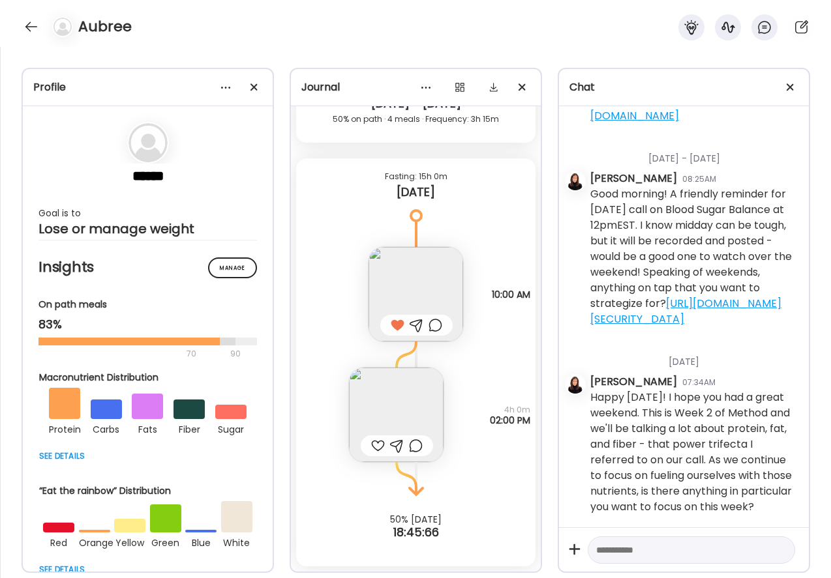
scroll to position [4237, 0]
click at [401, 393] on img at bounding box center [396, 415] width 95 height 95
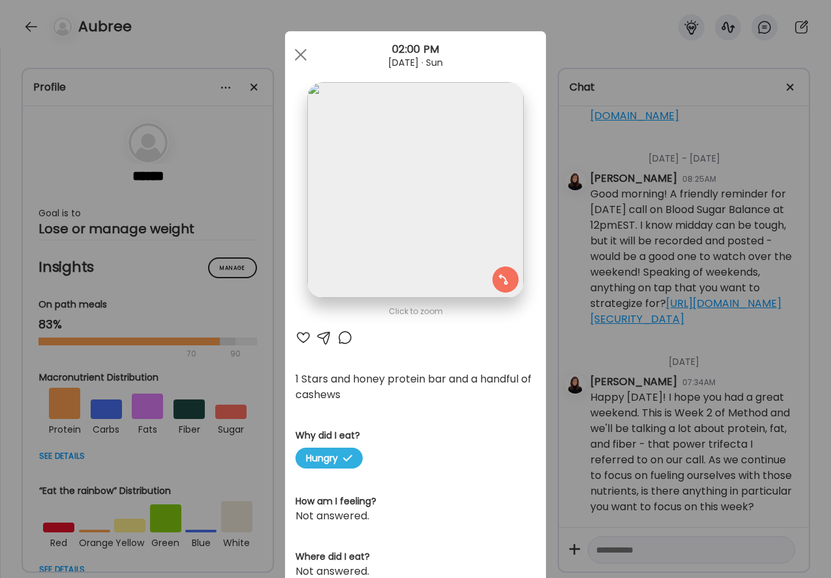
click at [301, 337] on div at bounding box center [303, 338] width 16 height 16
click at [296, 54] on div at bounding box center [301, 55] width 26 height 26
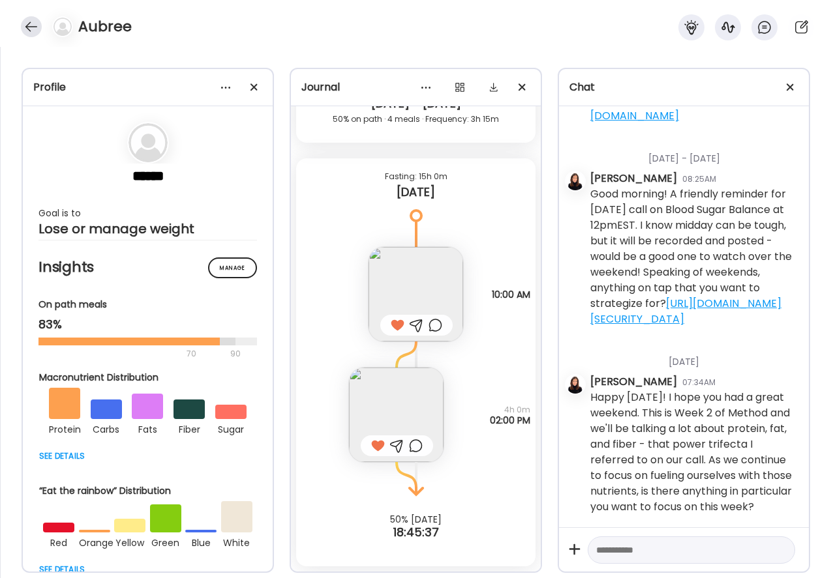
click at [29, 28] on div at bounding box center [31, 26] width 21 height 21
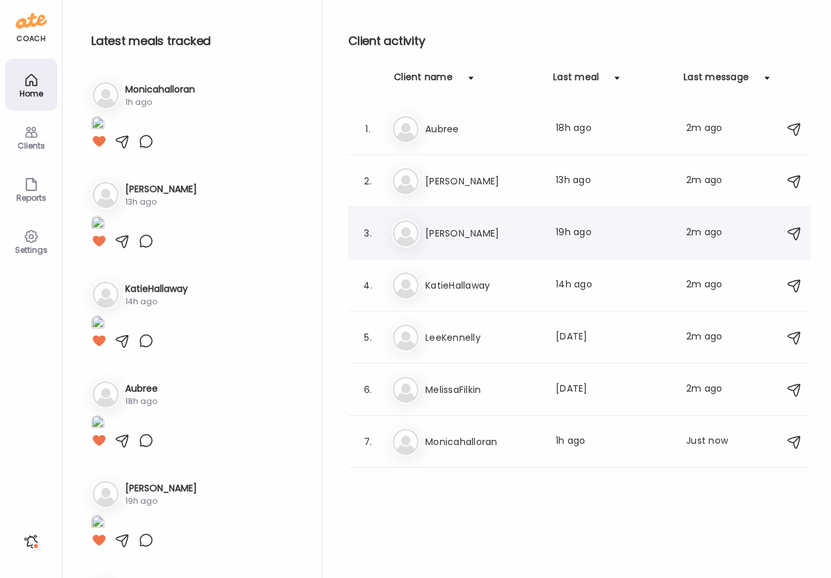
click at [437, 231] on h3 "[PERSON_NAME]" at bounding box center [482, 234] width 115 height 16
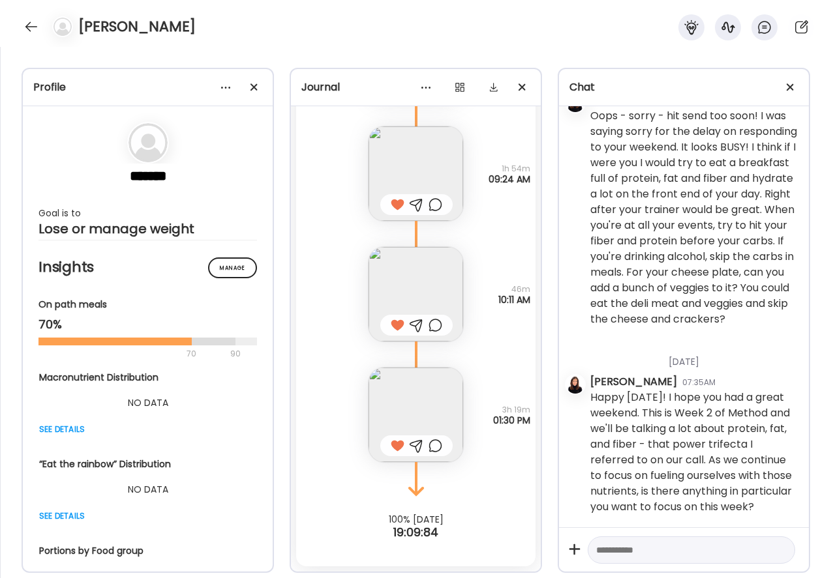
scroll to position [2474, 0]
click at [34, 27] on div at bounding box center [31, 26] width 21 height 21
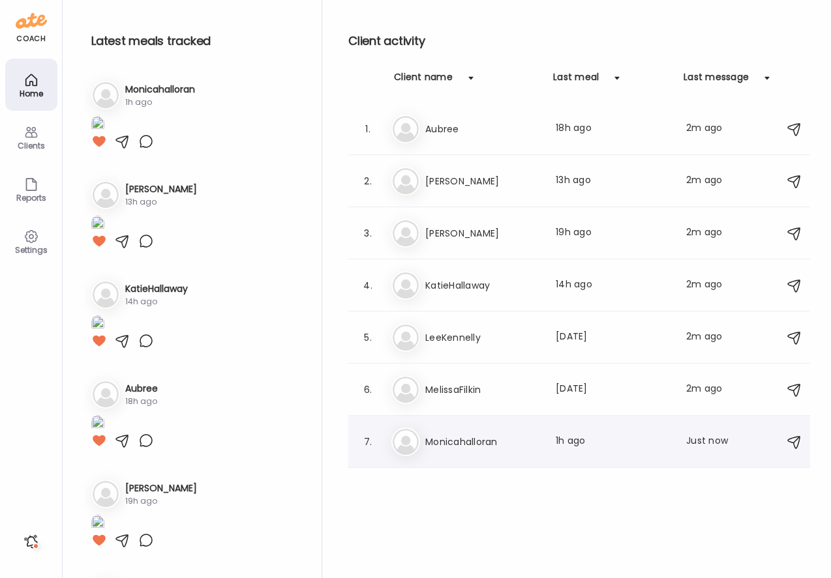
click at [449, 450] on div "Mo Monicahalloran Last meal: 1h ago Last message: Just now I read so many diffe…" at bounding box center [580, 442] width 379 height 29
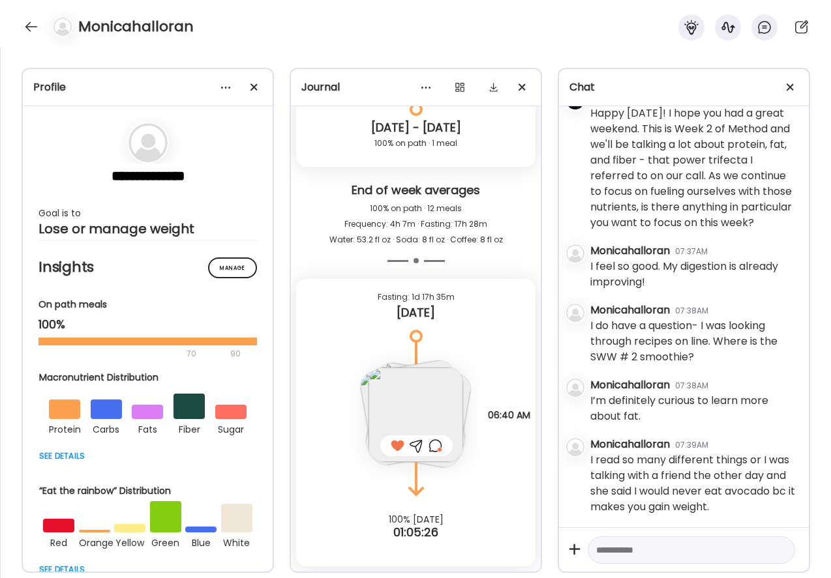
scroll to position [1859, 0]
click at [632, 541] on div at bounding box center [690, 551] width 207 height 28
click at [632, 556] on textarea at bounding box center [679, 550] width 167 height 16
click at [632, 552] on textarea at bounding box center [679, 550] width 167 height 16
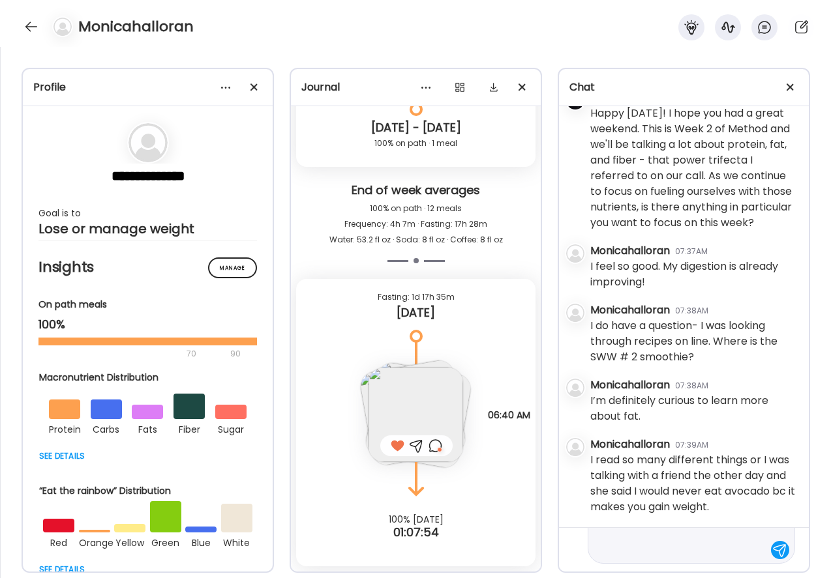
type textarea "**********"
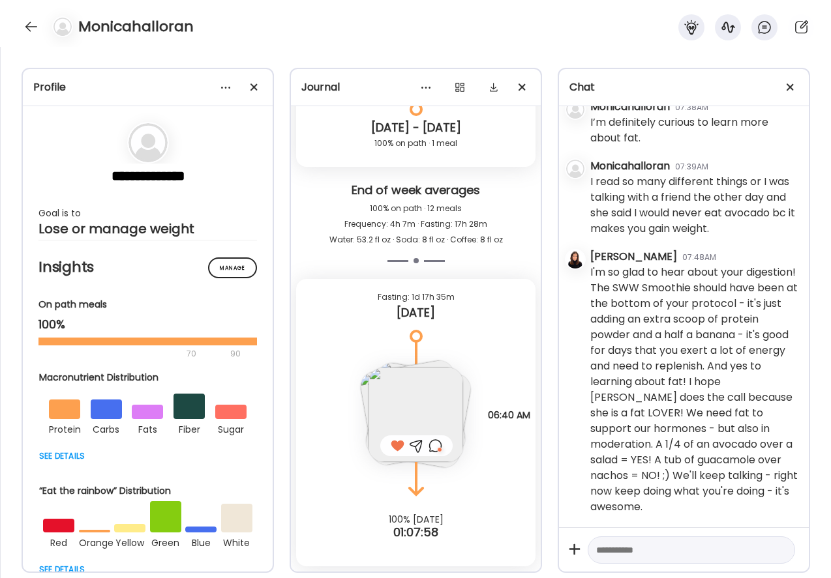
scroll to position [2137, 0]
click at [31, 25] on div at bounding box center [31, 26] width 21 height 21
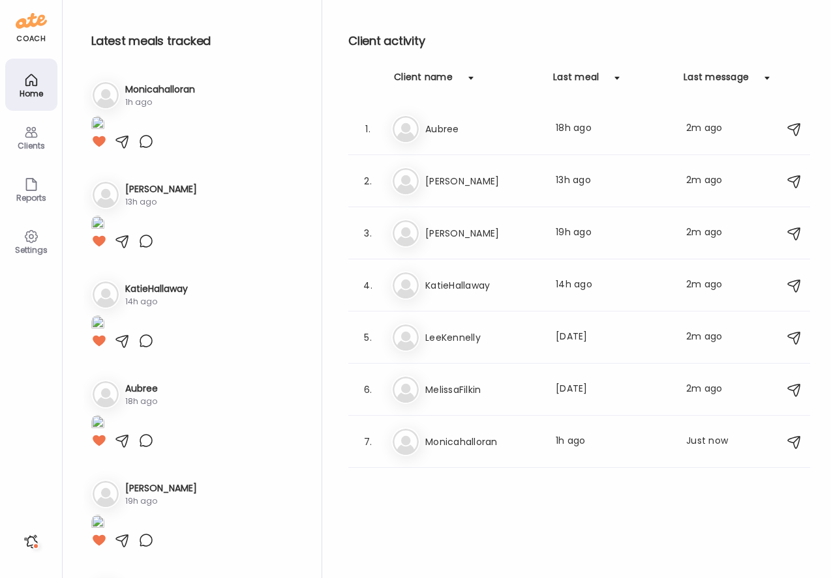
click at [30, 138] on icon at bounding box center [31, 133] width 16 height 16
